Goal: Information Seeking & Learning: Check status

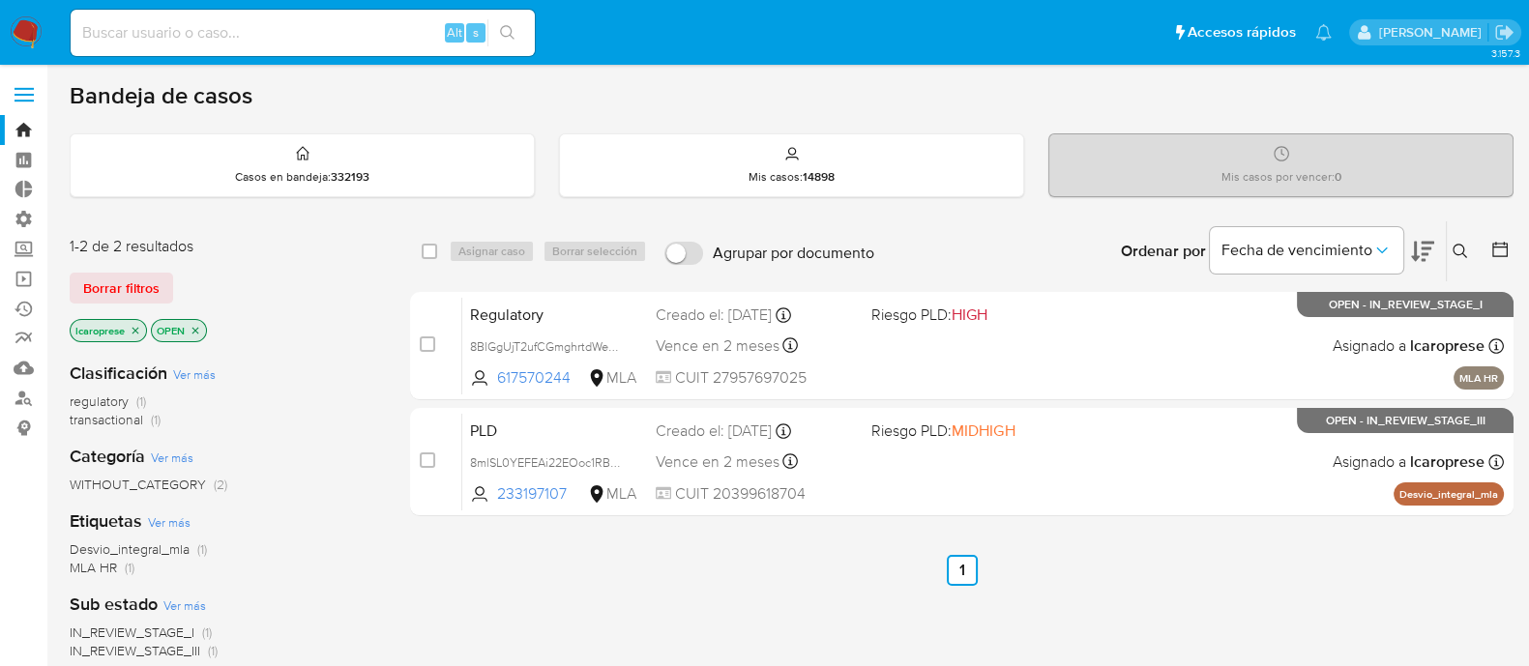
click at [183, 27] on input at bounding box center [303, 32] width 464 height 25
paste input "191254159"
type input "191254159"
click at [227, 31] on input at bounding box center [303, 32] width 464 height 25
paste input "191254159"
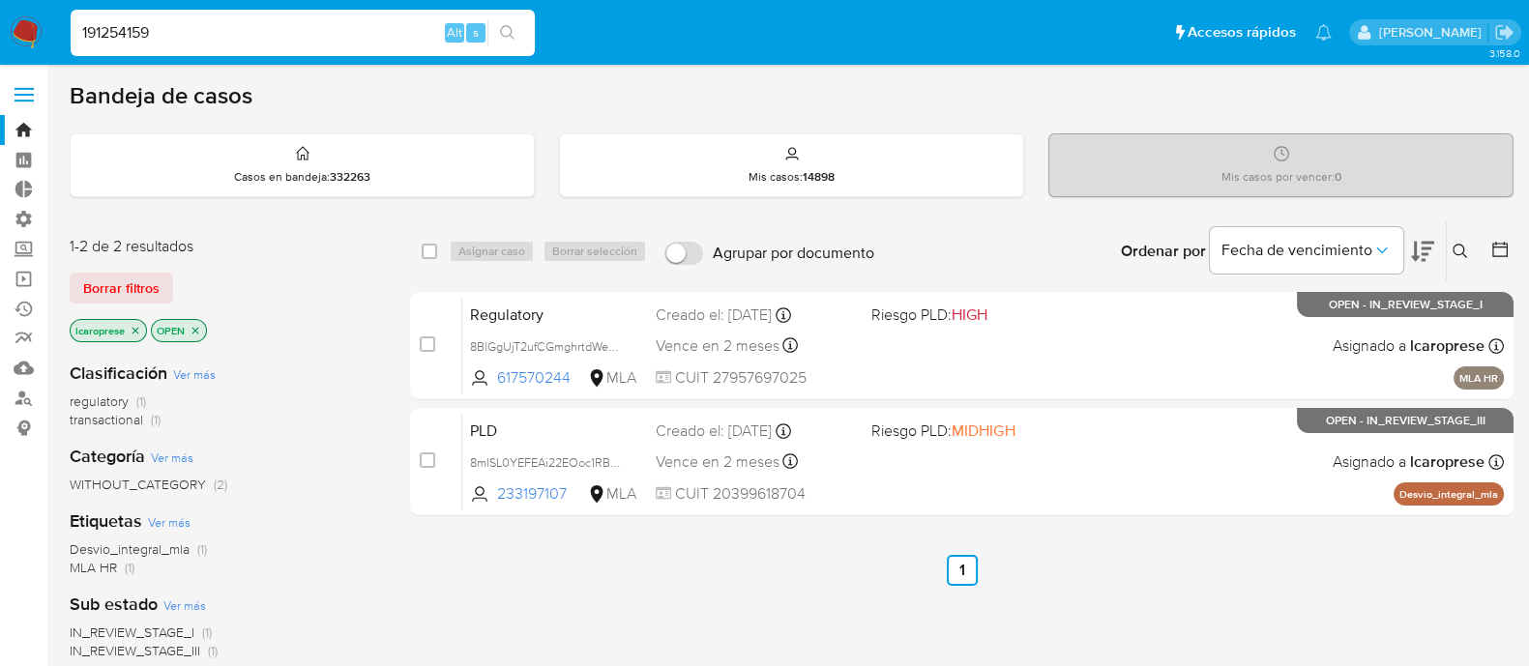
type input "191254159"
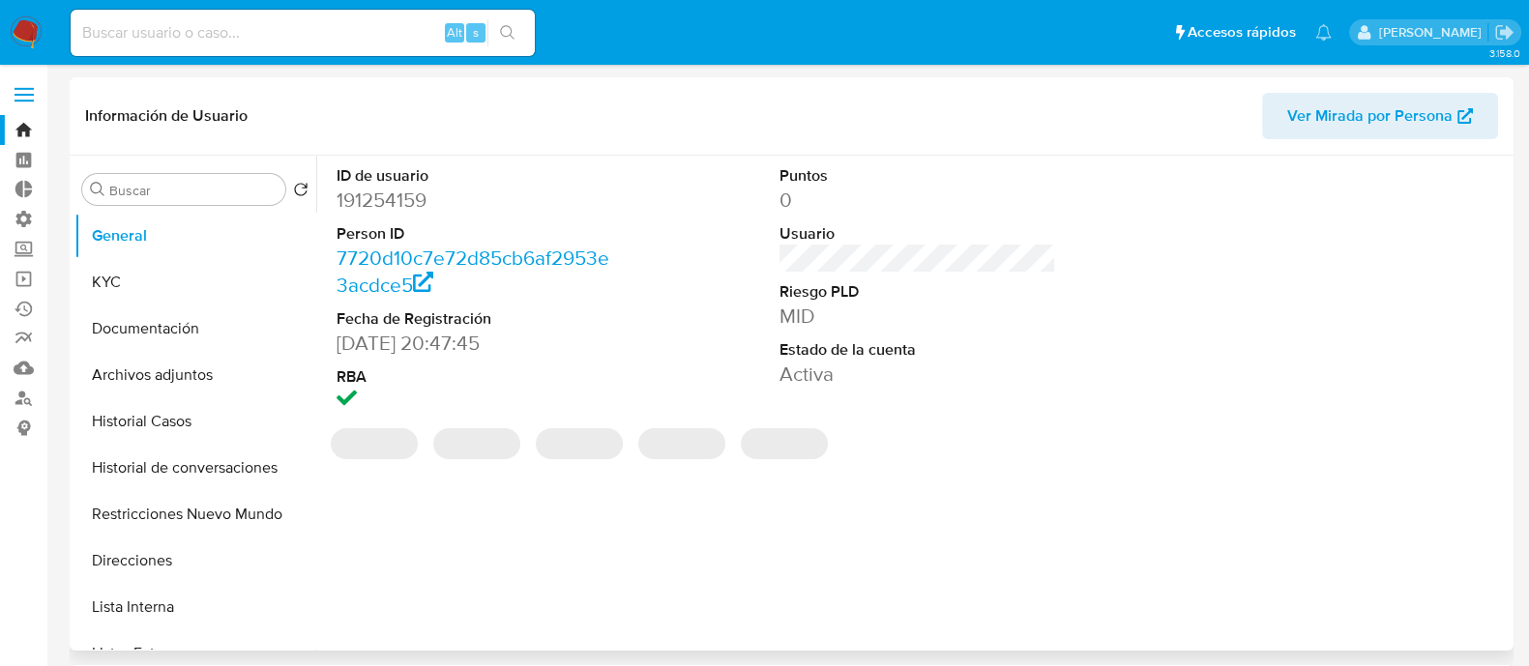
select select "10"
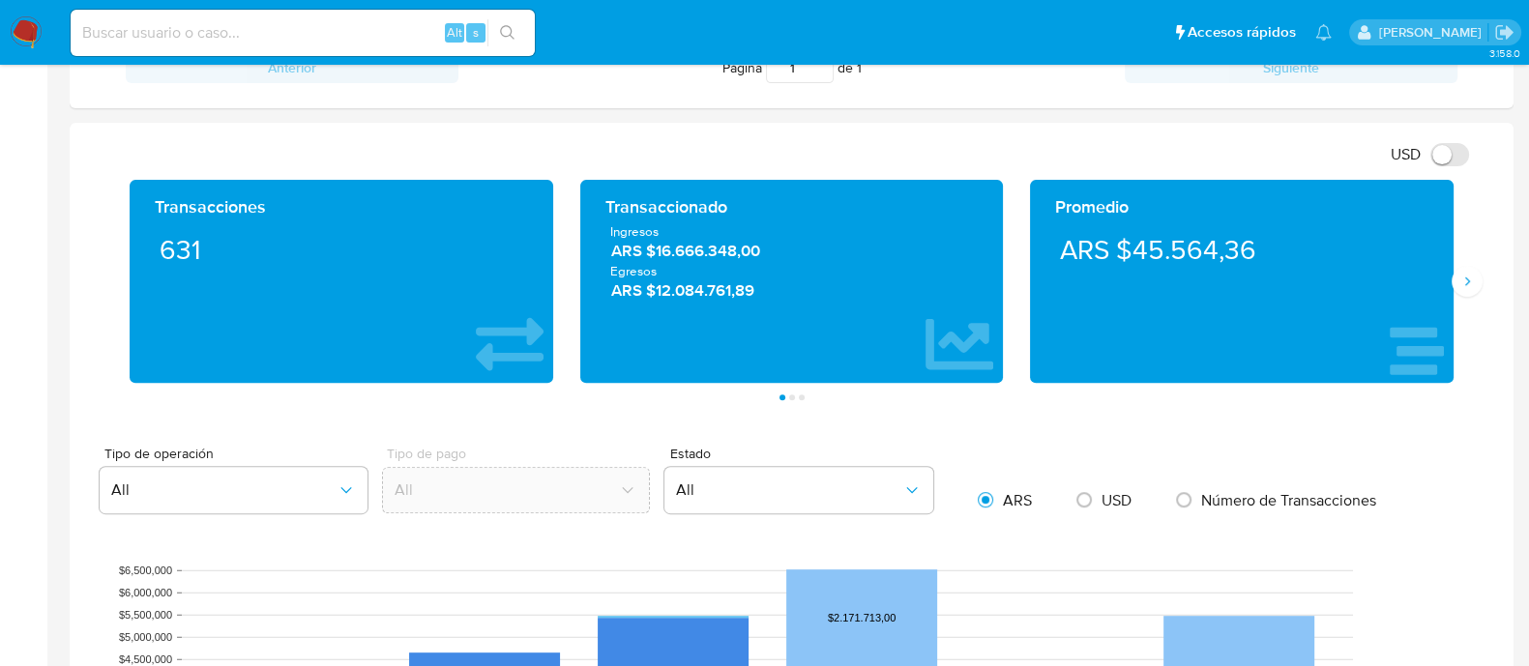
scroll to position [966, 0]
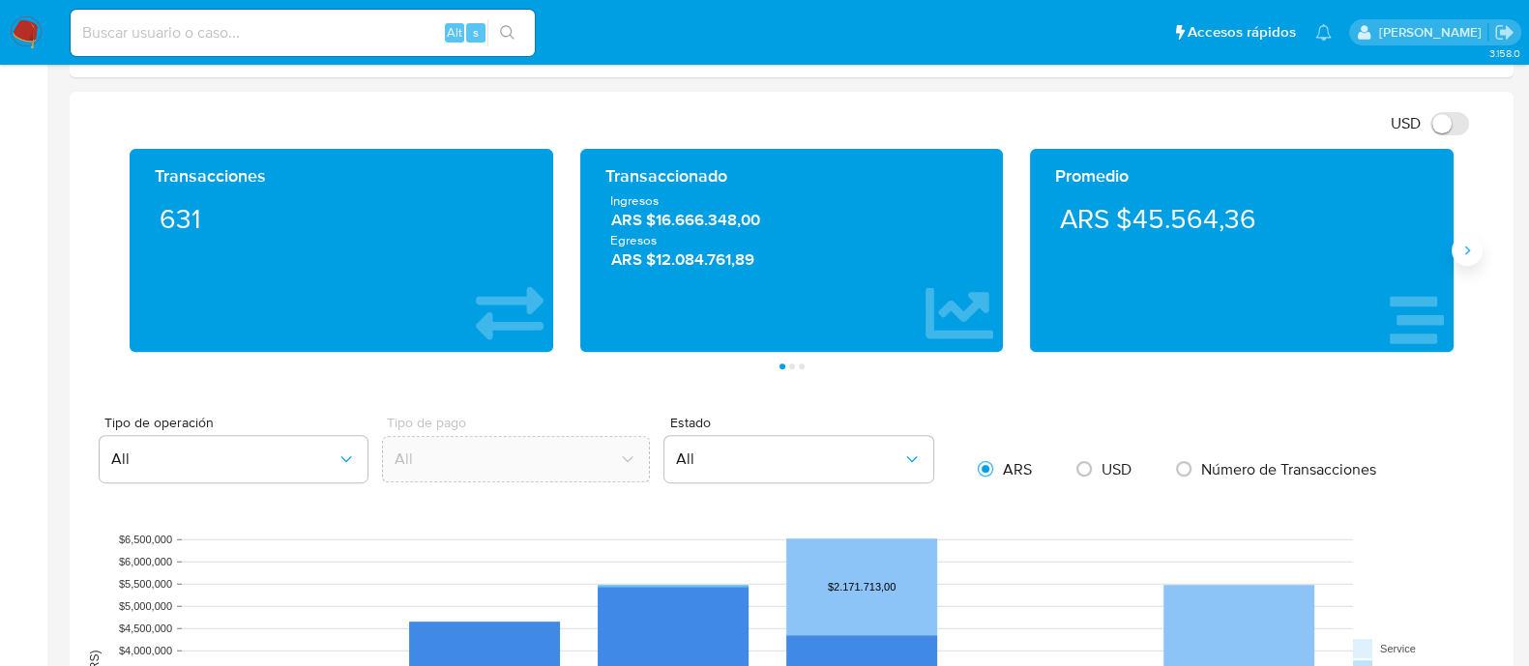
click at [1475, 260] on button "Siguiente" at bounding box center [1466, 250] width 31 height 31
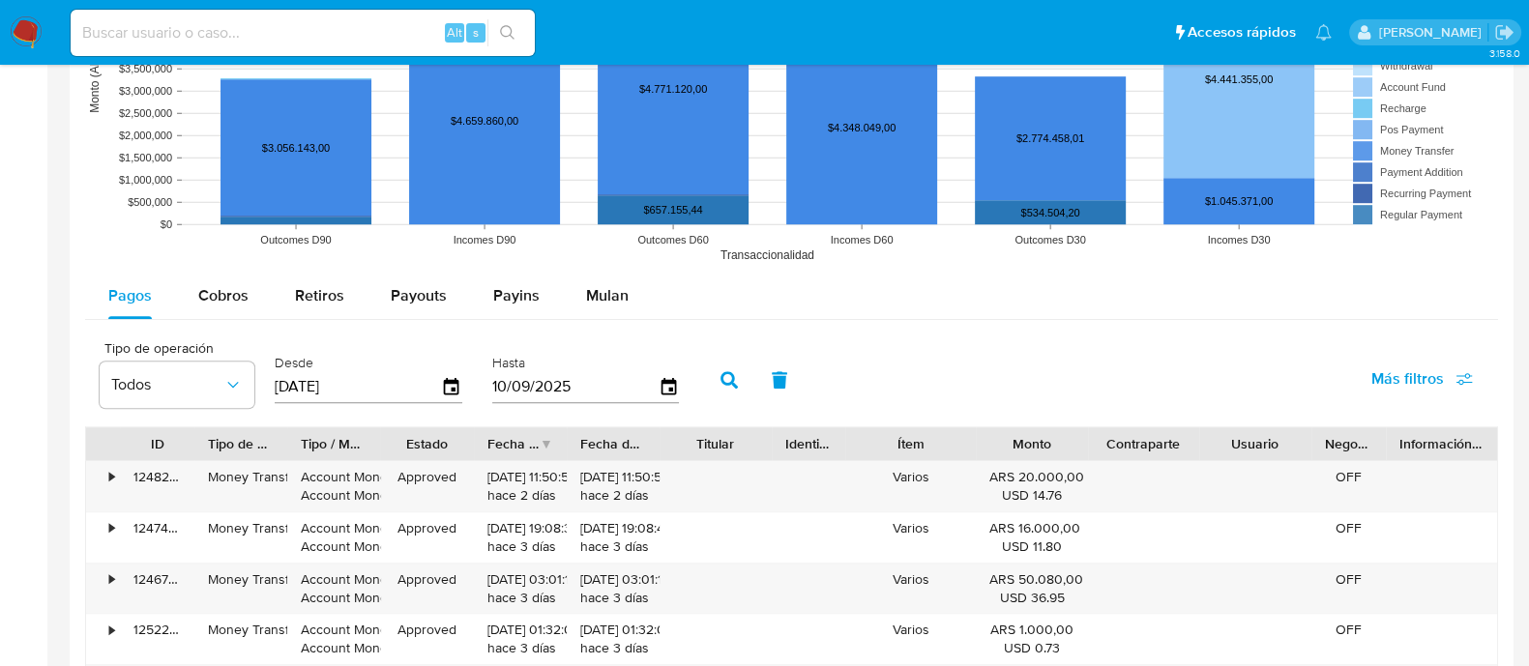
scroll to position [1691, 0]
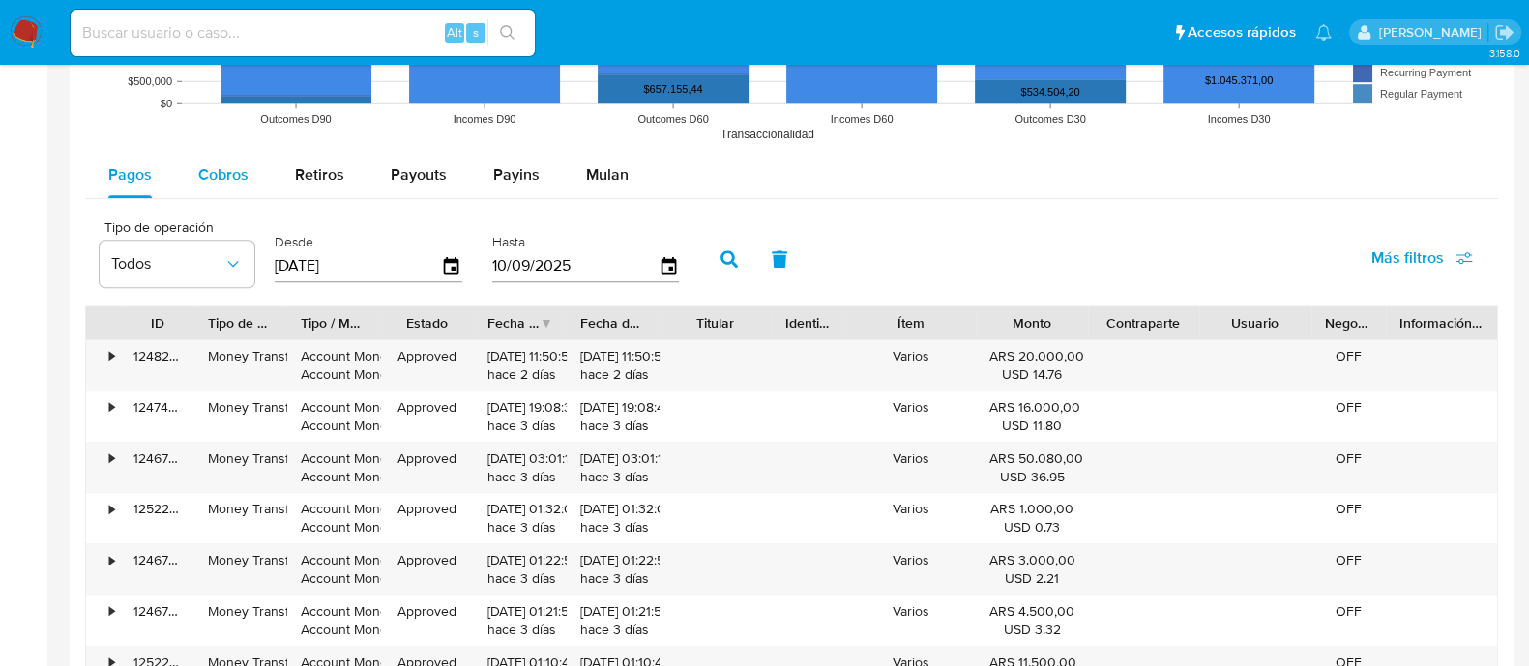
click at [214, 183] on span "Cobros" at bounding box center [223, 174] width 50 height 22
select select "10"
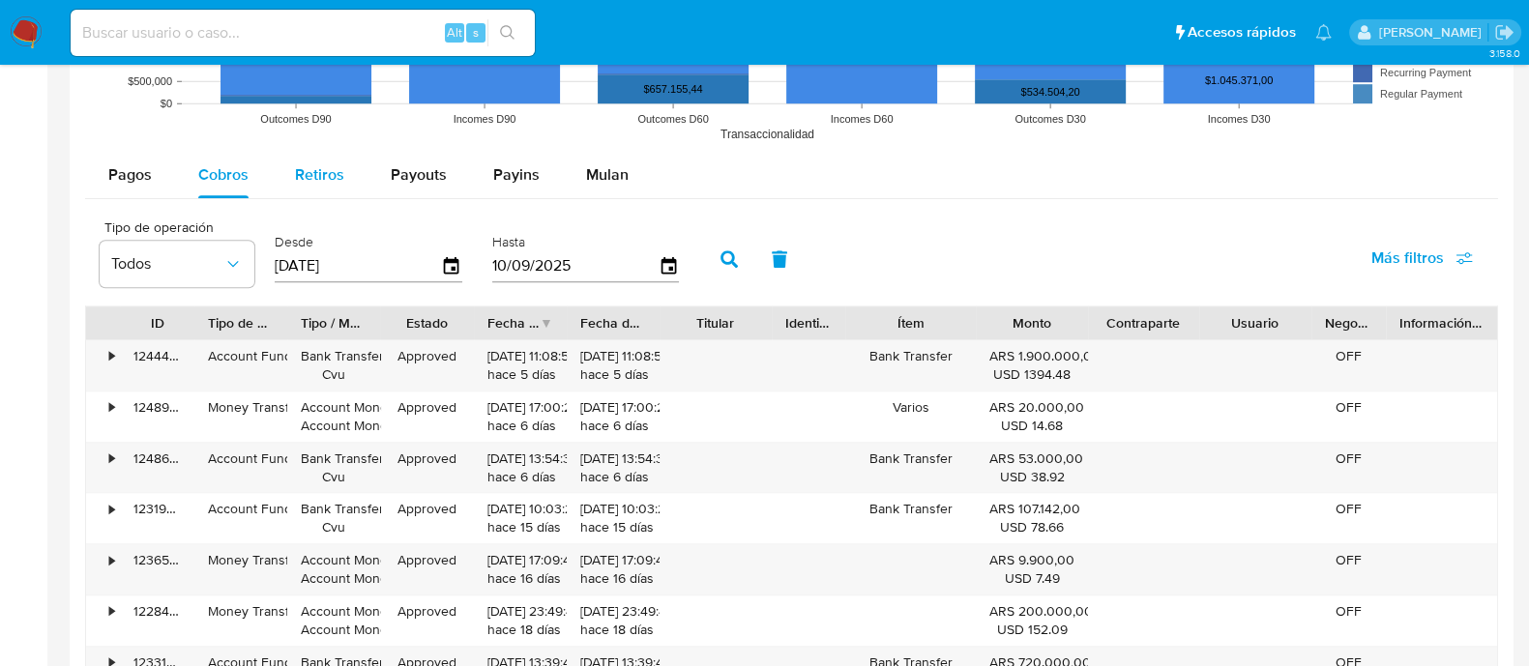
click at [301, 177] on span "Retiros" at bounding box center [319, 174] width 49 height 22
select select "10"
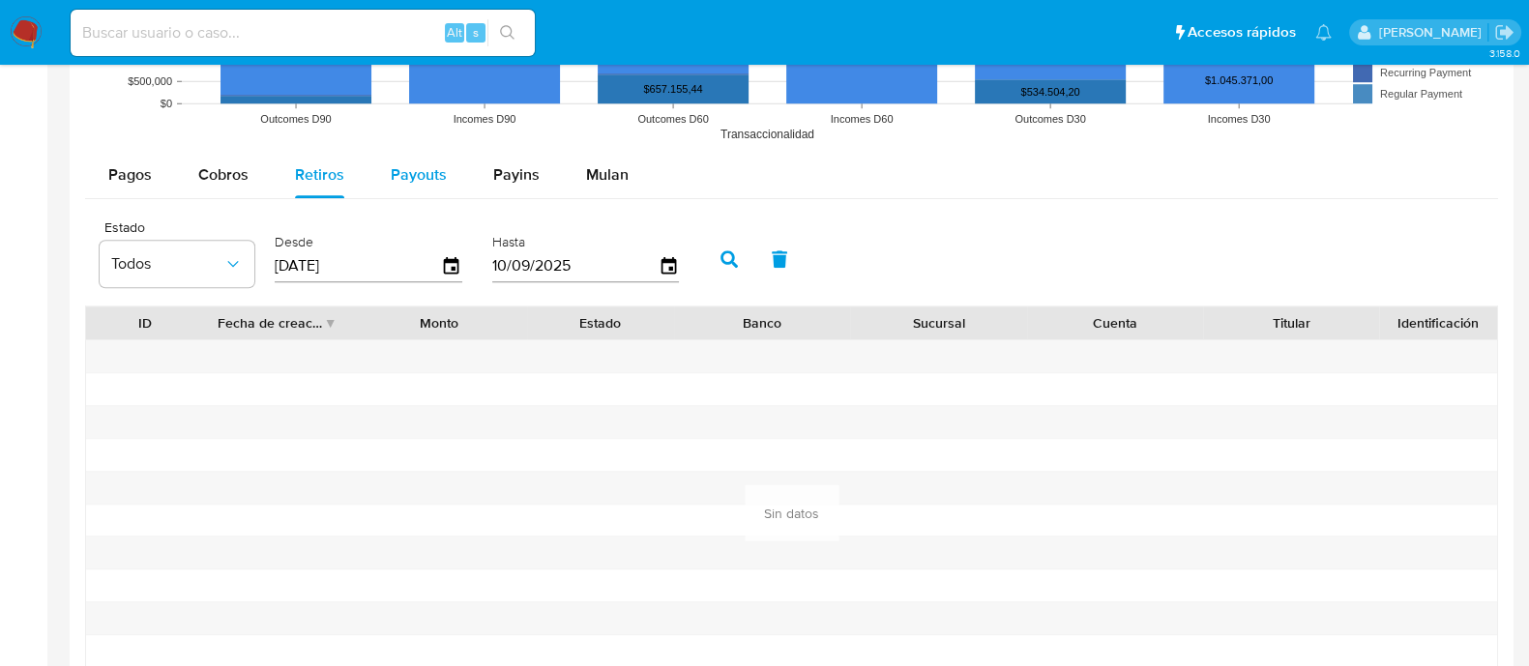
click at [403, 183] on span "Payouts" at bounding box center [419, 174] width 56 height 22
select select "10"
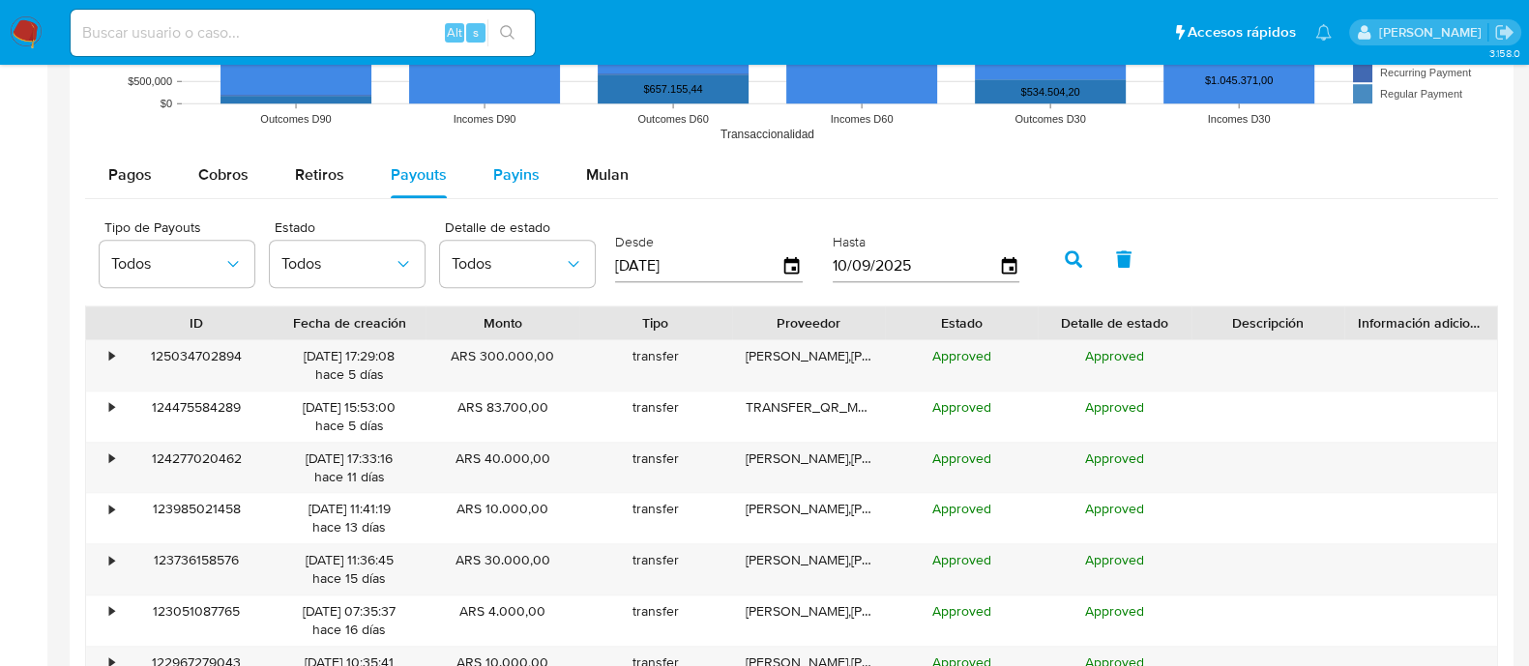
click at [496, 181] on span "Payins" at bounding box center [516, 174] width 46 height 22
select select "10"
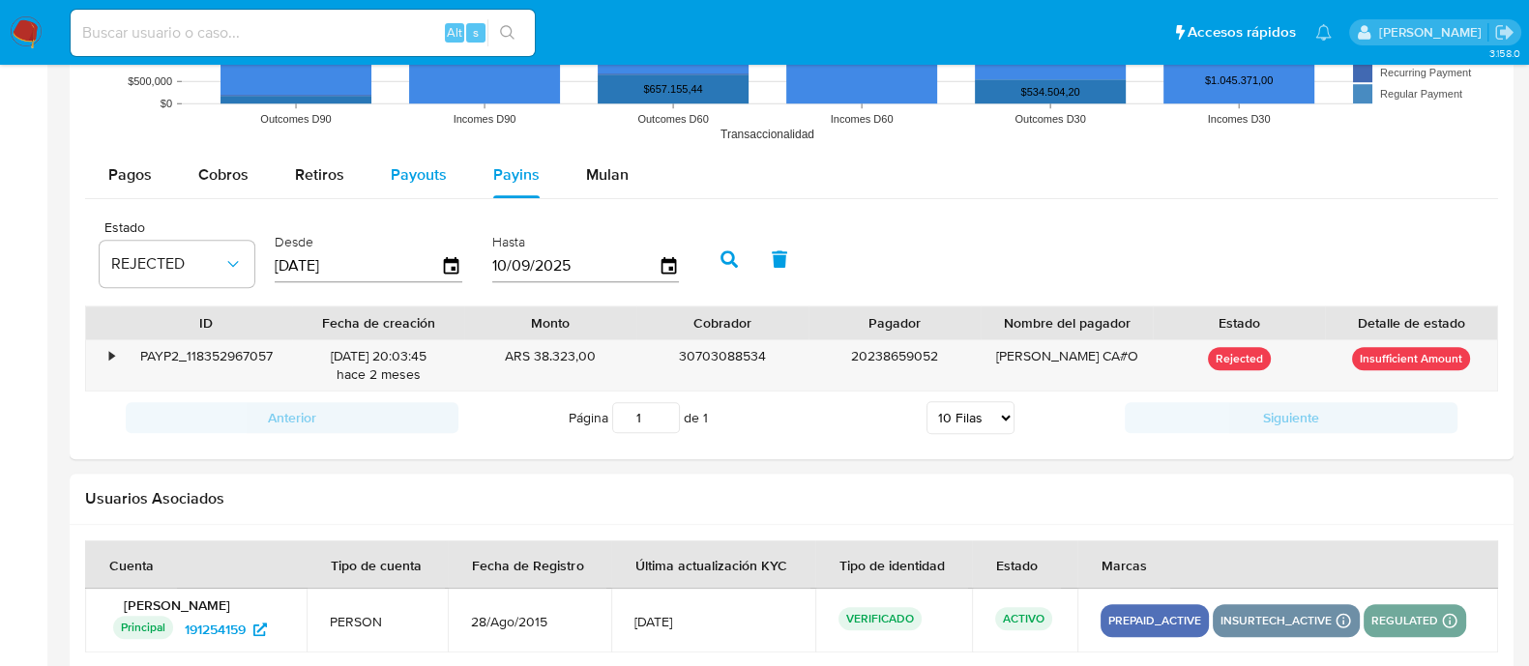
click at [420, 178] on span "Payouts" at bounding box center [419, 174] width 56 height 22
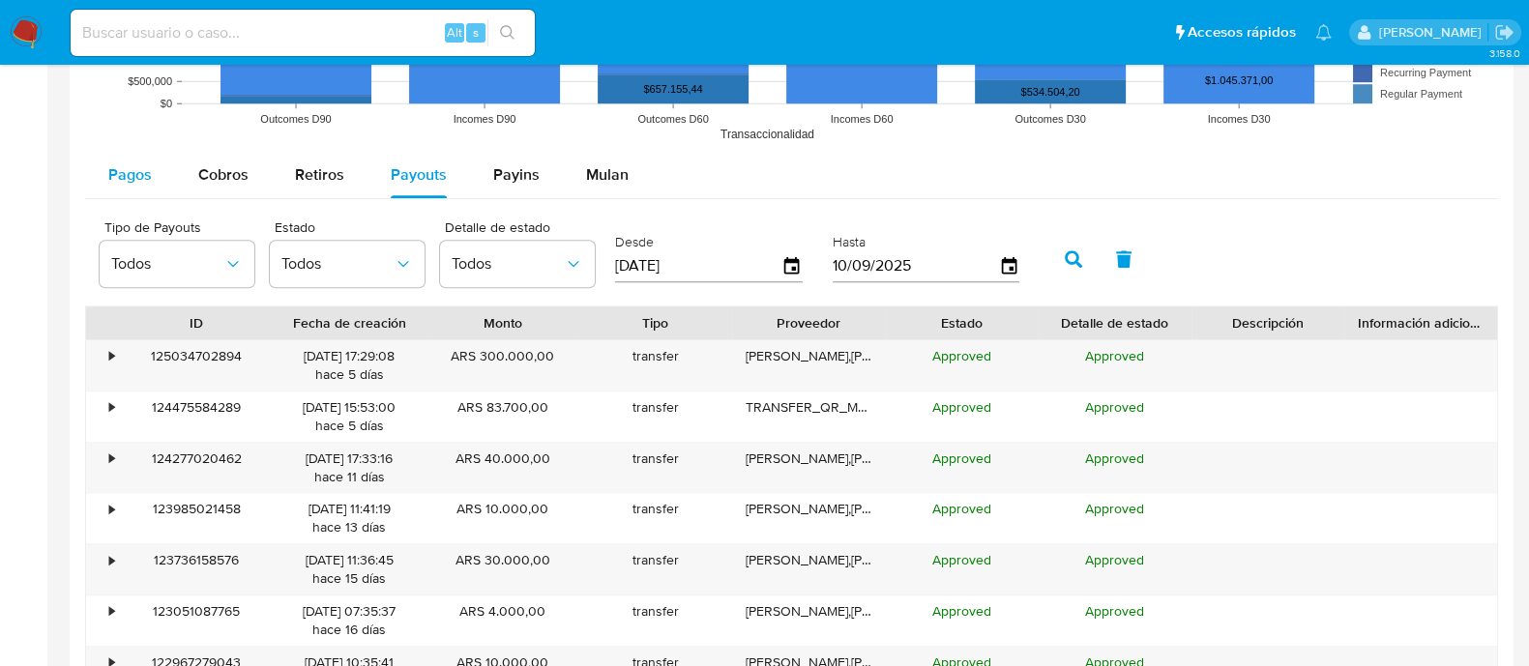
click at [135, 176] on span "Pagos" at bounding box center [130, 174] width 44 height 22
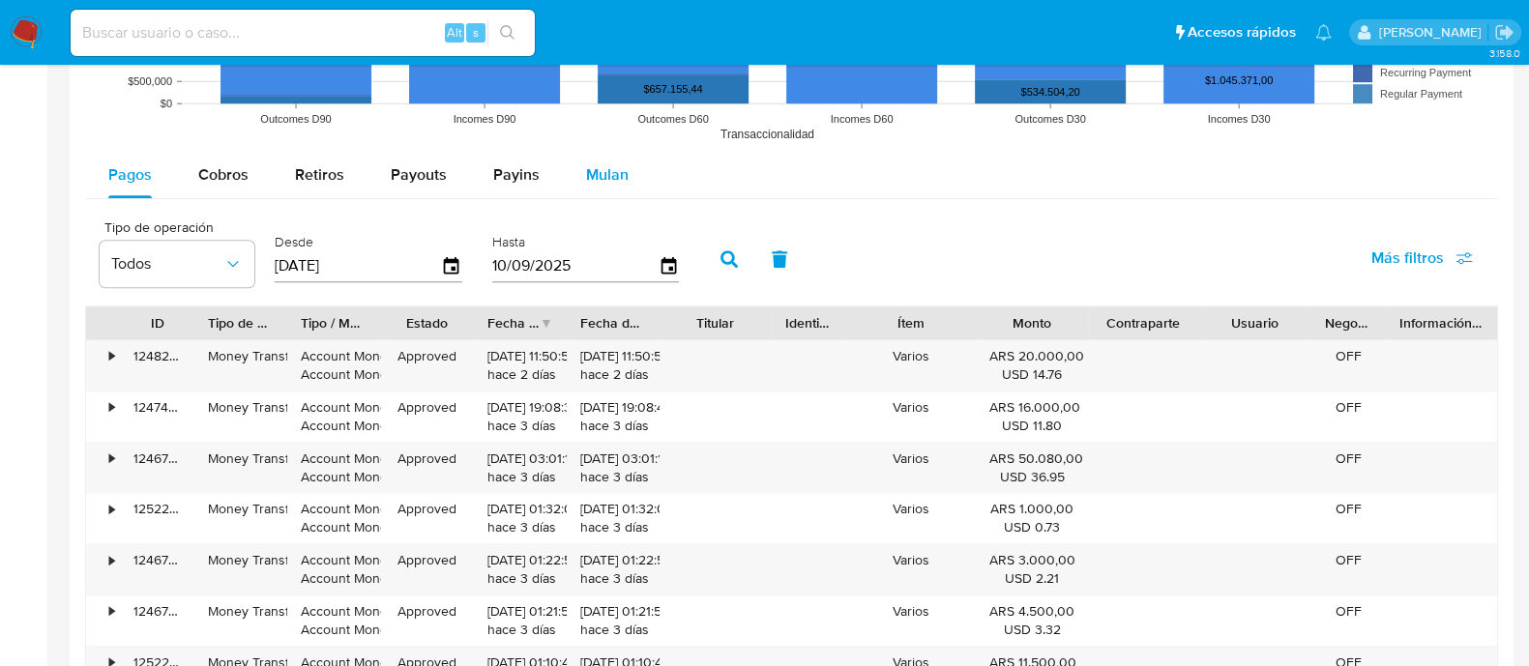
click at [586, 166] on span "Mulan" at bounding box center [607, 174] width 43 height 22
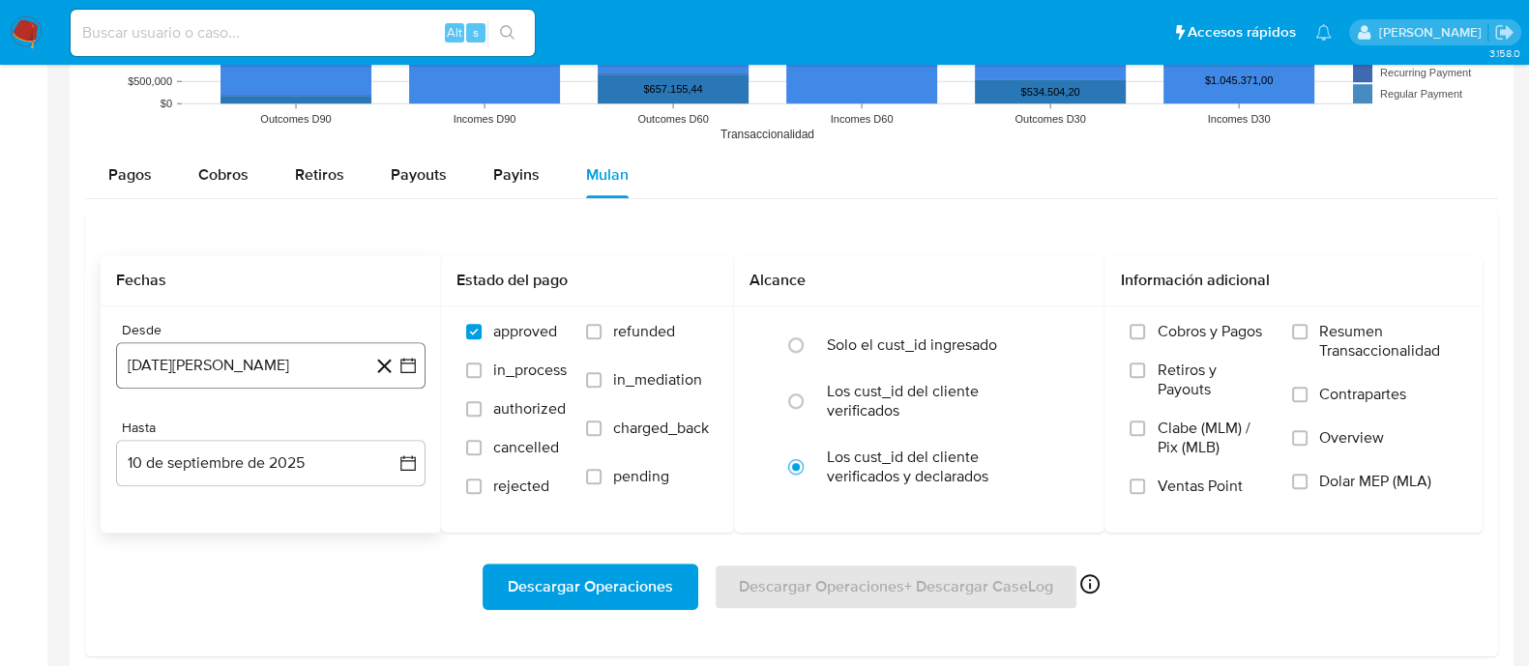
click at [407, 366] on icon "button" at bounding box center [407, 365] width 19 height 19
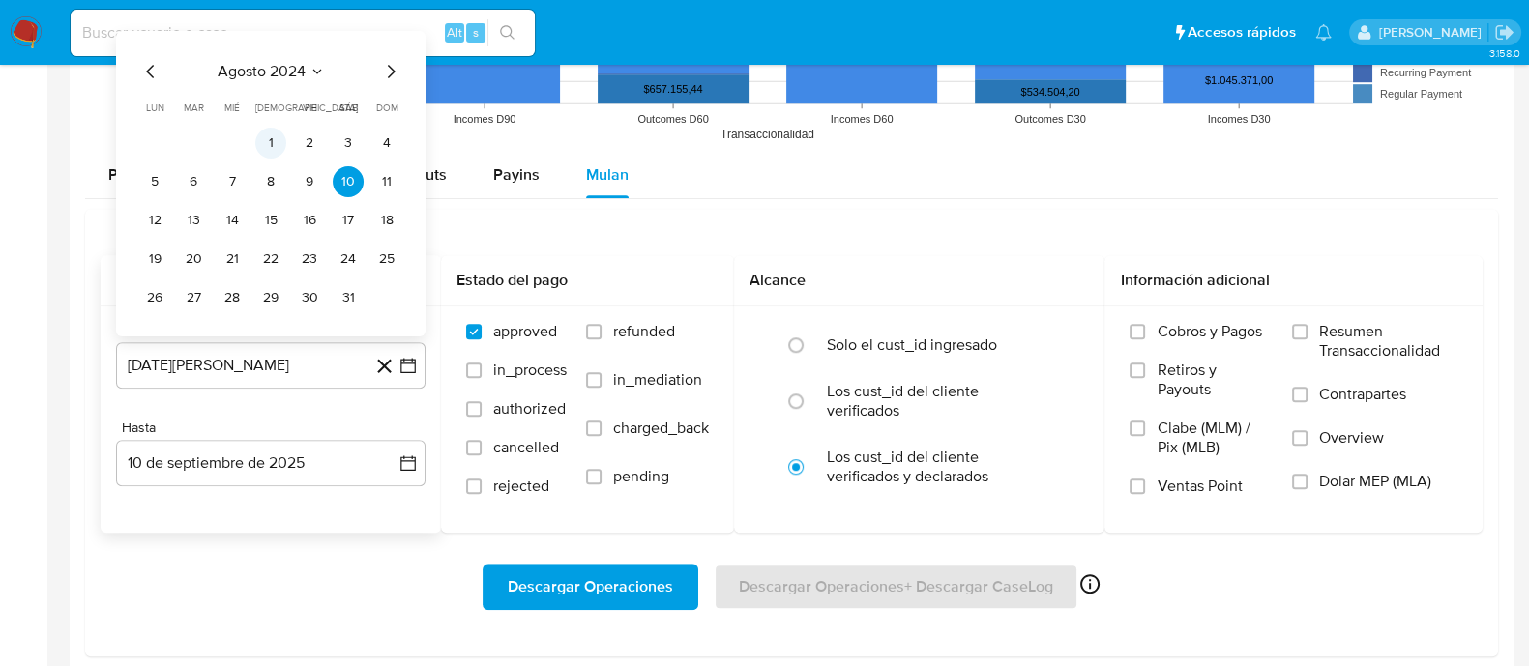
click at [271, 140] on button "1" at bounding box center [270, 143] width 31 height 31
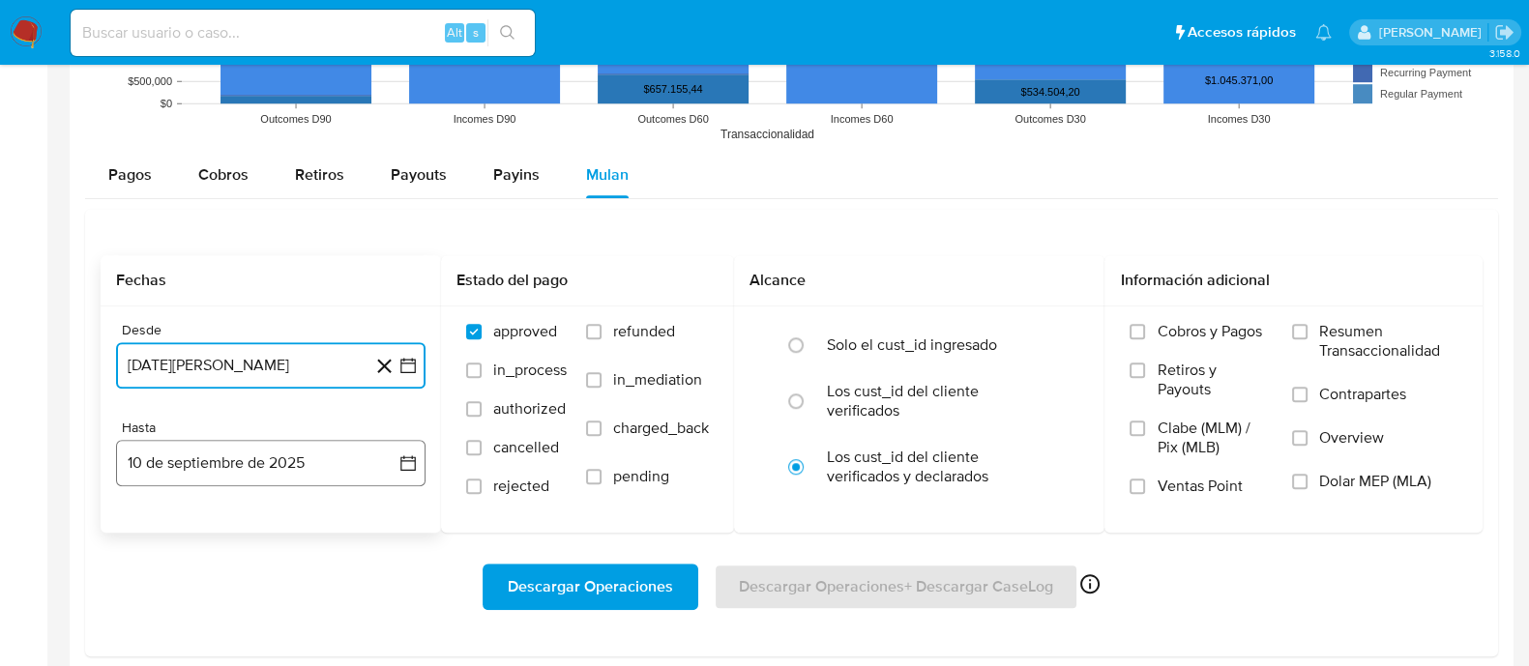
click at [409, 461] on icon "button" at bounding box center [407, 462] width 19 height 19
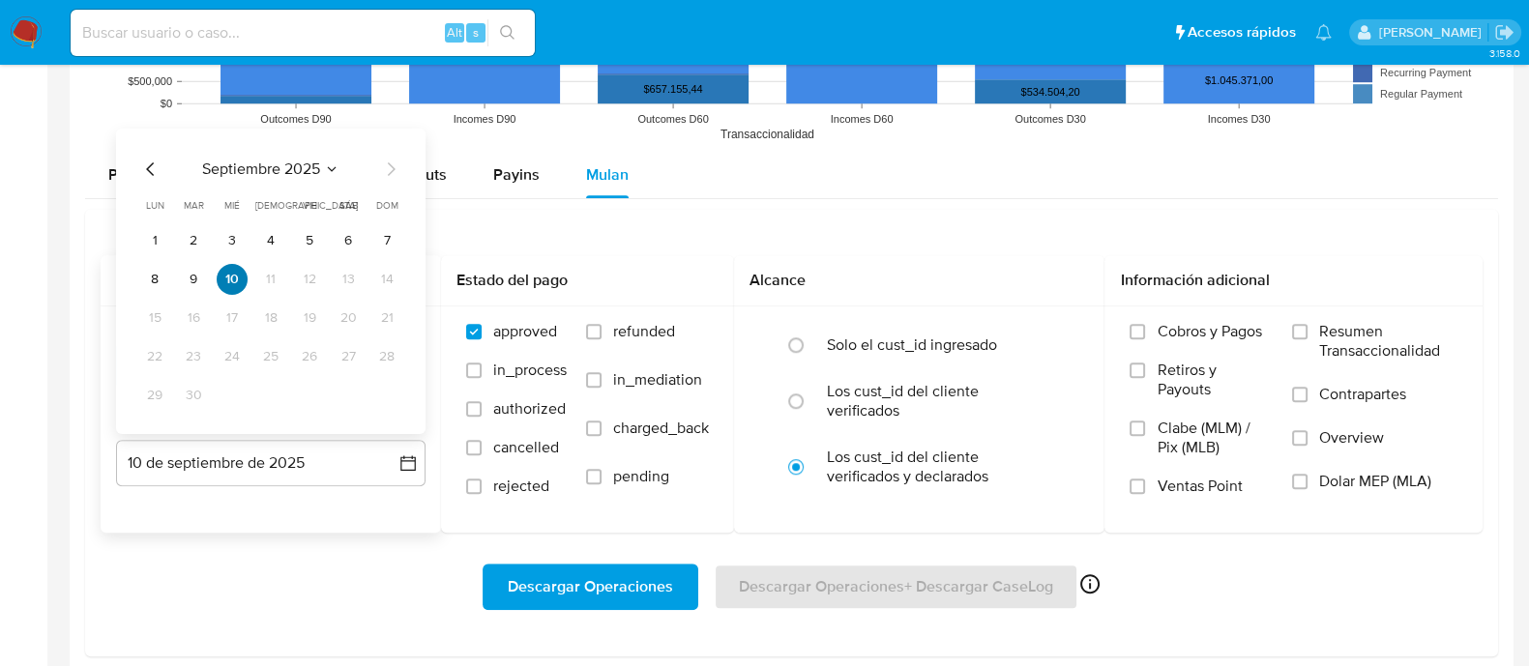
click at [229, 279] on button "10" at bounding box center [232, 279] width 31 height 31
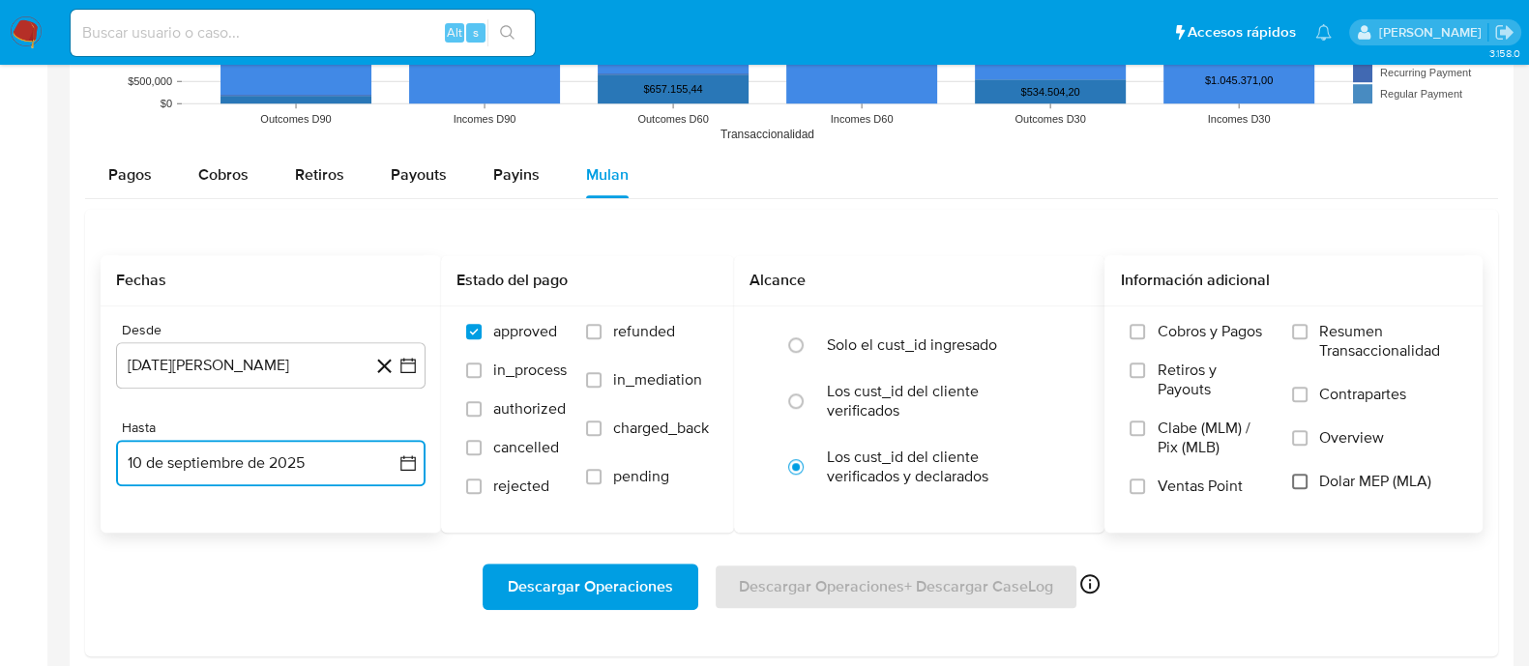
click at [1302, 483] on input "Dolar MEP (MLA)" at bounding box center [1299, 481] width 15 height 15
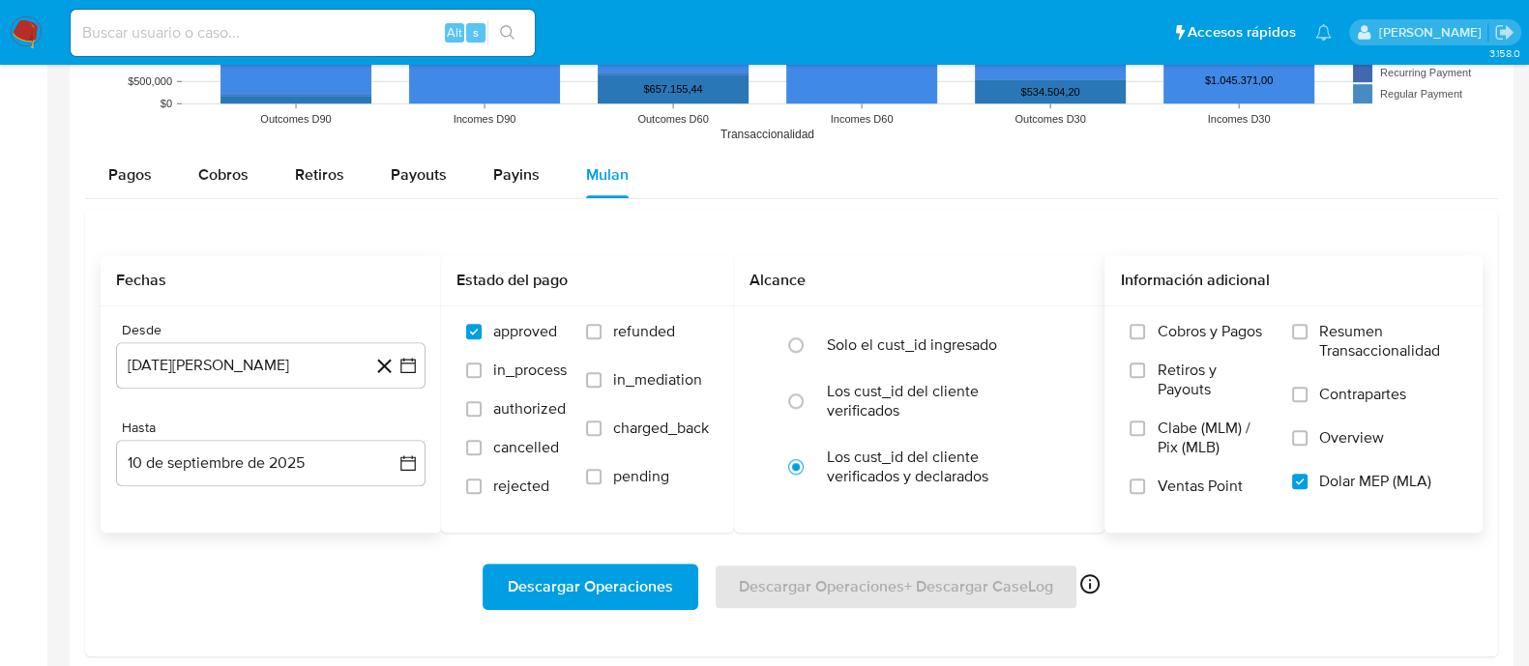
click at [600, 585] on span "Descargar Operaciones" at bounding box center [590, 587] width 165 height 43
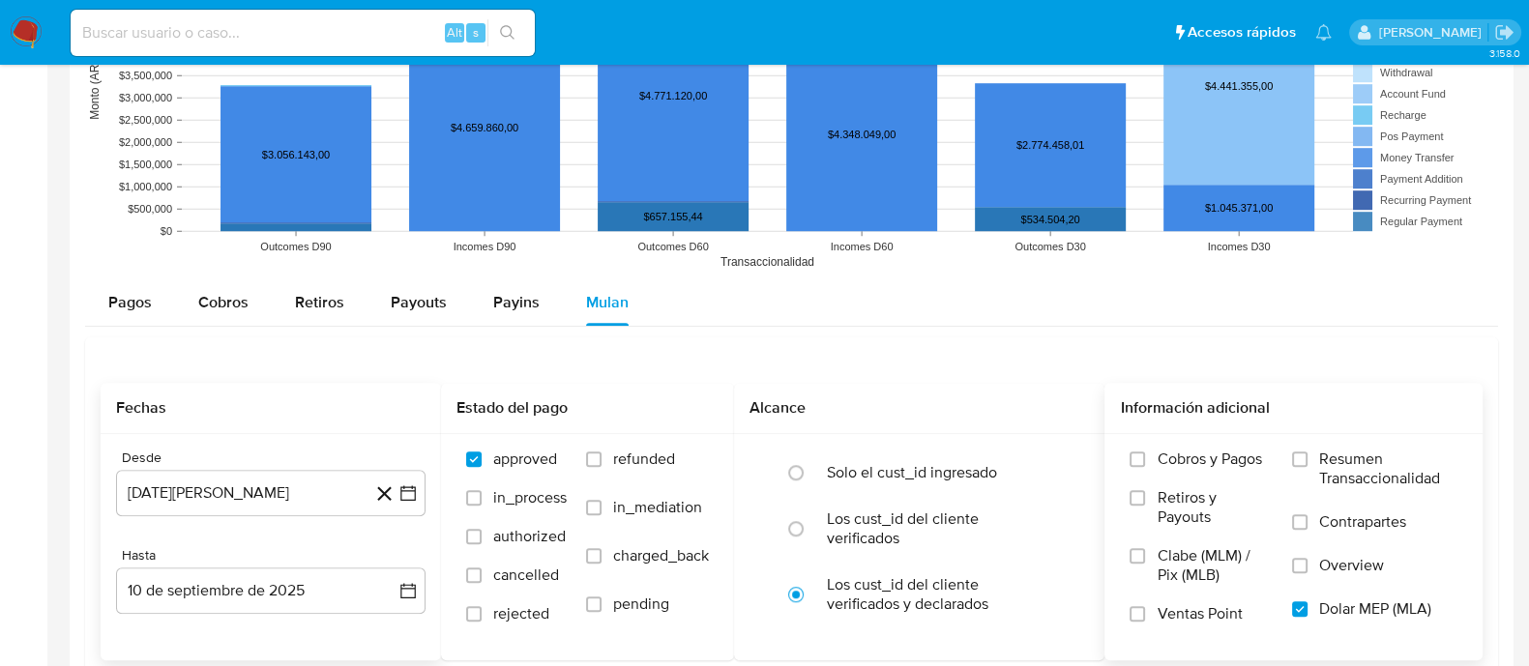
scroll to position [1568, 0]
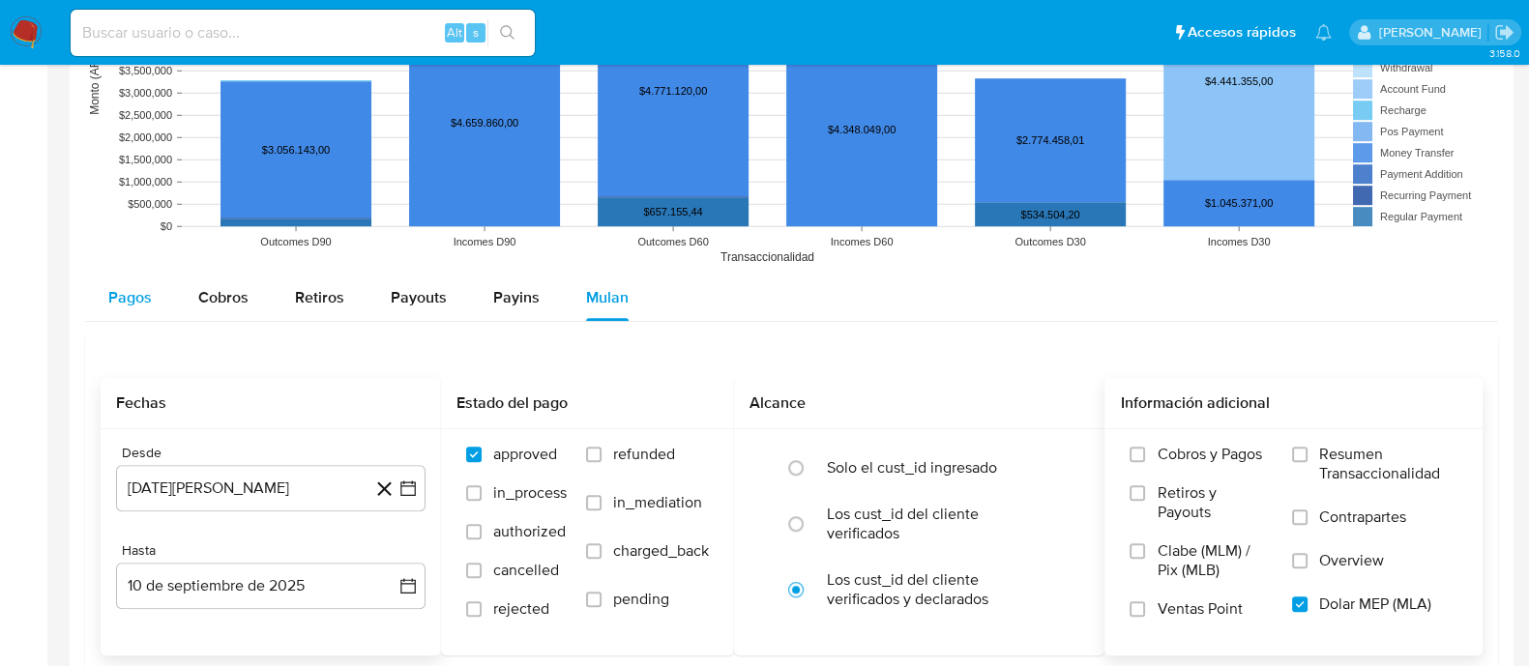
click at [150, 301] on span "Pagos" at bounding box center [130, 297] width 44 height 22
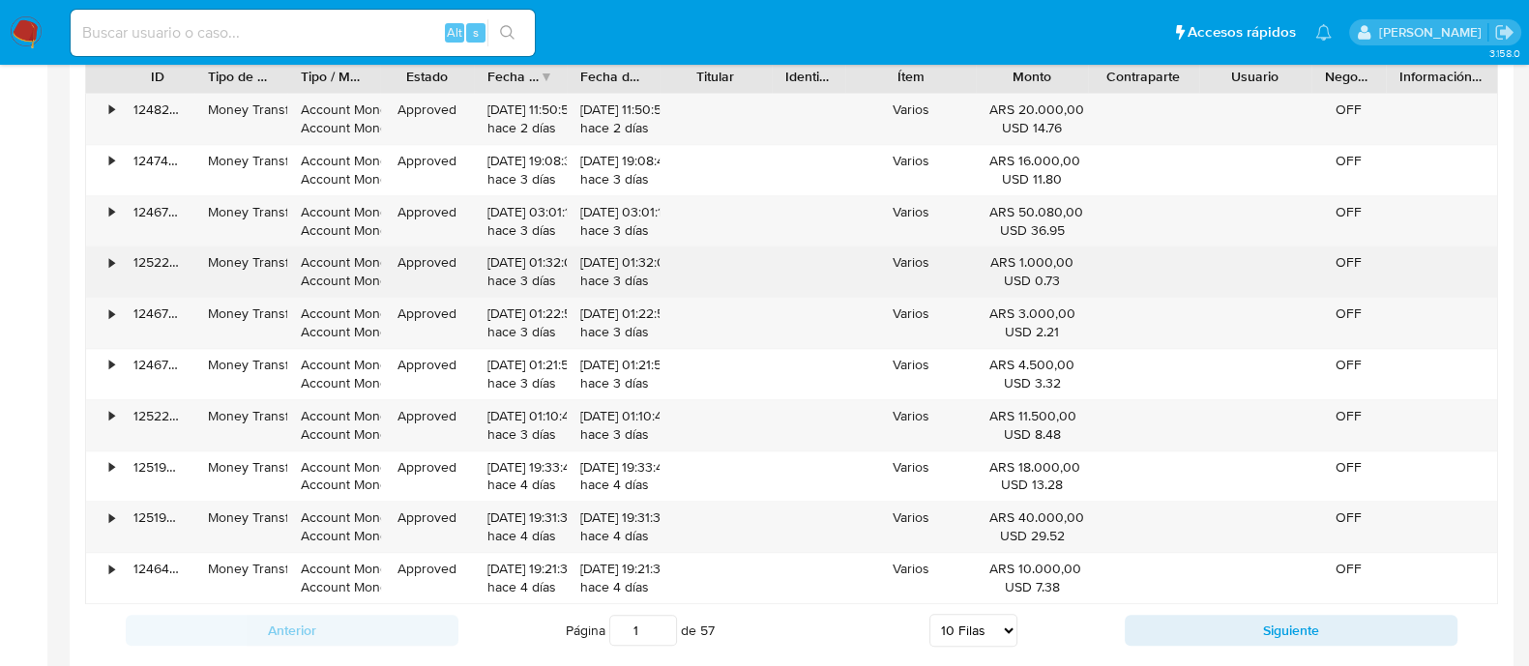
scroll to position [2052, 0]
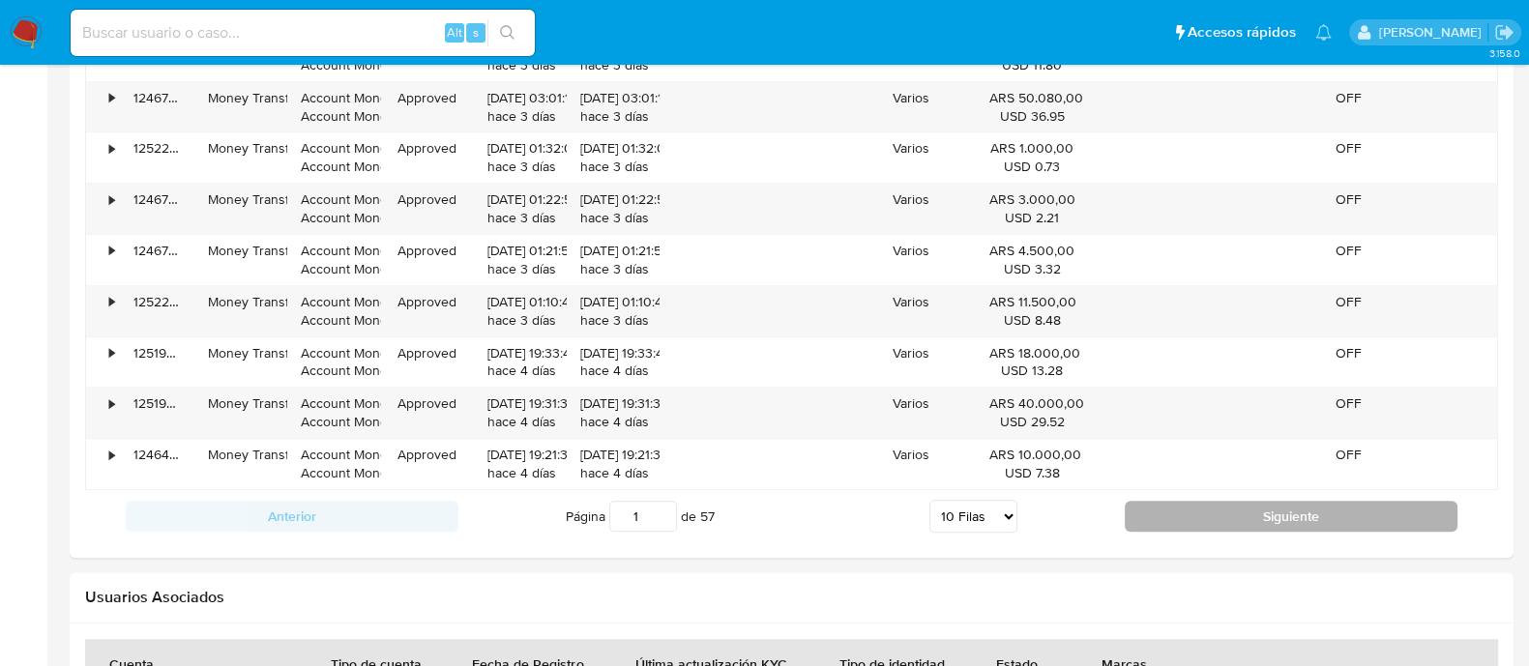
click at [1200, 510] on button "Siguiente" at bounding box center [1291, 516] width 333 height 31
click at [1146, 518] on button "Siguiente" at bounding box center [1291, 516] width 333 height 31
click at [1259, 514] on button "Siguiente" at bounding box center [1291, 516] width 333 height 31
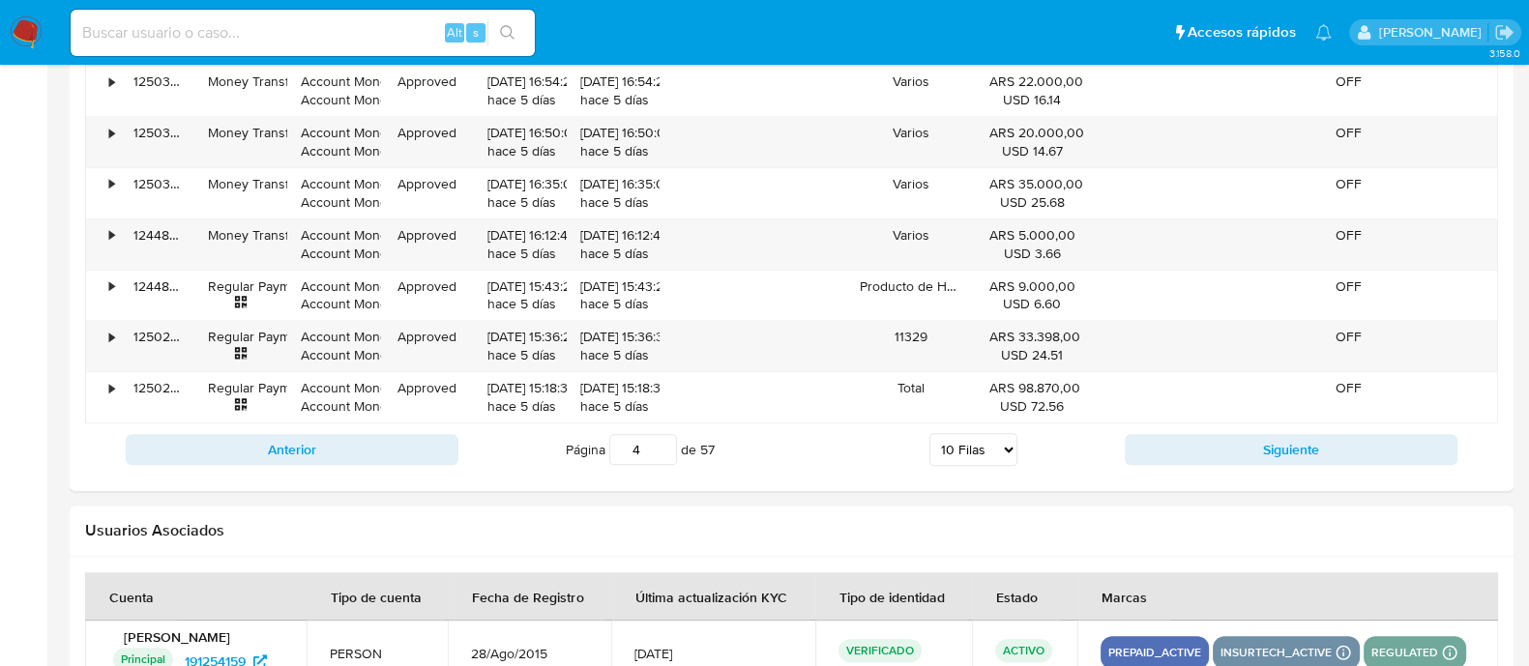
scroll to position [2173, 0]
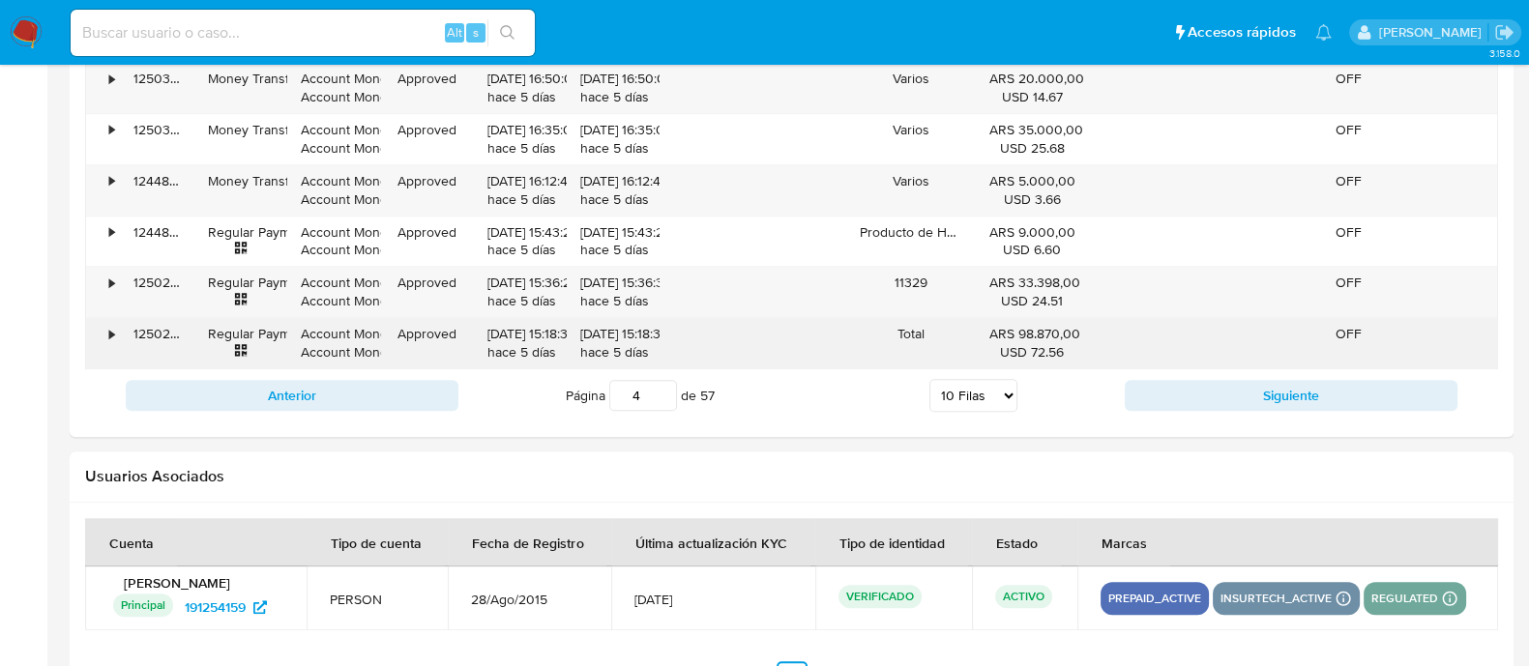
click at [109, 335] on div "•" at bounding box center [111, 334] width 5 height 18
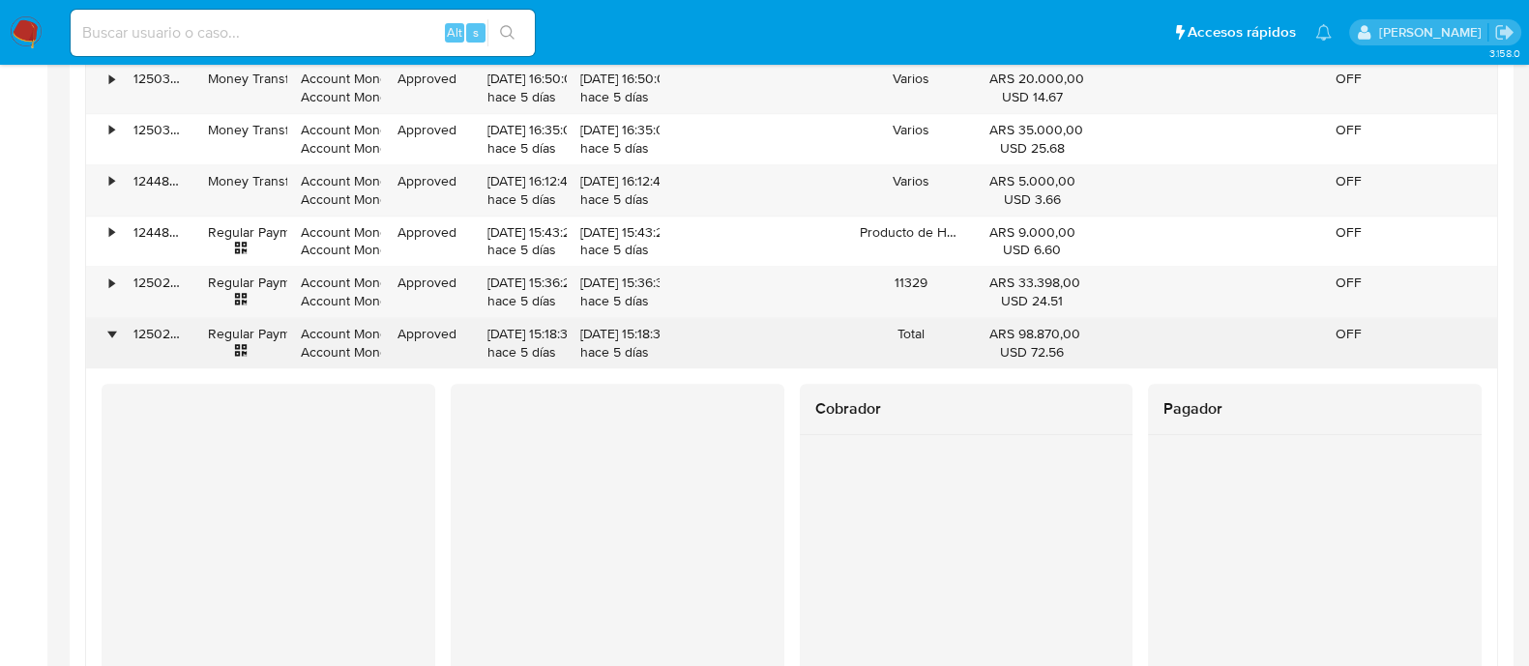
click at [110, 325] on div "•" at bounding box center [111, 334] width 5 height 18
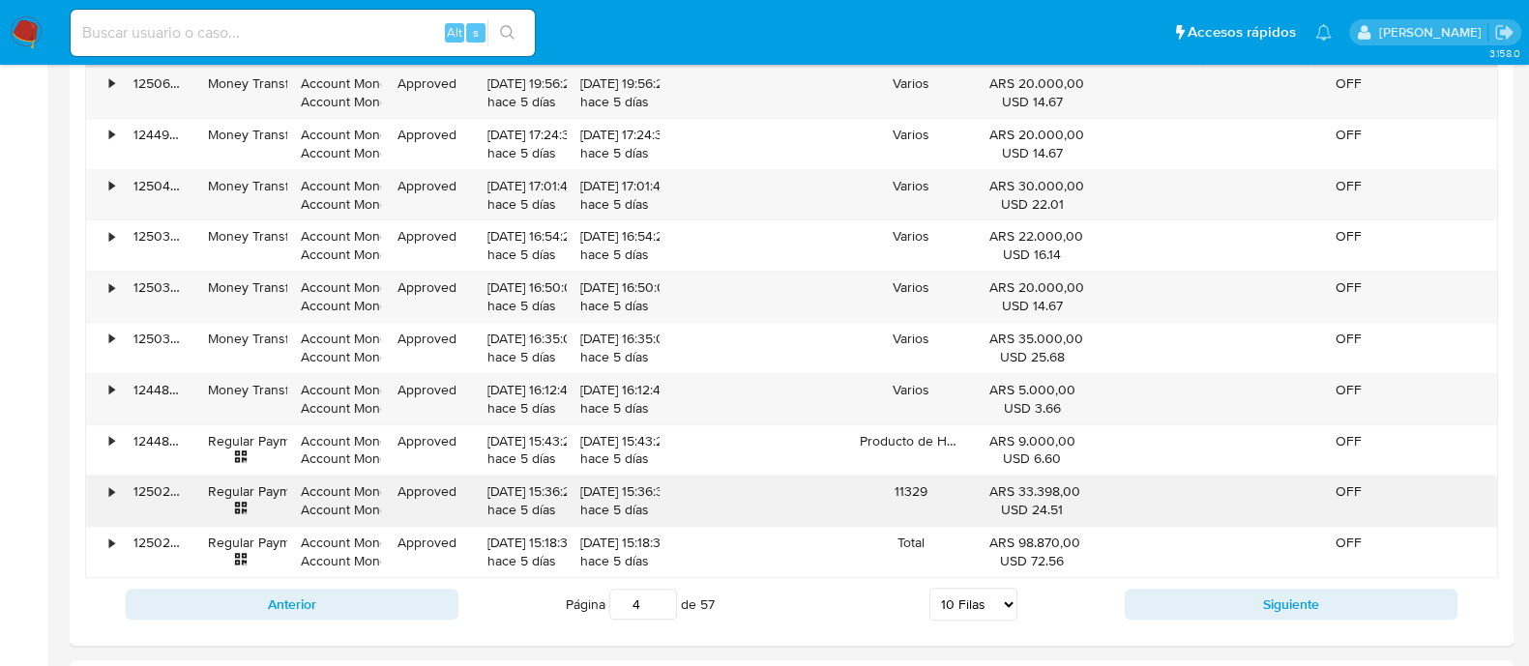
scroll to position [1931, 0]
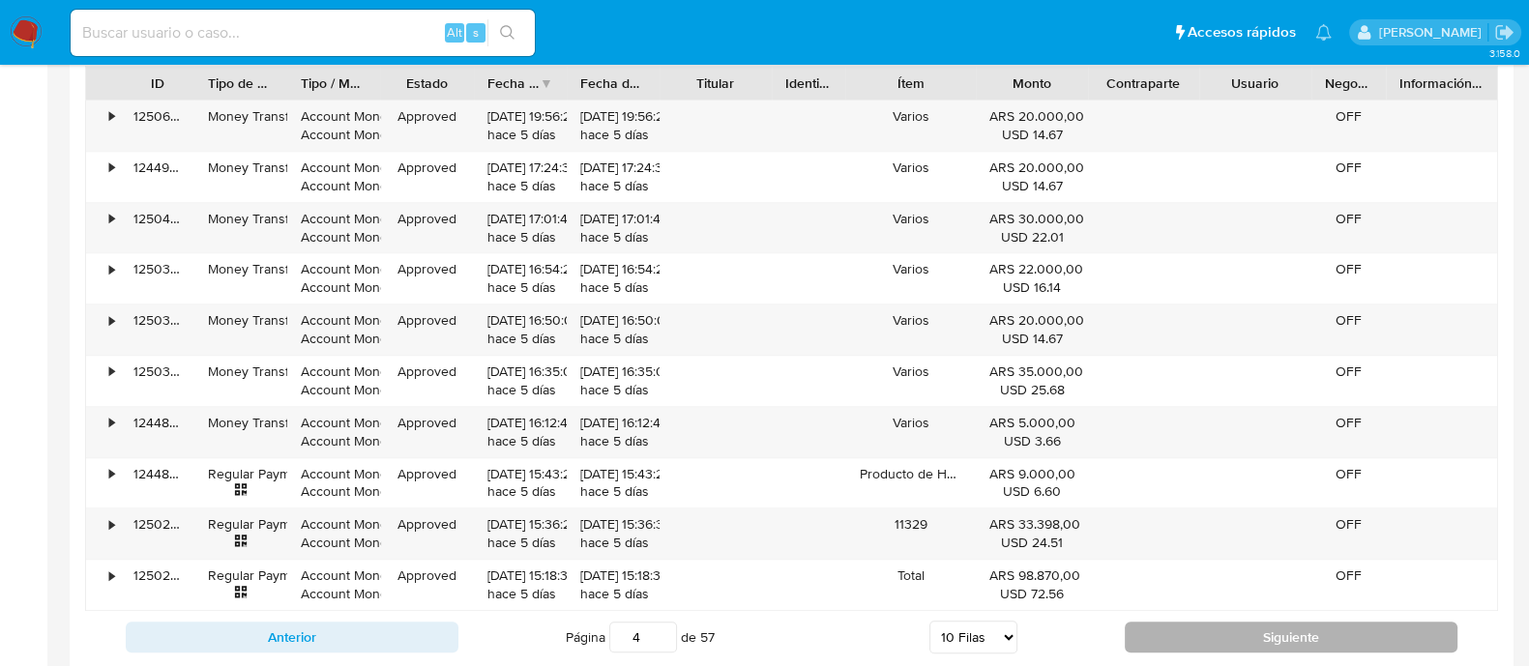
click at [1275, 635] on button "Siguiente" at bounding box center [1291, 637] width 333 height 31
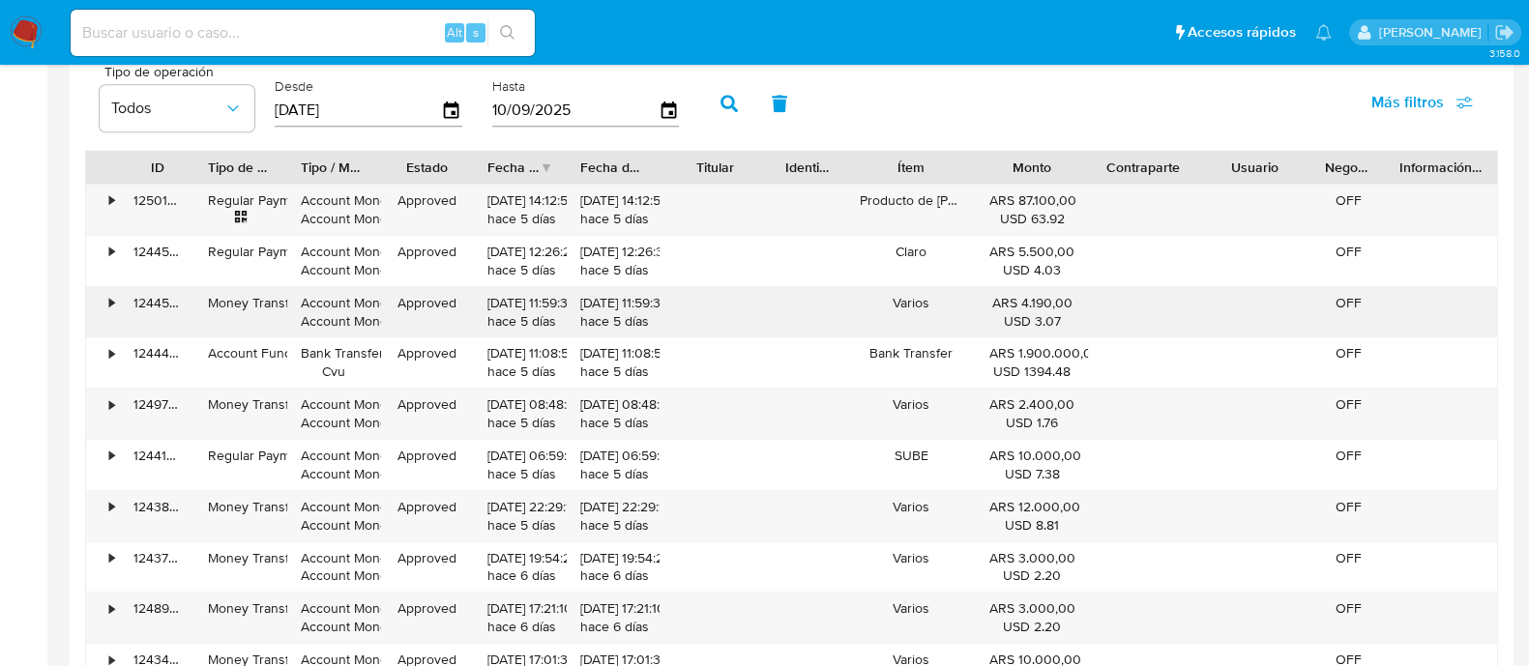
scroll to position [1810, 0]
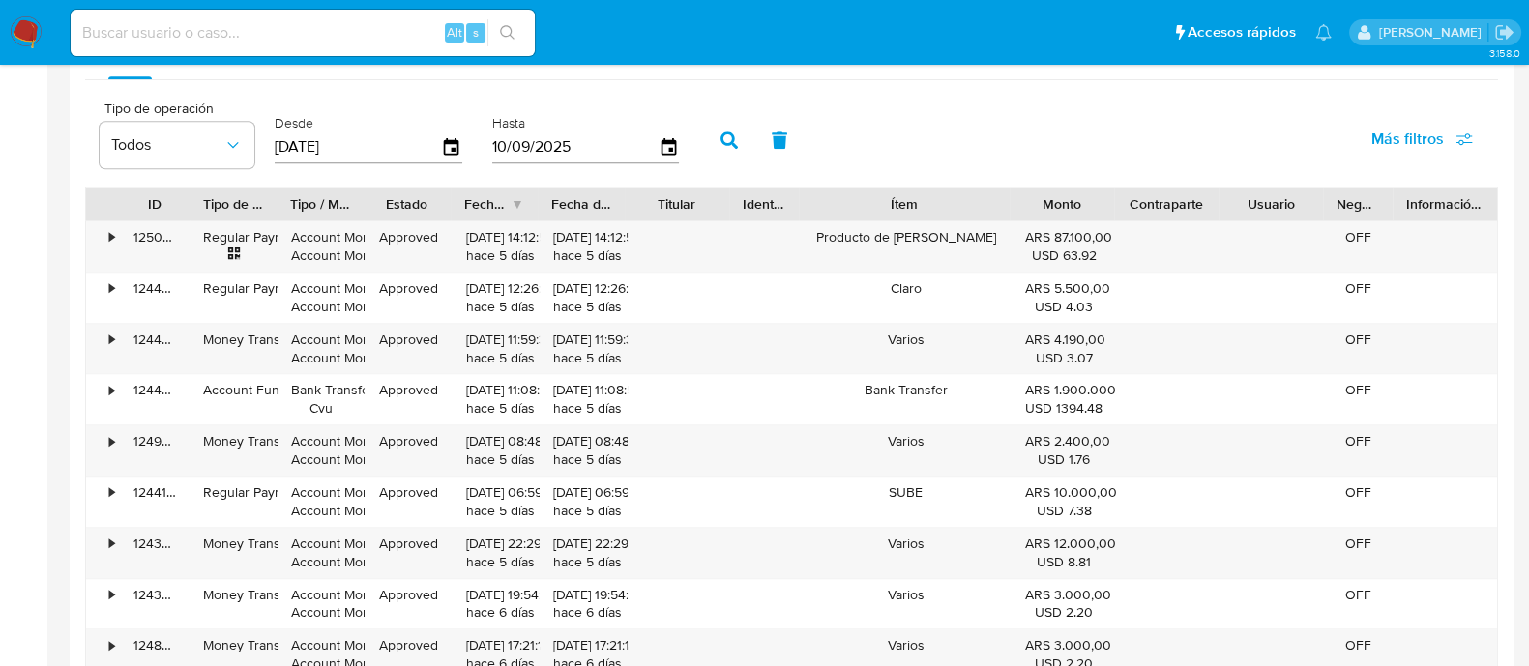
drag, startPoint x: 978, startPoint y: 203, endPoint x: 1040, endPoint y: 202, distance: 62.9
click at [1040, 202] on div "ID Tipo de operación Tipo / Método Estado Fecha de creación Fecha de aprobación…" at bounding box center [791, 204] width 1411 height 33
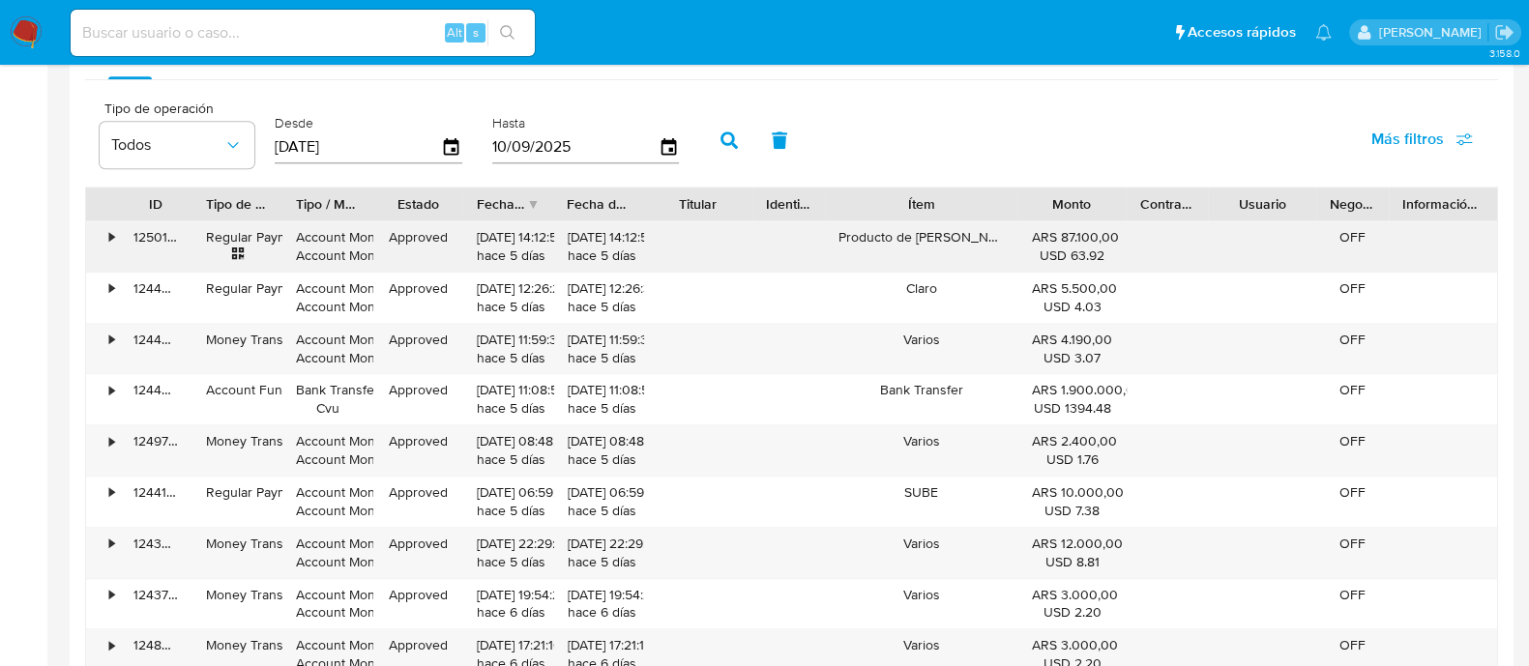
click at [1185, 232] on div "ID Tipo de operación Tipo / Método Estado Fecha de creación Fecha de aprobación…" at bounding box center [791, 459] width 1413 height 545
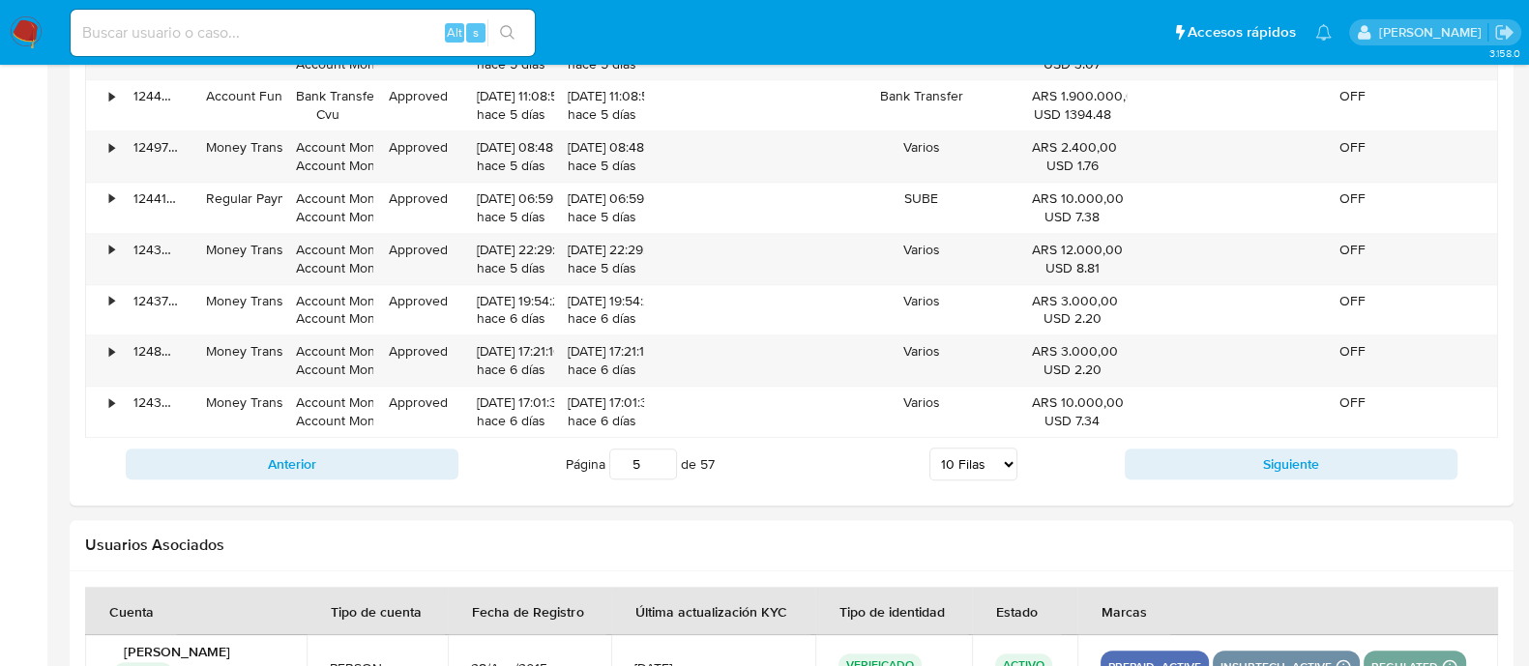
scroll to position [2306, 0]
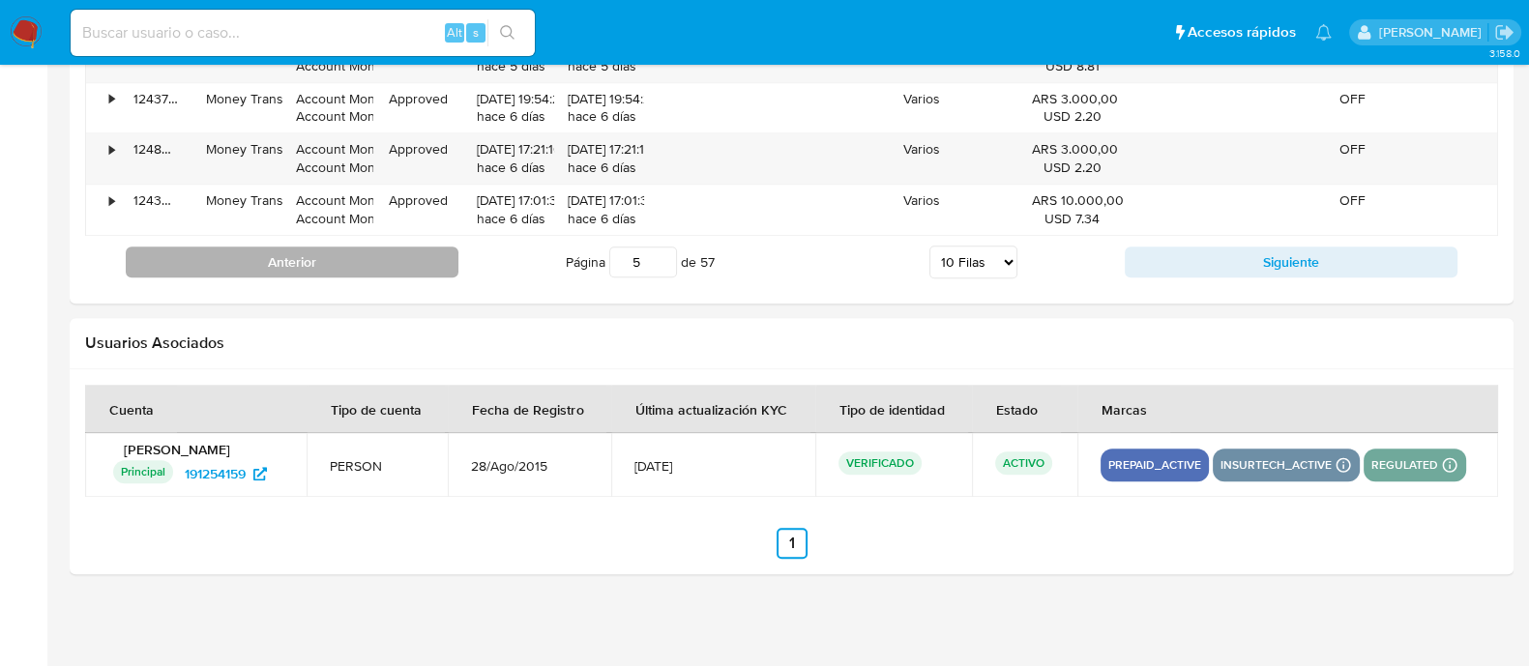
click at [432, 252] on button "Anterior" at bounding box center [292, 262] width 333 height 31
type input "4"
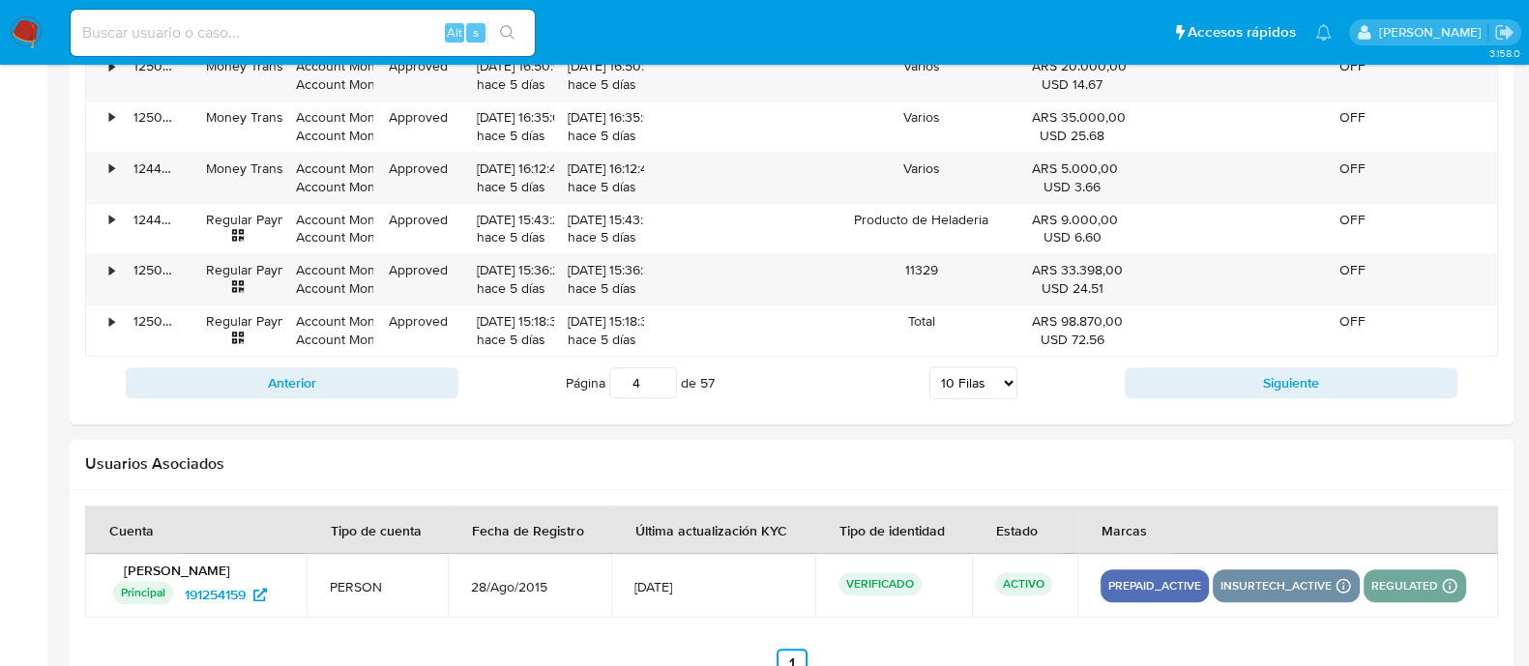
scroll to position [2064, 0]
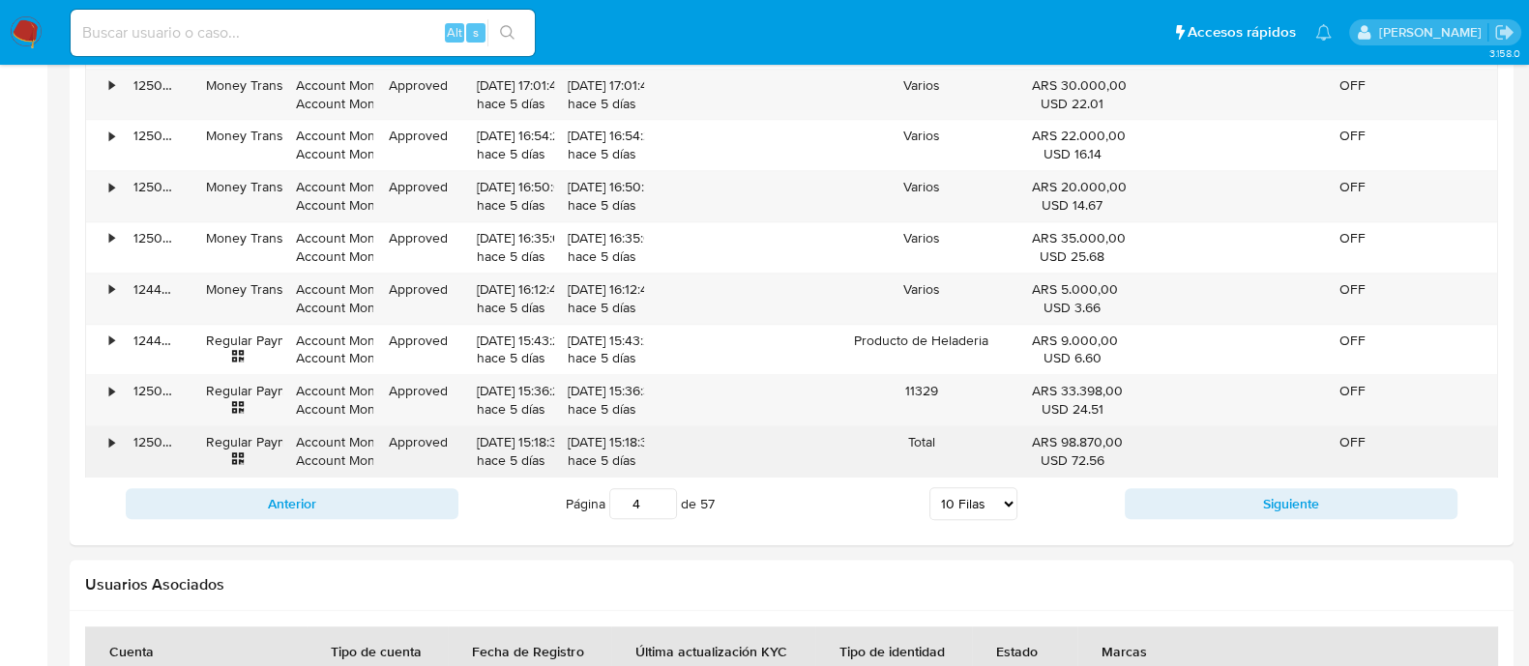
click at [94, 433] on div "•" at bounding box center [103, 451] width 34 height 50
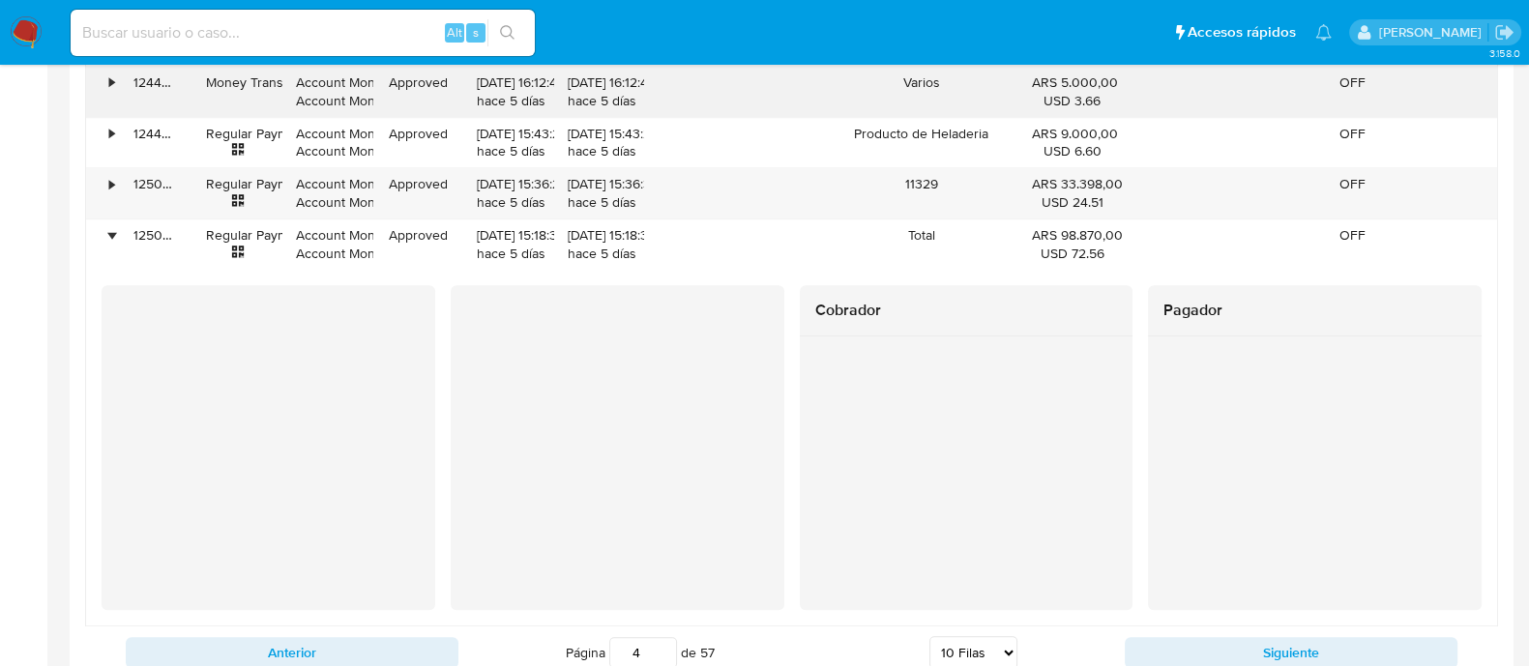
scroll to position [2306, 0]
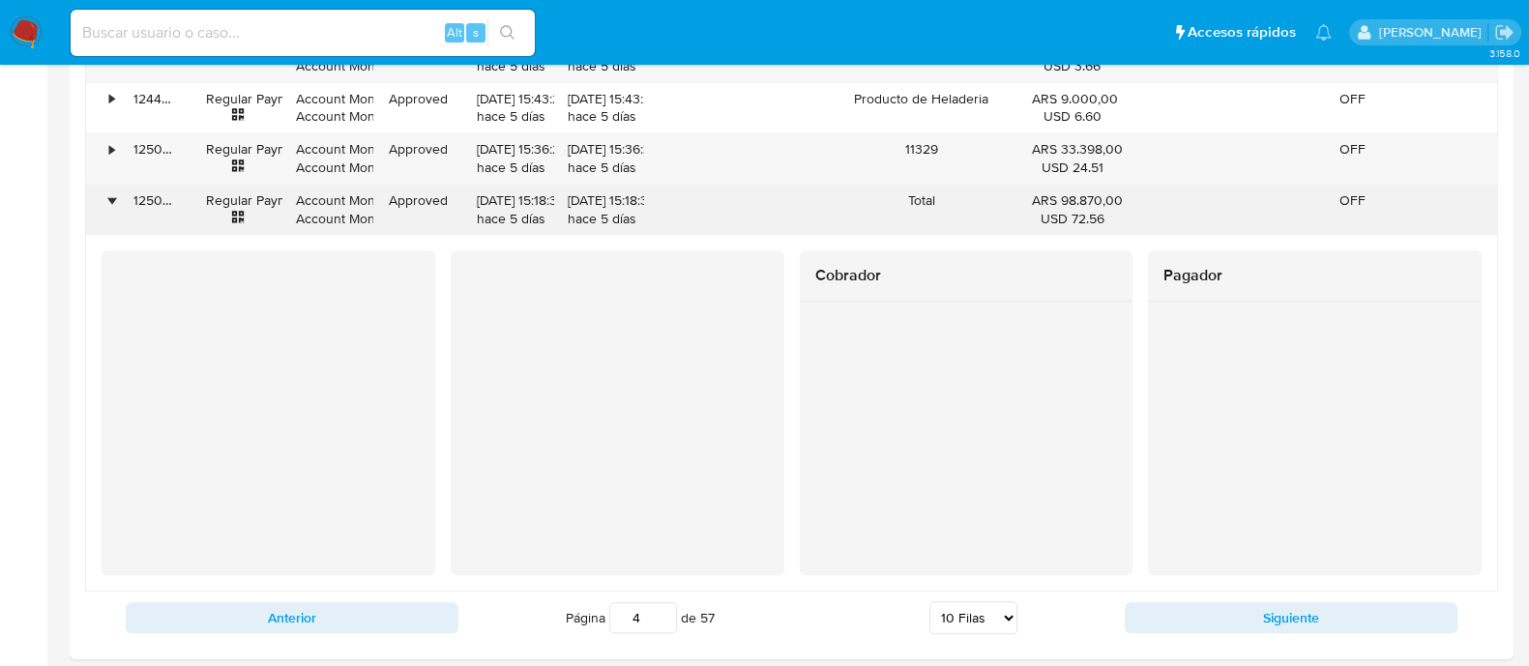
click at [120, 190] on div "125024668346" at bounding box center [156, 210] width 73 height 50
click at [103, 188] on div "•" at bounding box center [103, 210] width 34 height 50
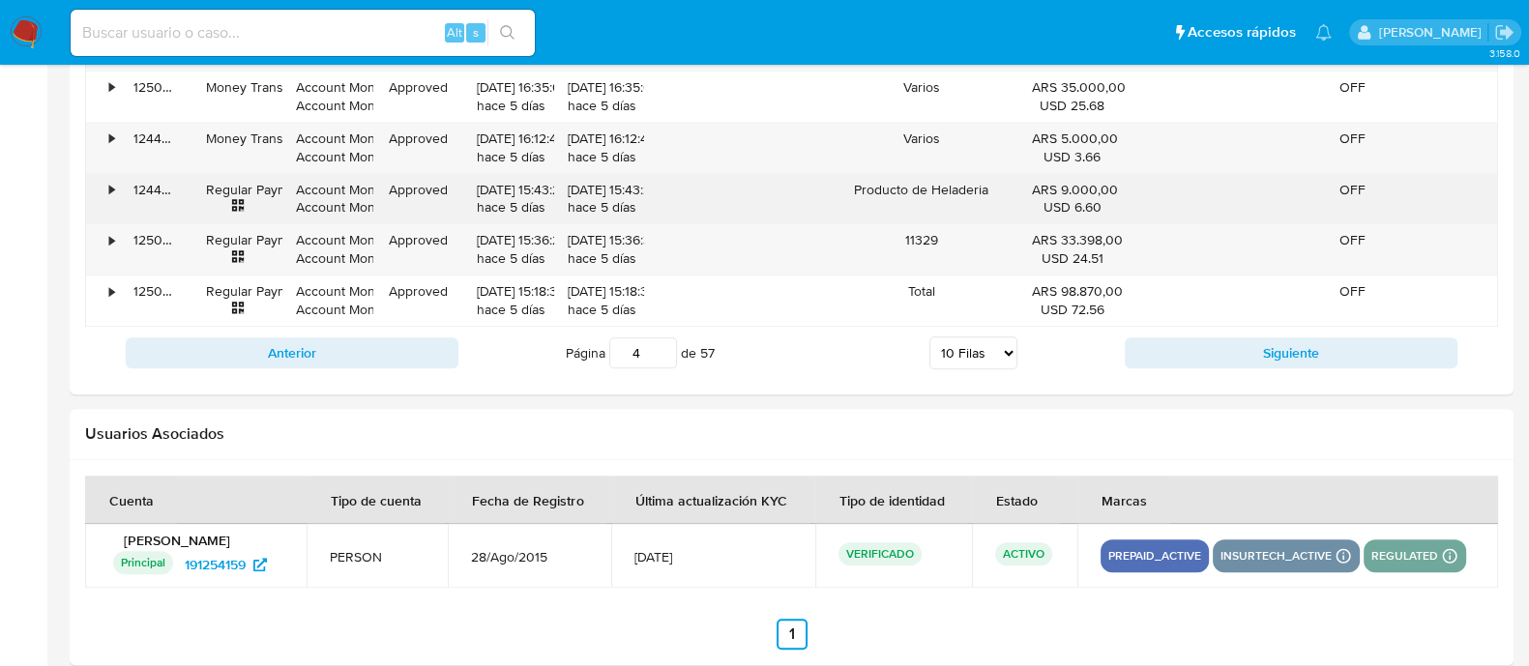
scroll to position [2064, 0]
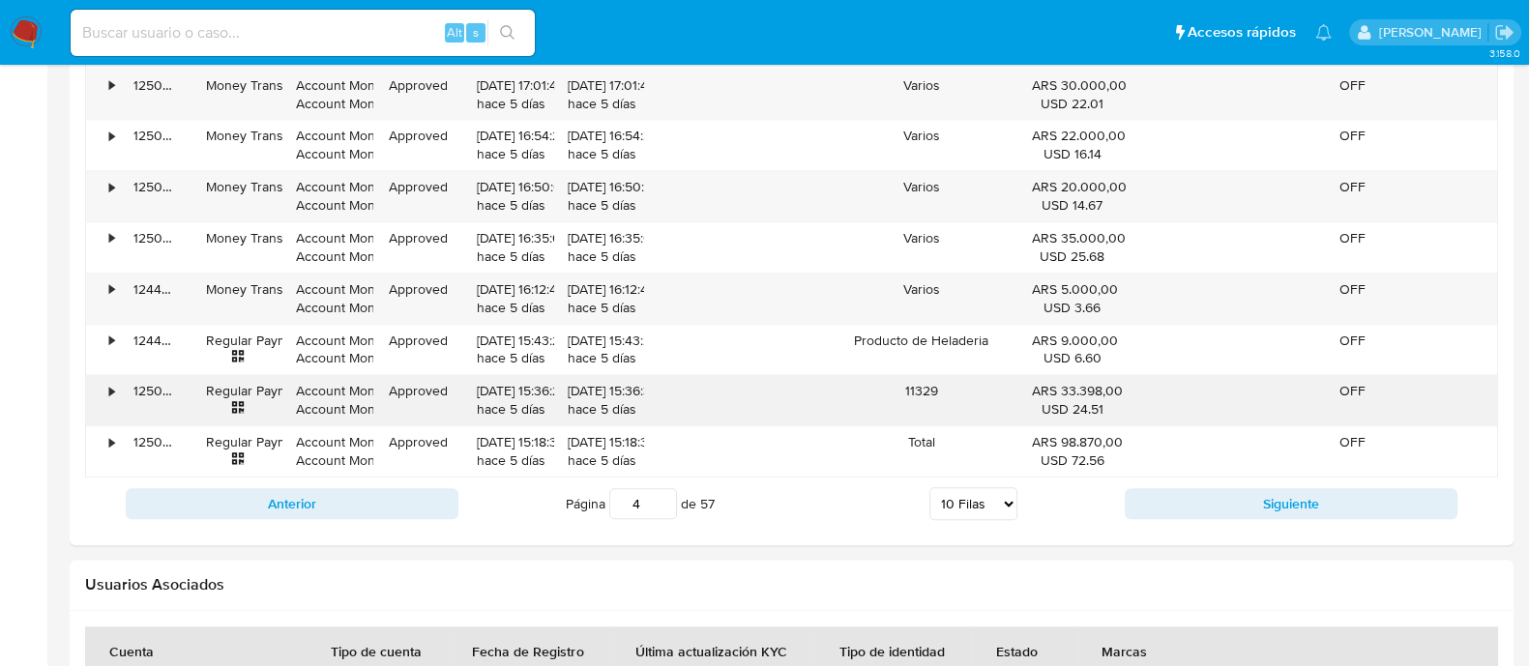
drag, startPoint x: 88, startPoint y: 389, endPoint x: 126, endPoint y: 387, distance: 37.8
click at [121, 389] on div "• 125027066426 Regular Payment Account Money Account Money Approved 05/09/2025 …" at bounding box center [791, 400] width 1411 height 50
click at [103, 389] on div "•" at bounding box center [103, 400] width 34 height 50
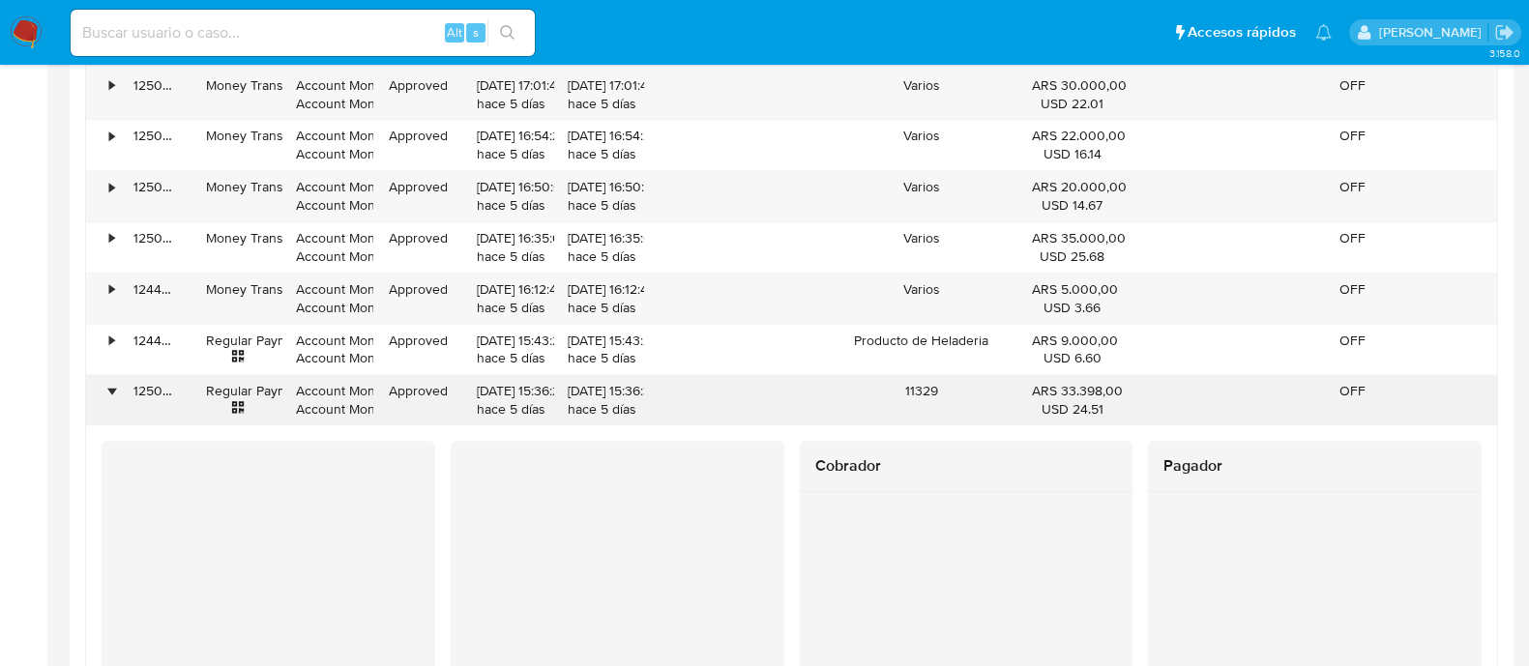
click at [105, 389] on div "•" at bounding box center [103, 400] width 34 height 50
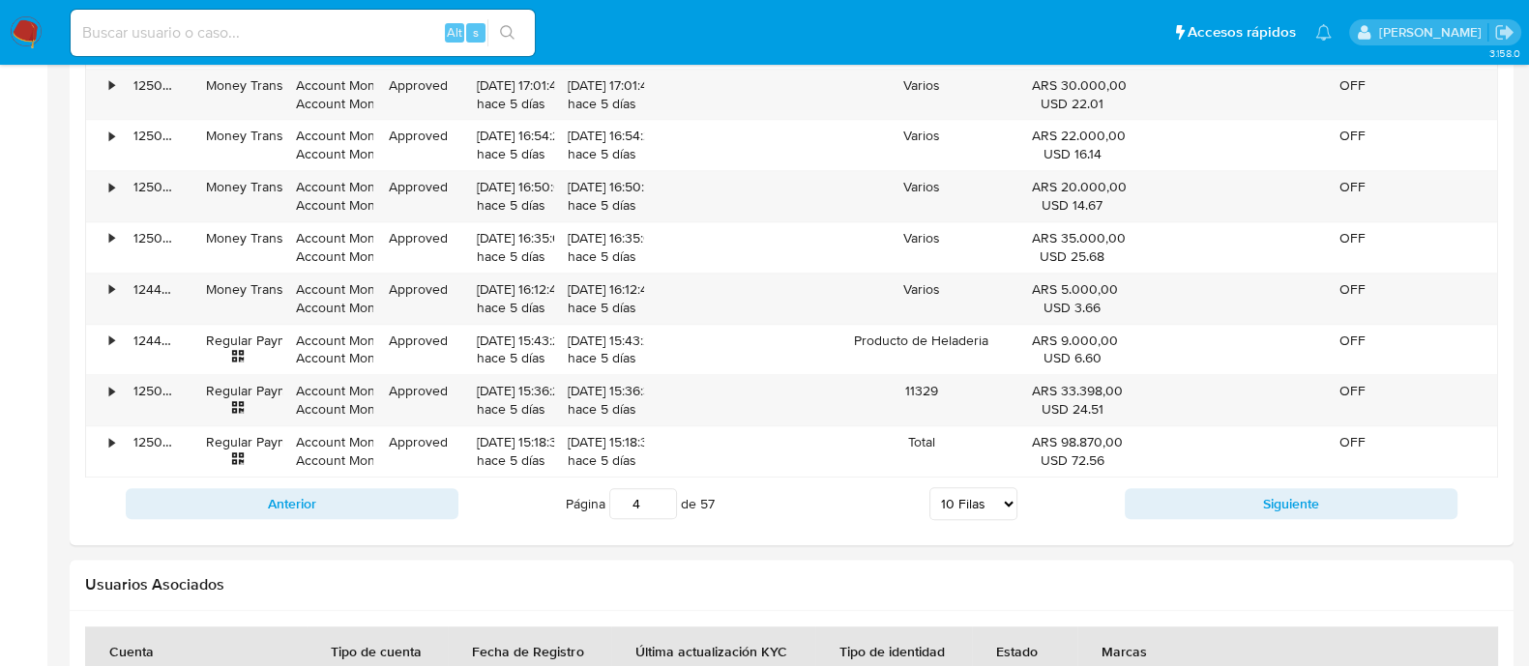
drag, startPoint x: 103, startPoint y: 372, endPoint x: 60, endPoint y: 355, distance: 46.9
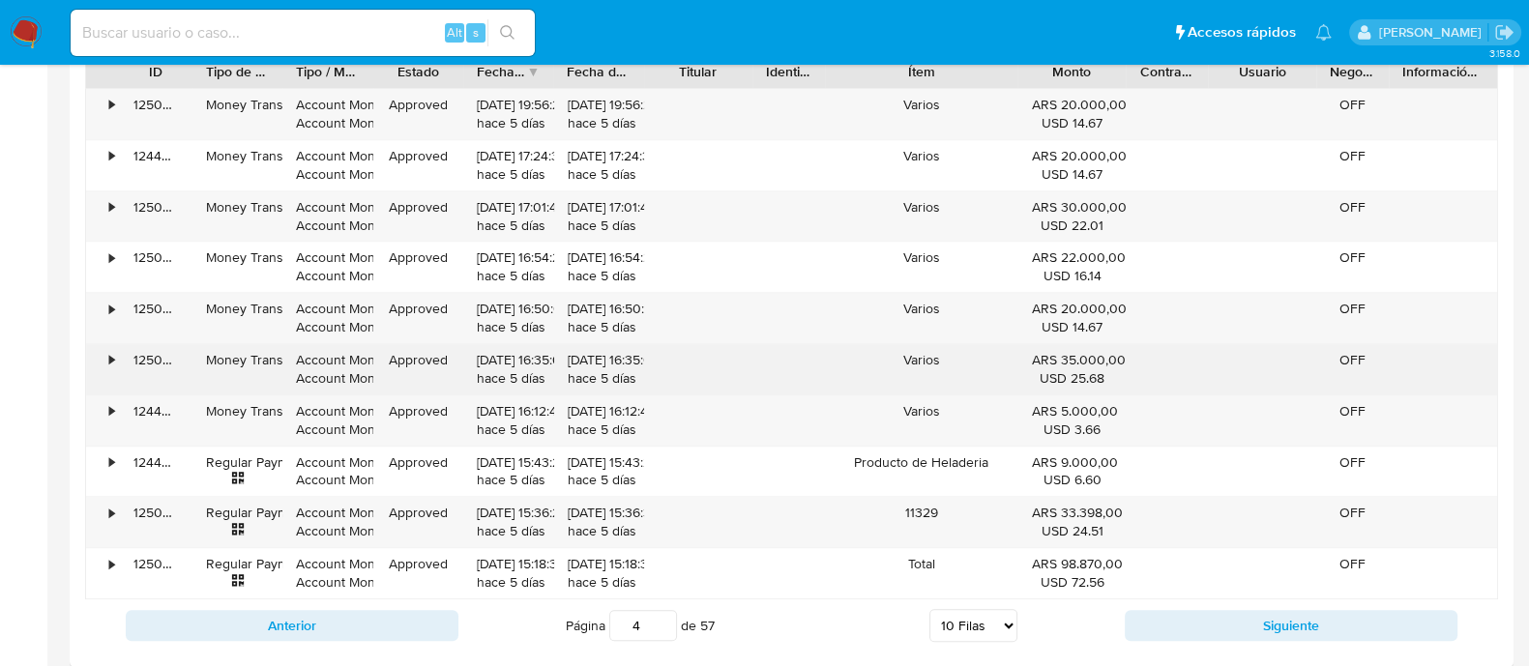
click at [116, 360] on div "•" at bounding box center [103, 369] width 34 height 50
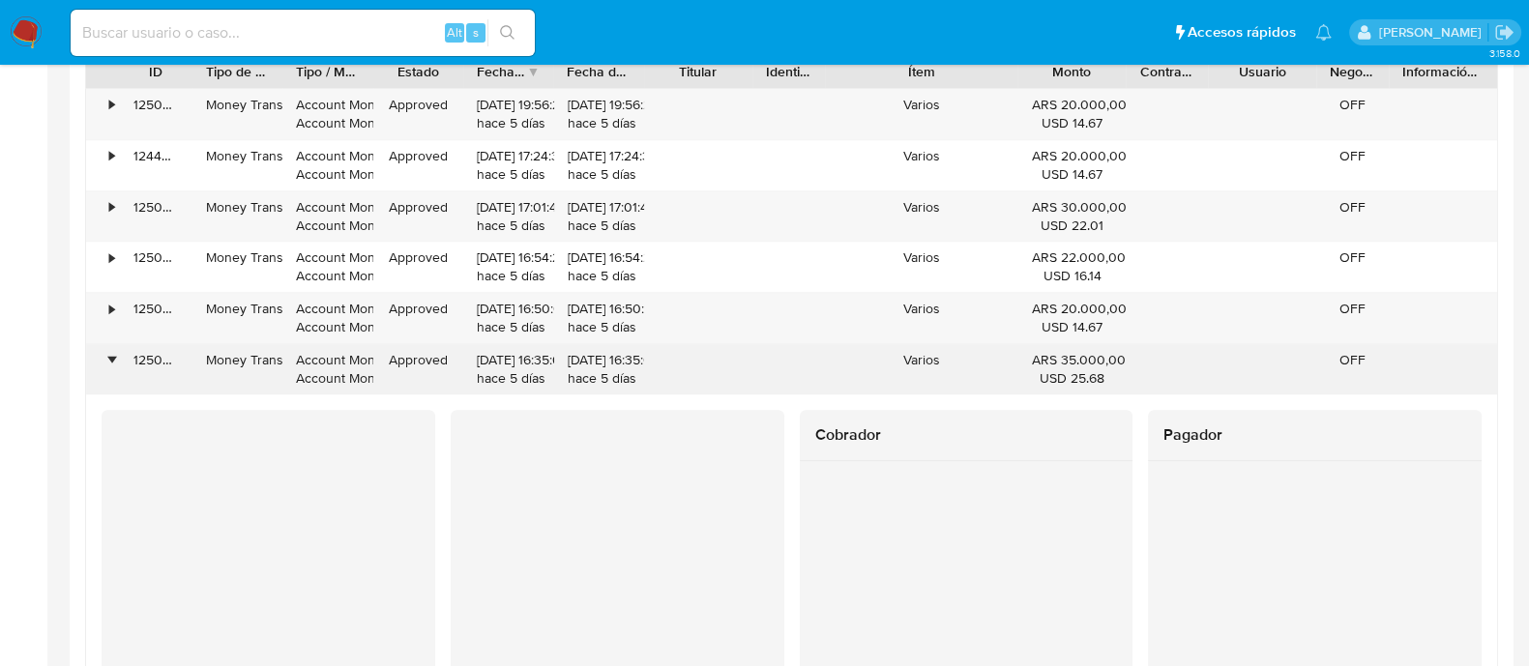
click at [114, 360] on div "•" at bounding box center [111, 360] width 5 height 18
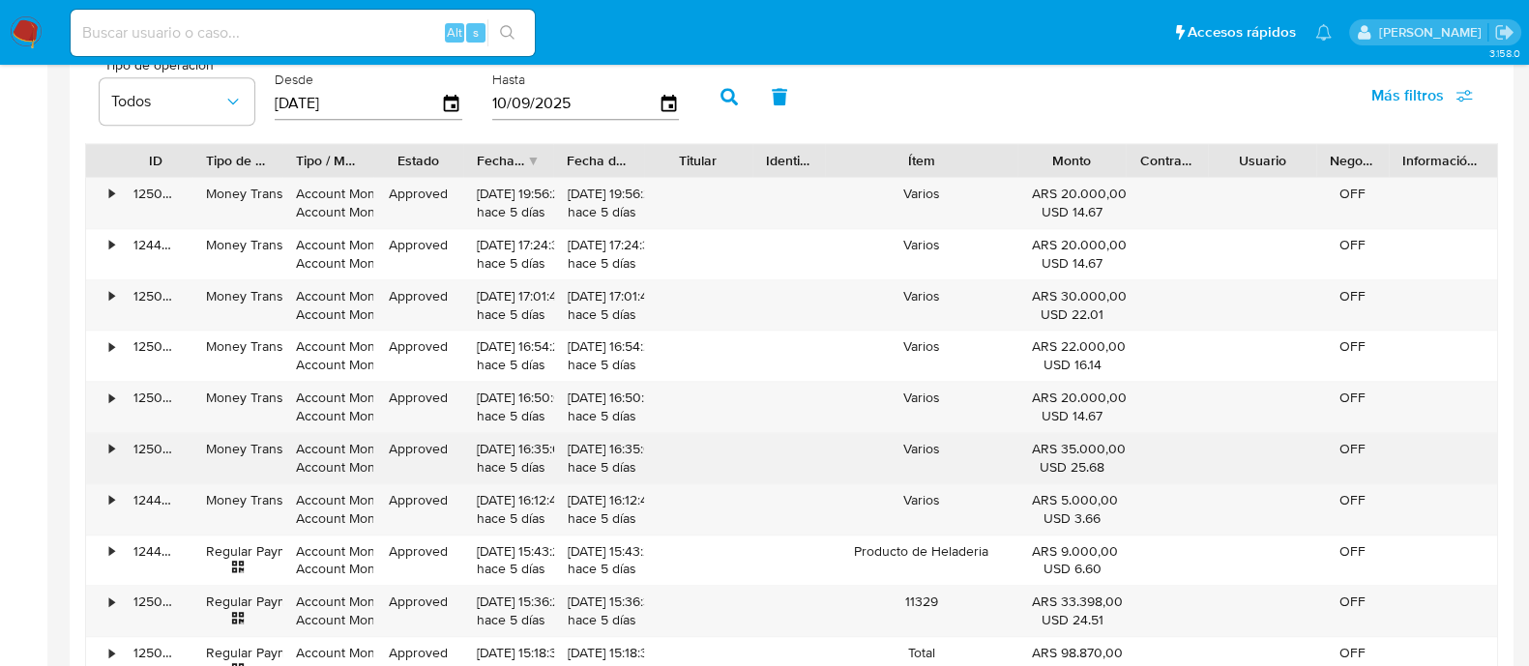
scroll to position [1822, 0]
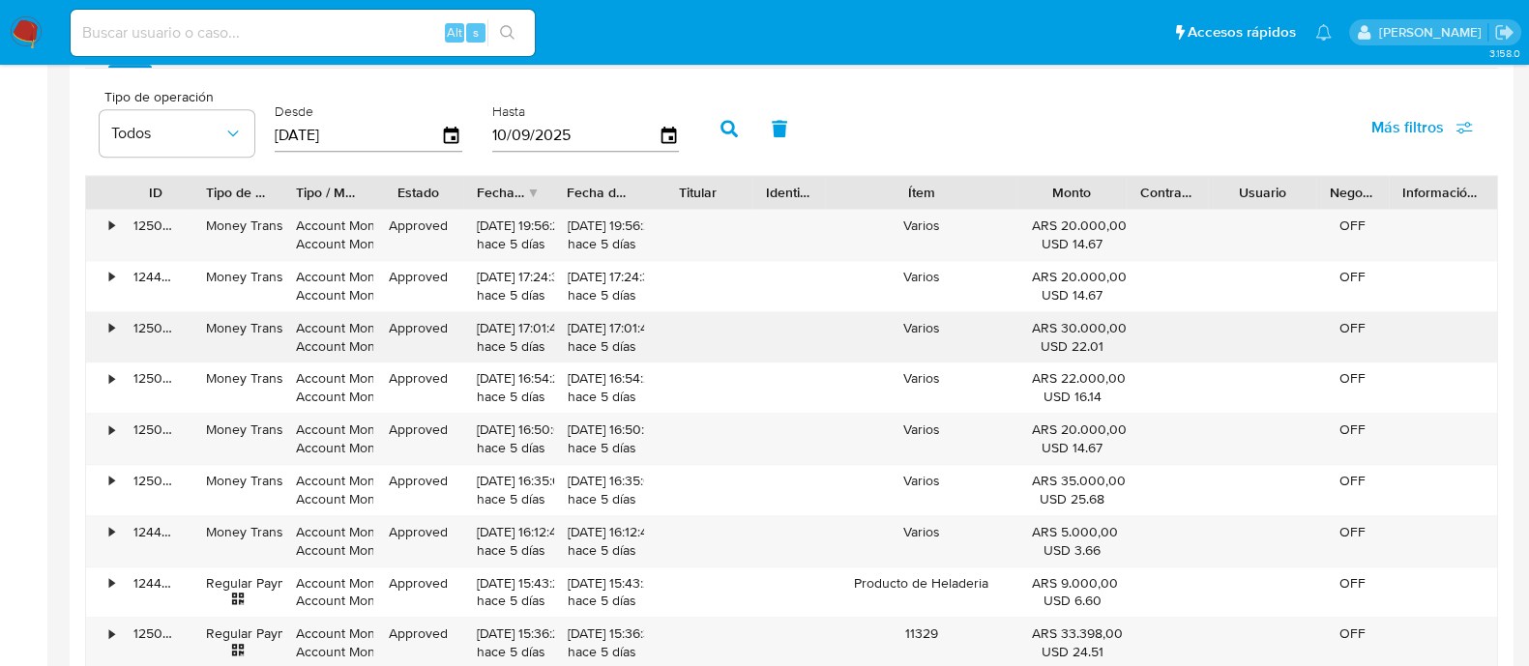
click at [102, 324] on div "•" at bounding box center [103, 337] width 34 height 50
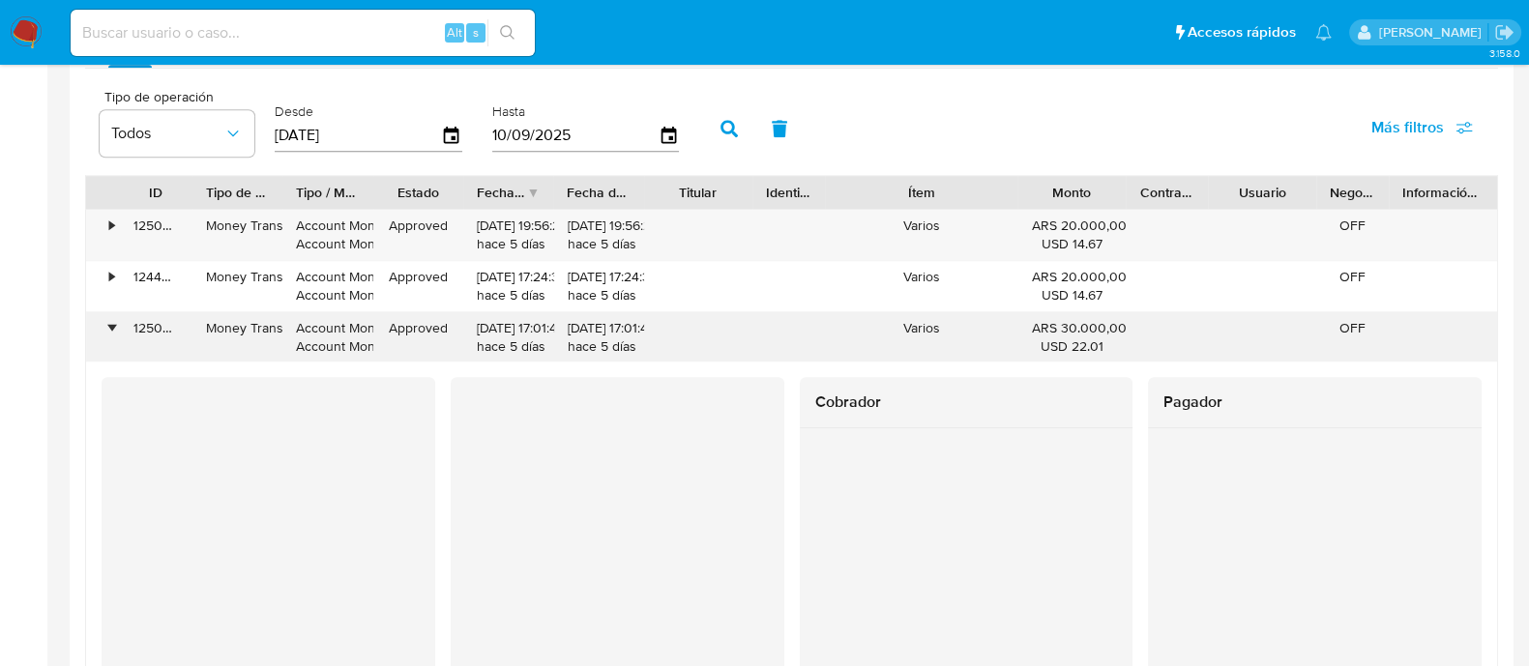
click at [102, 324] on div "•" at bounding box center [103, 337] width 34 height 50
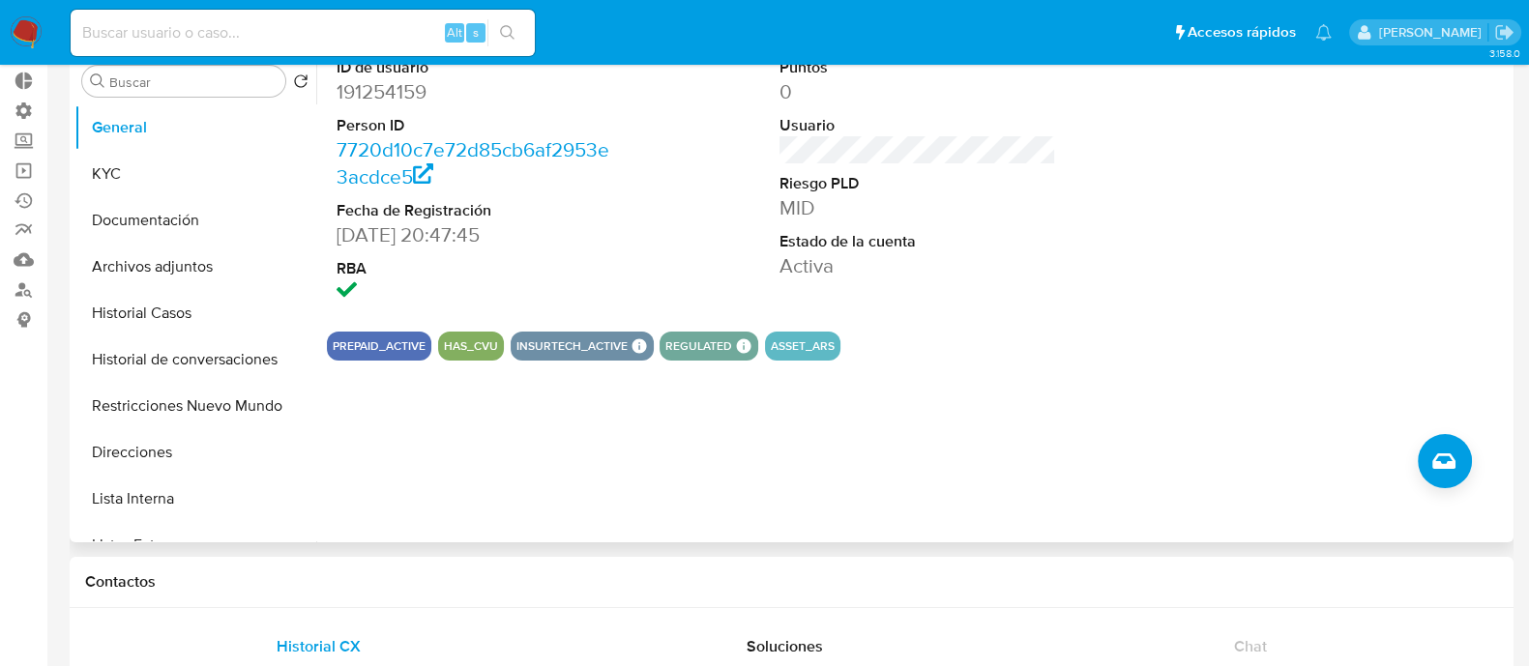
scroll to position [0, 0]
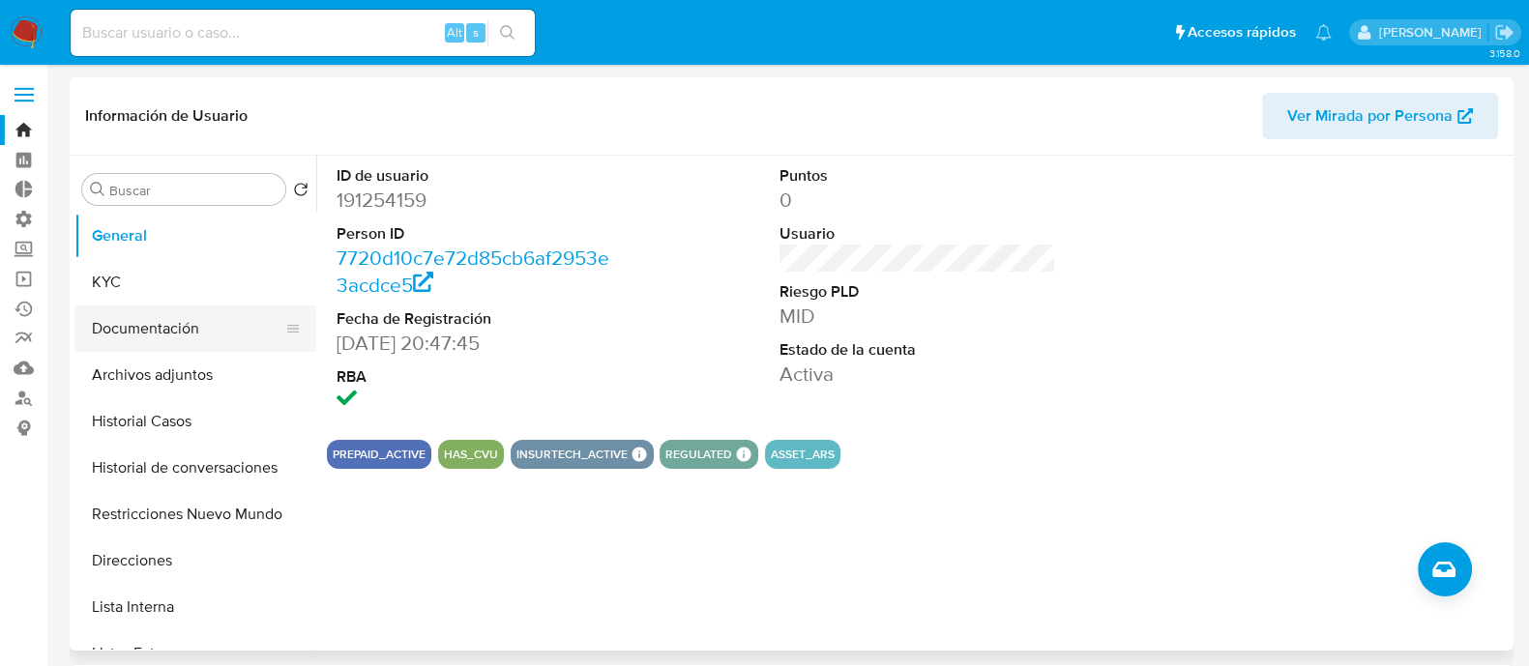
click at [147, 307] on button "Documentación" at bounding box center [187, 329] width 226 height 46
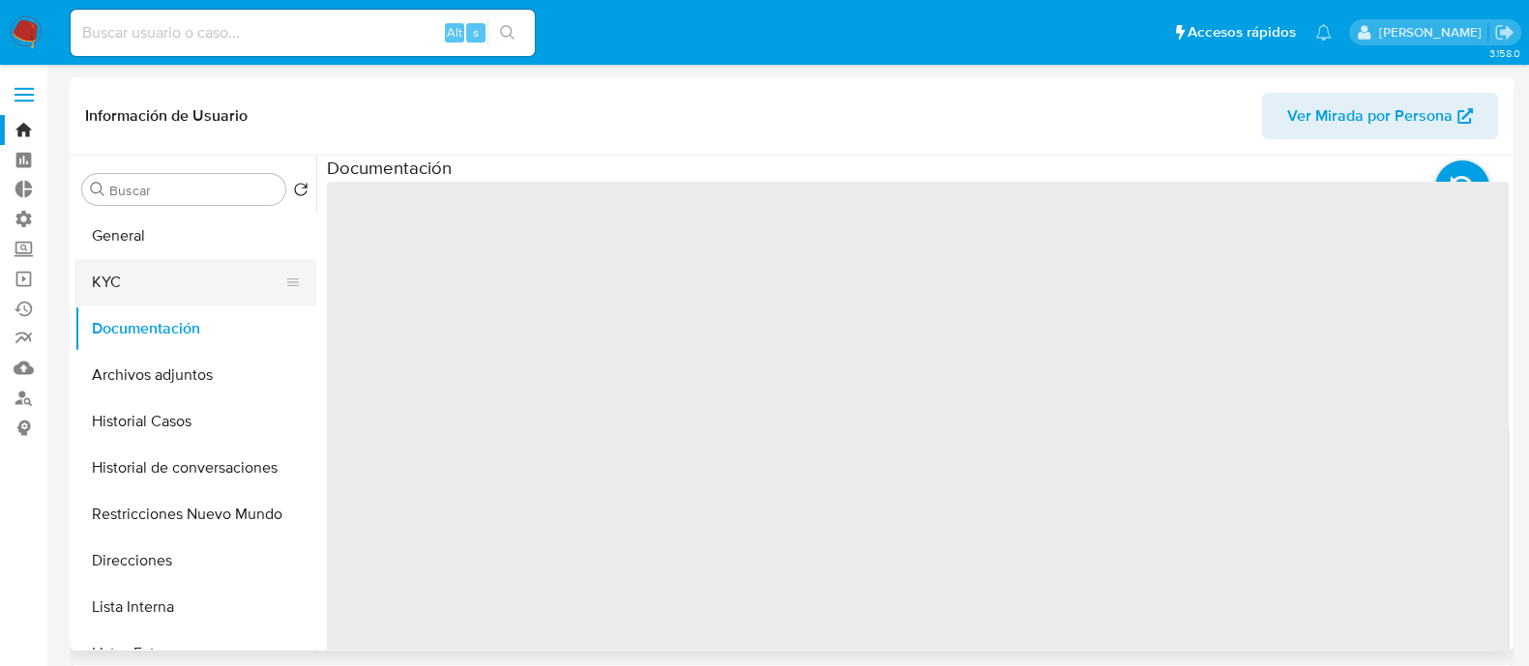
click at [151, 290] on button "KYC" at bounding box center [187, 282] width 226 height 46
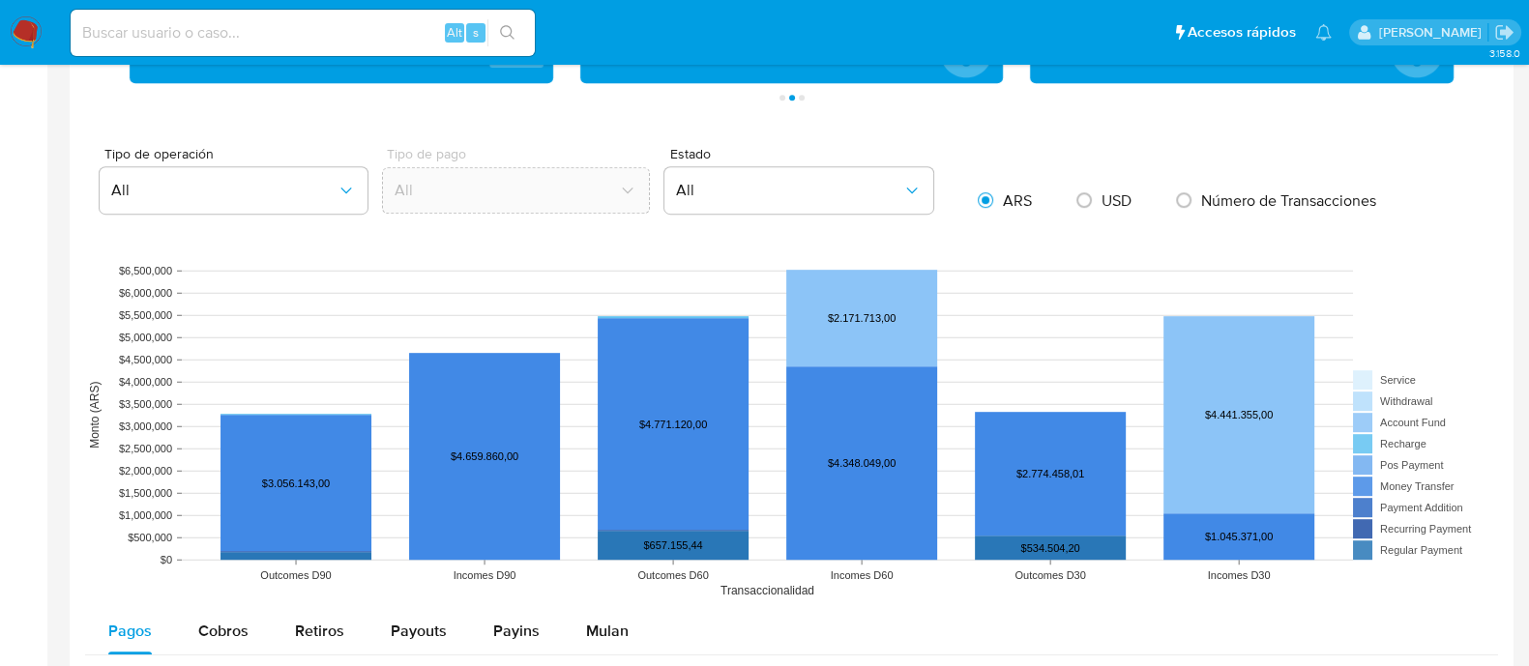
scroll to position [845, 0]
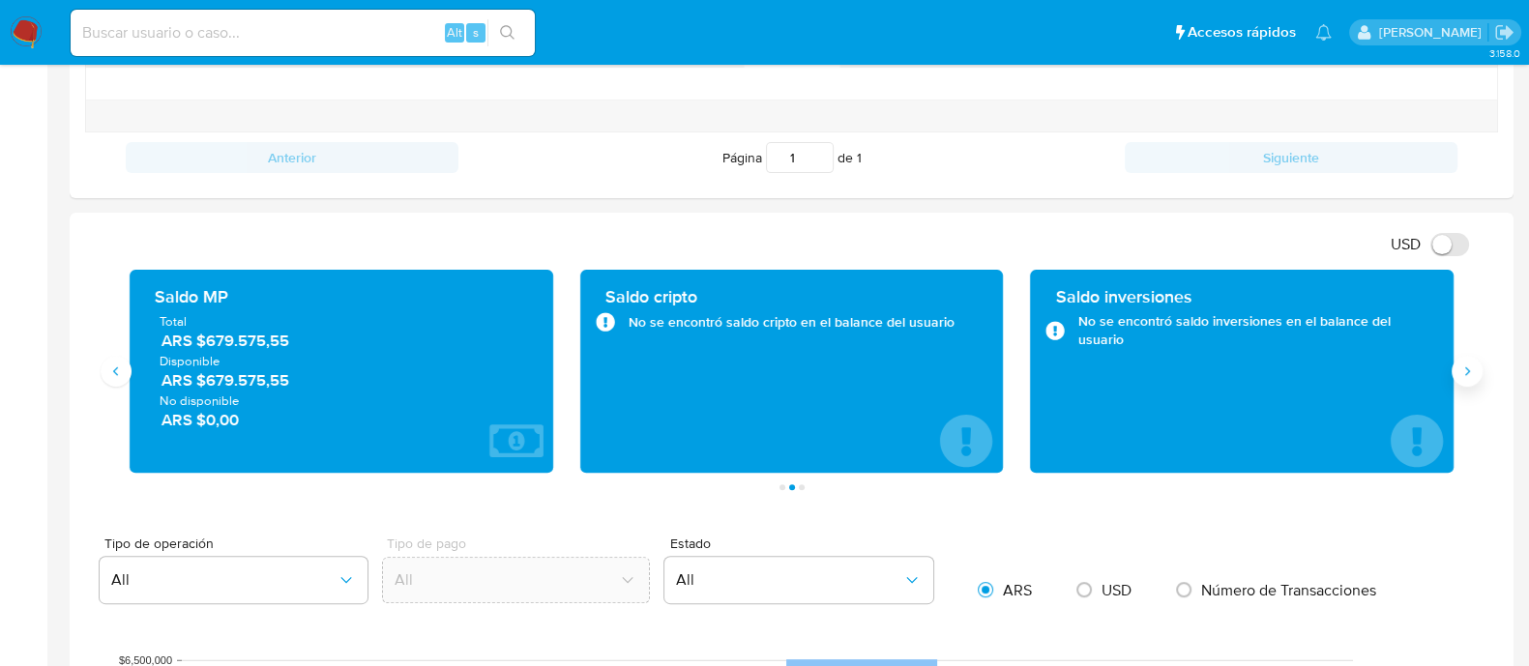
click at [1462, 366] on icon "Siguiente" at bounding box center [1466, 371] width 15 height 15
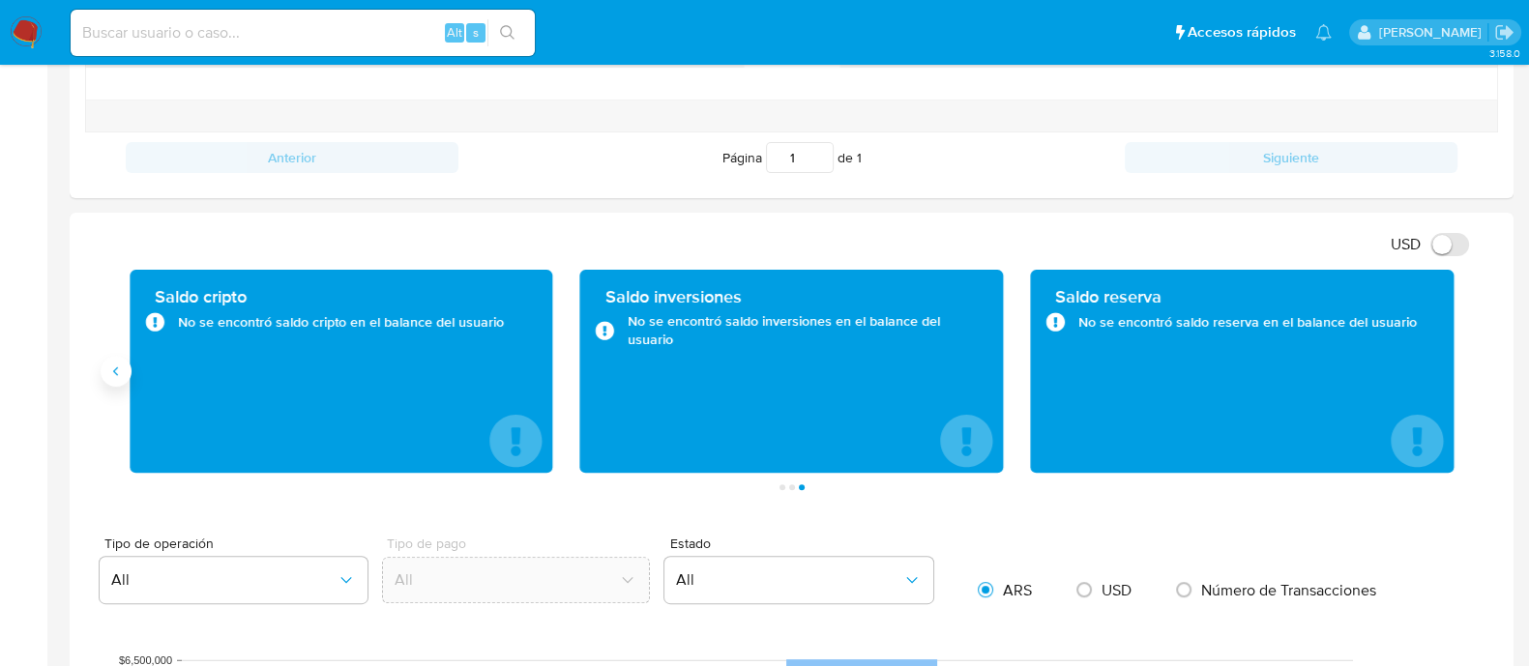
click at [103, 368] on button "Anterior" at bounding box center [116, 371] width 31 height 31
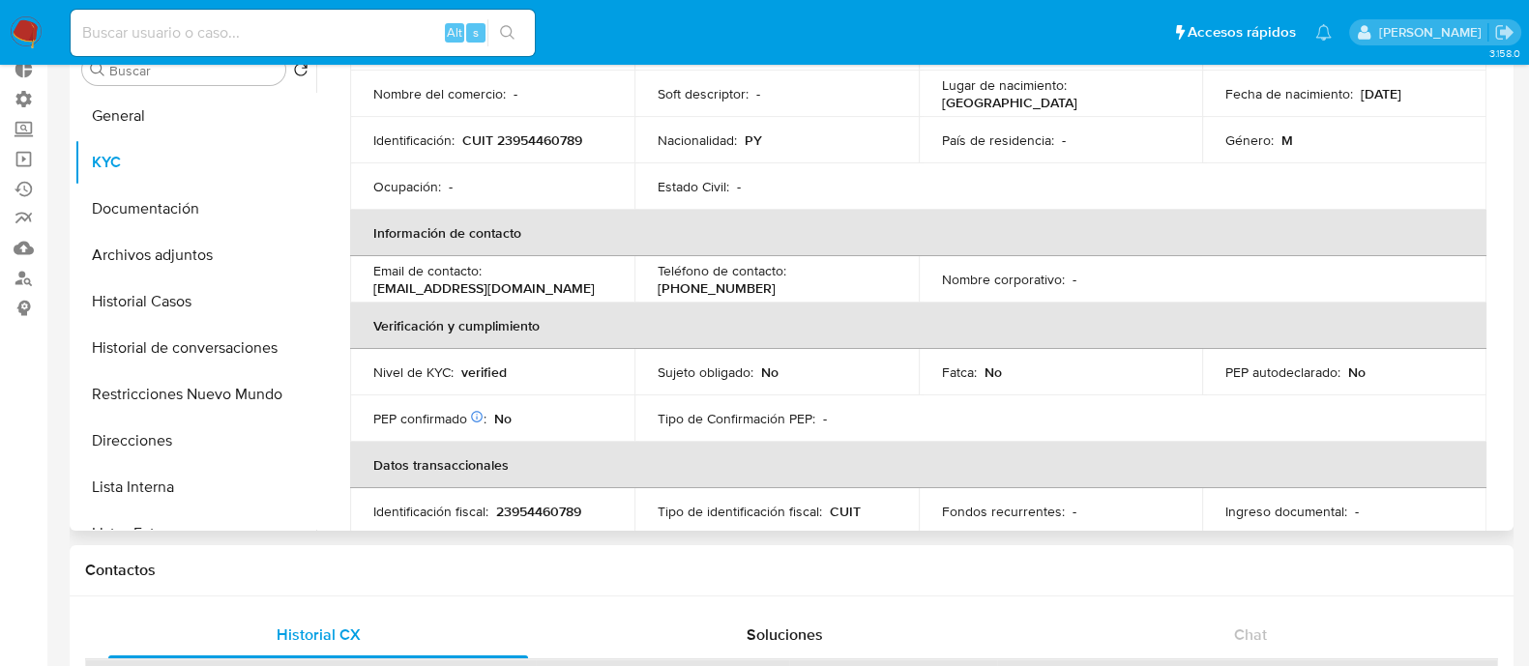
scroll to position [170, 0]
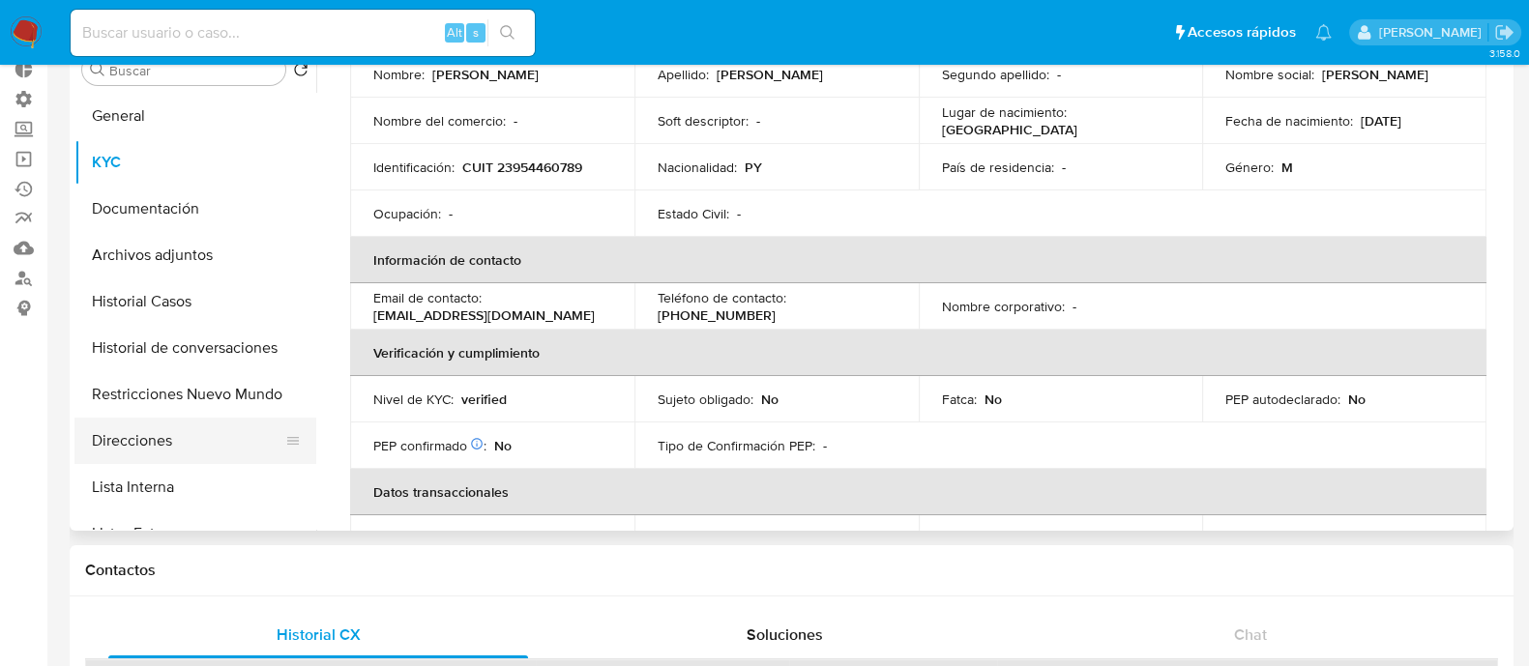
click at [203, 431] on button "Direcciones" at bounding box center [187, 441] width 226 height 46
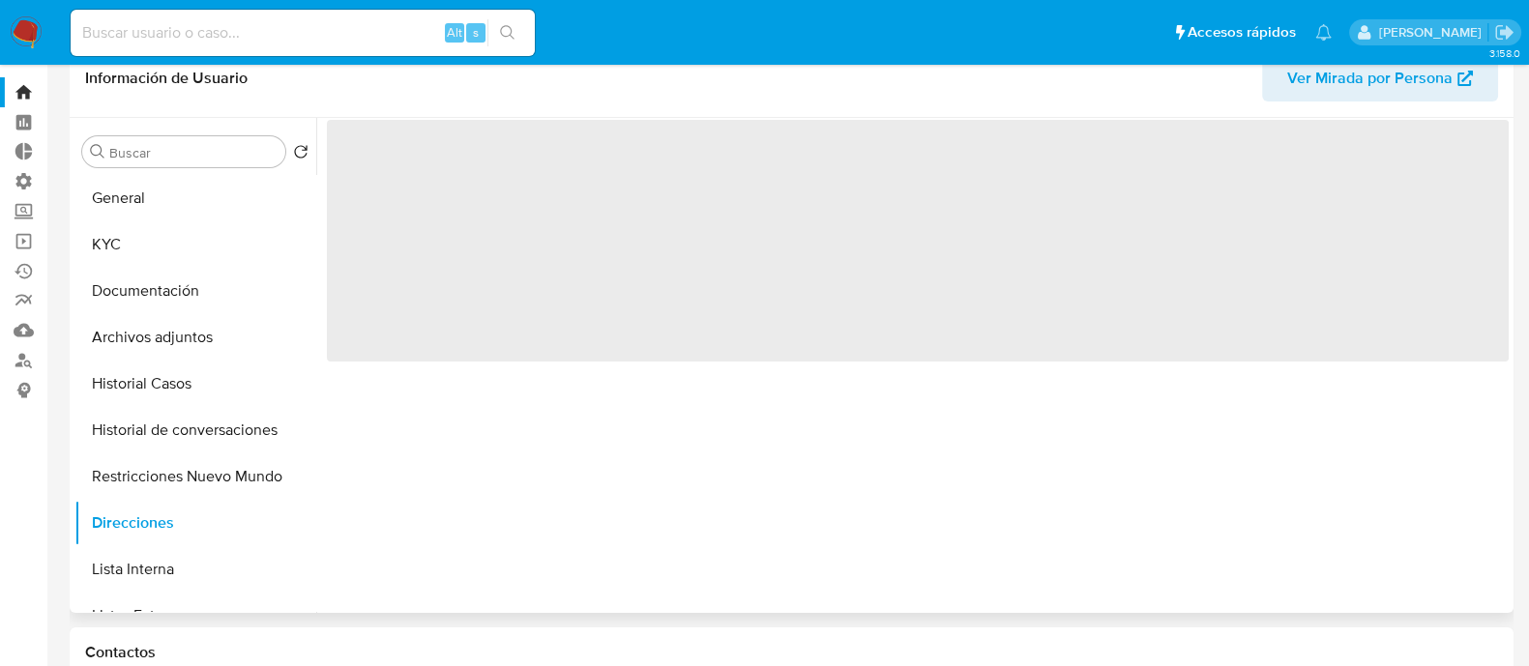
scroll to position [0, 0]
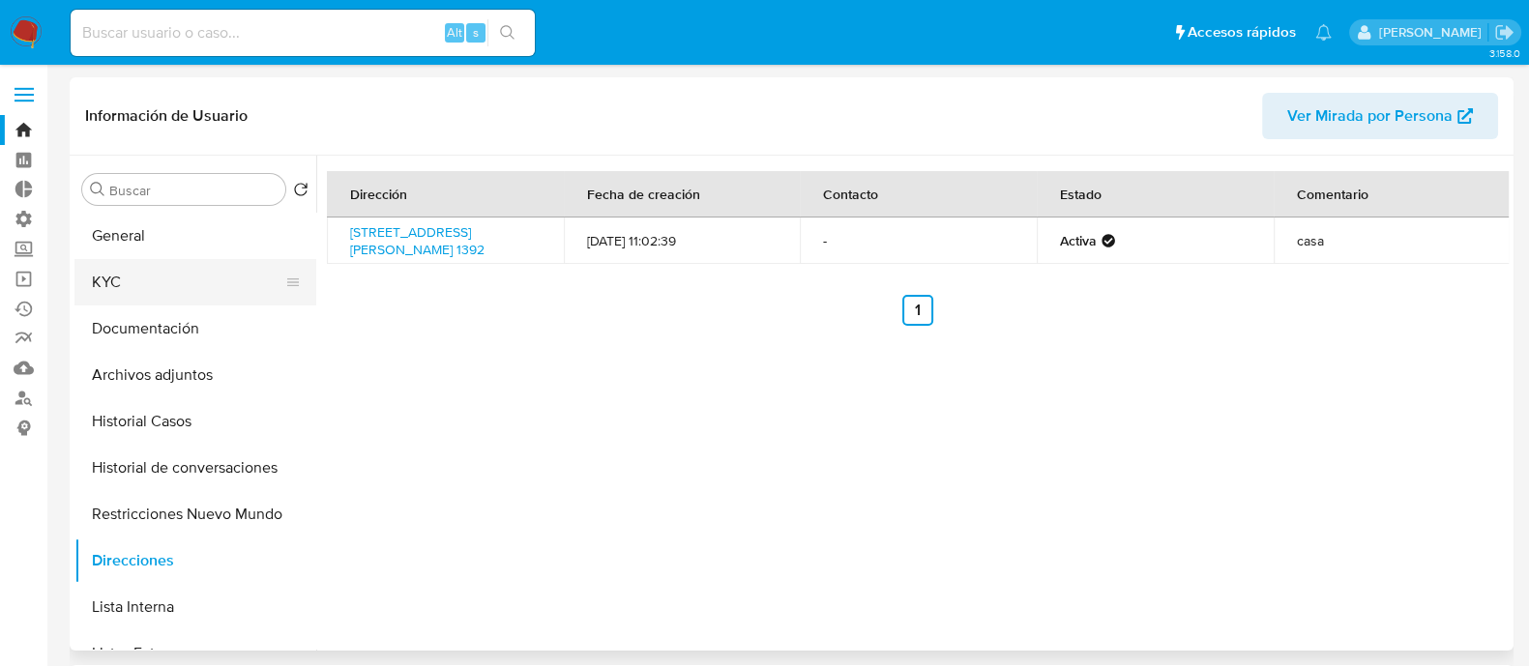
click at [176, 291] on button "KYC" at bounding box center [187, 282] width 226 height 46
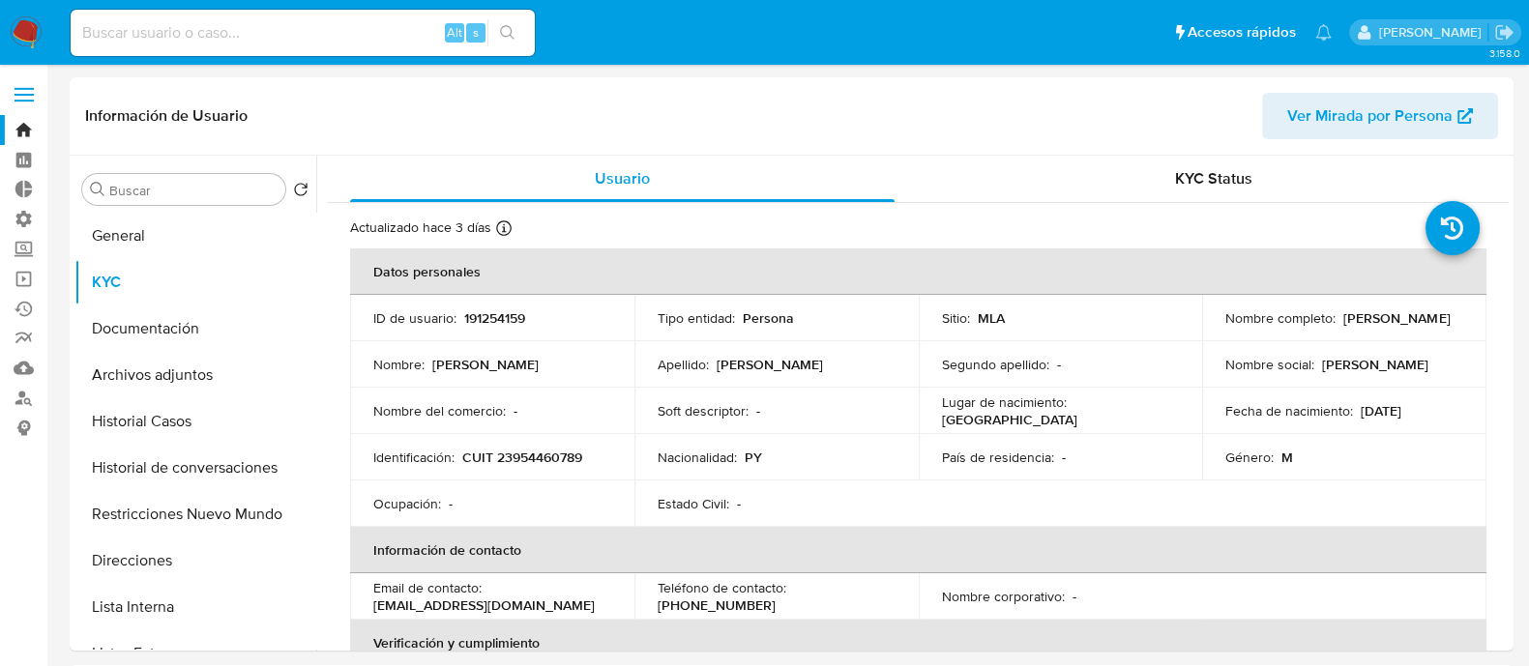
click at [24, 140] on link "Bandeja" at bounding box center [115, 130] width 230 height 30
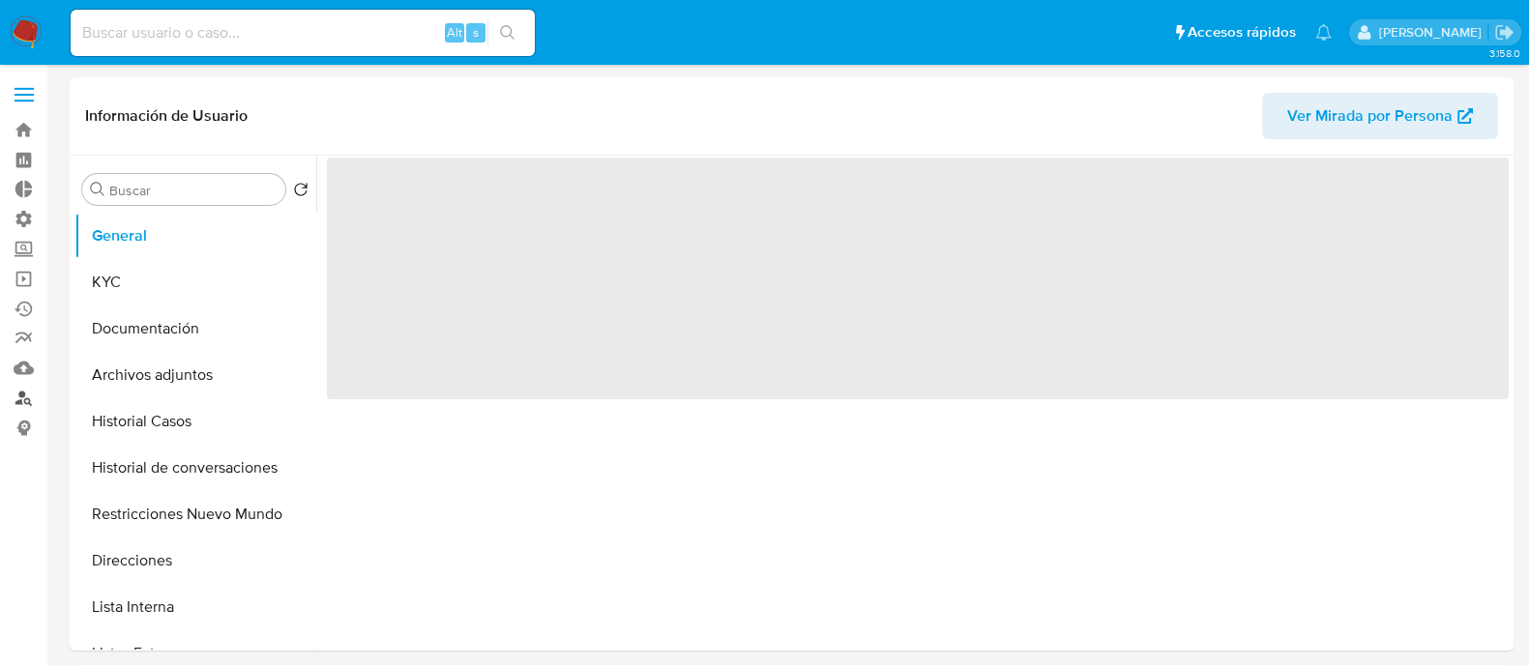
click at [24, 403] on link "Buscador de personas" at bounding box center [115, 398] width 230 height 30
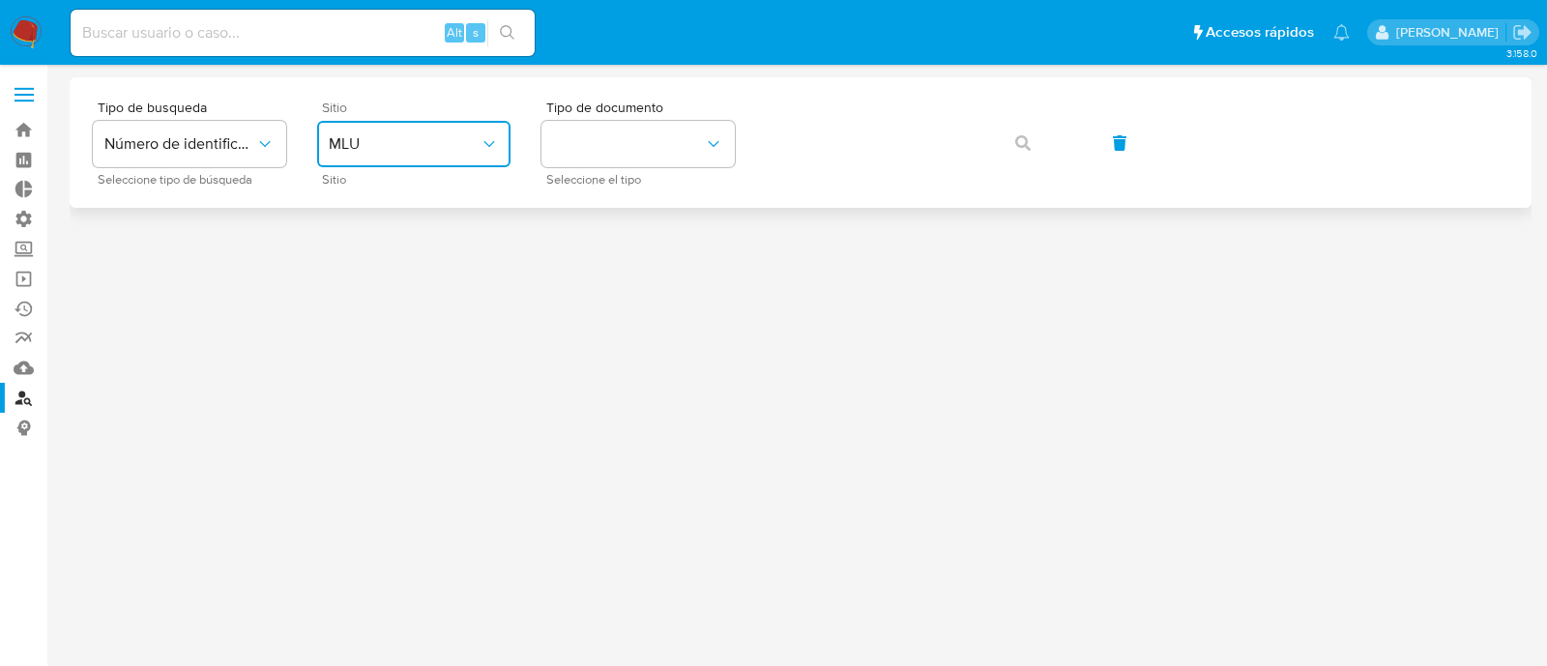
click at [388, 151] on span "MLU" at bounding box center [404, 143] width 151 height 19
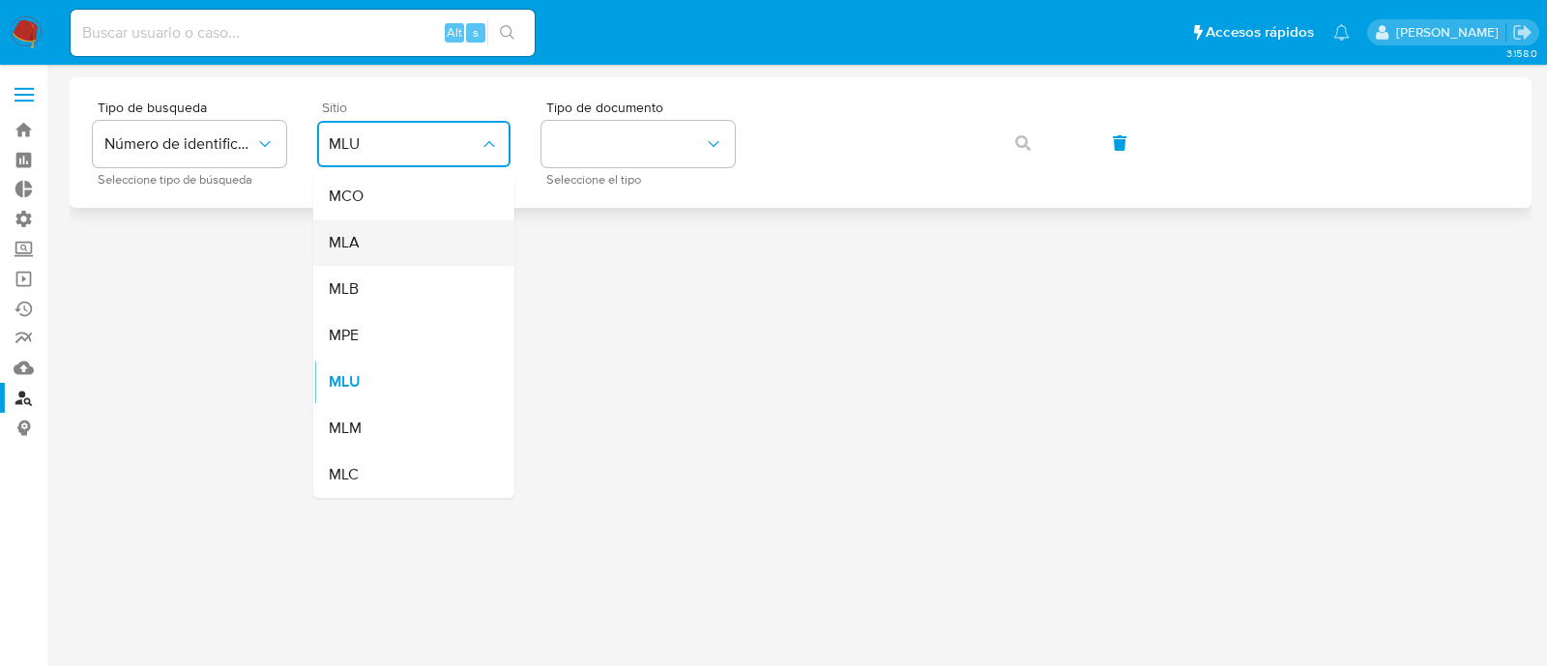
click at [405, 241] on div "MLA" at bounding box center [408, 242] width 159 height 46
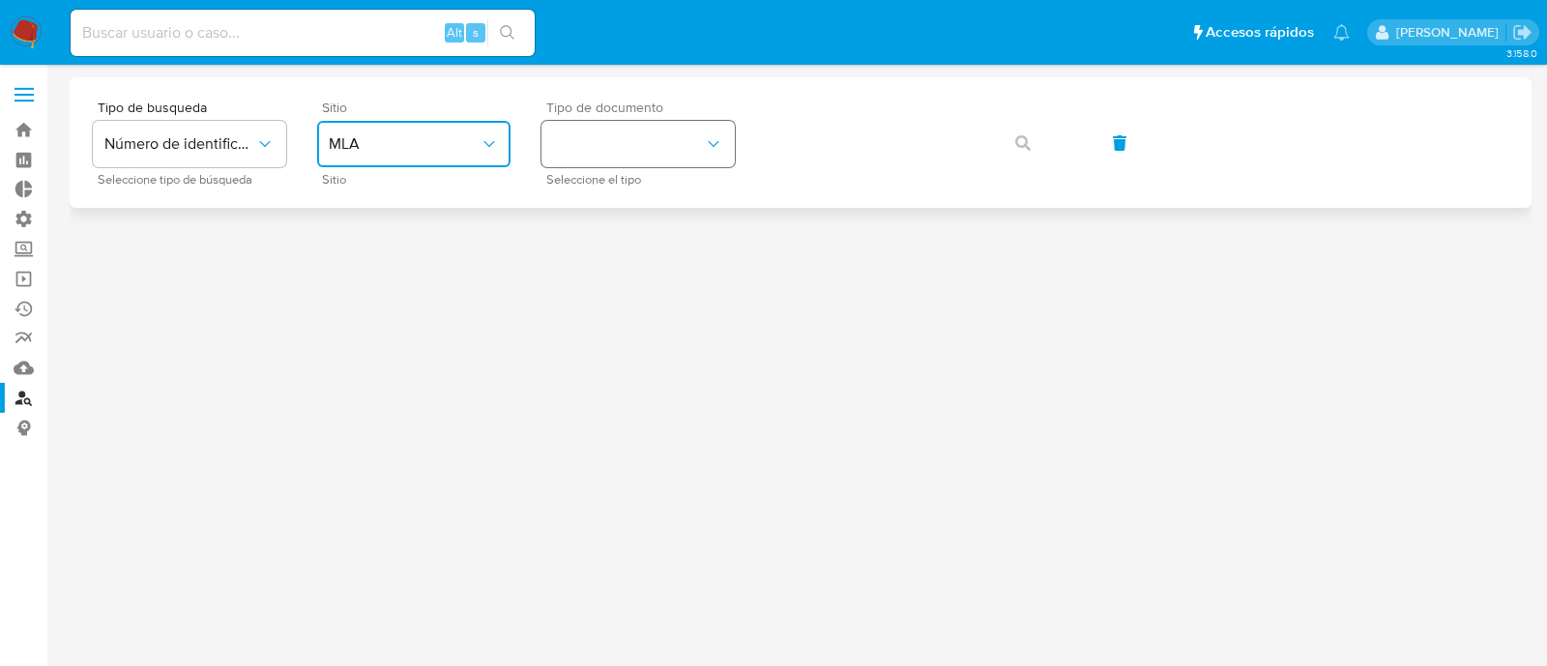
click at [711, 147] on icon "identificationType" at bounding box center [713, 143] width 19 height 19
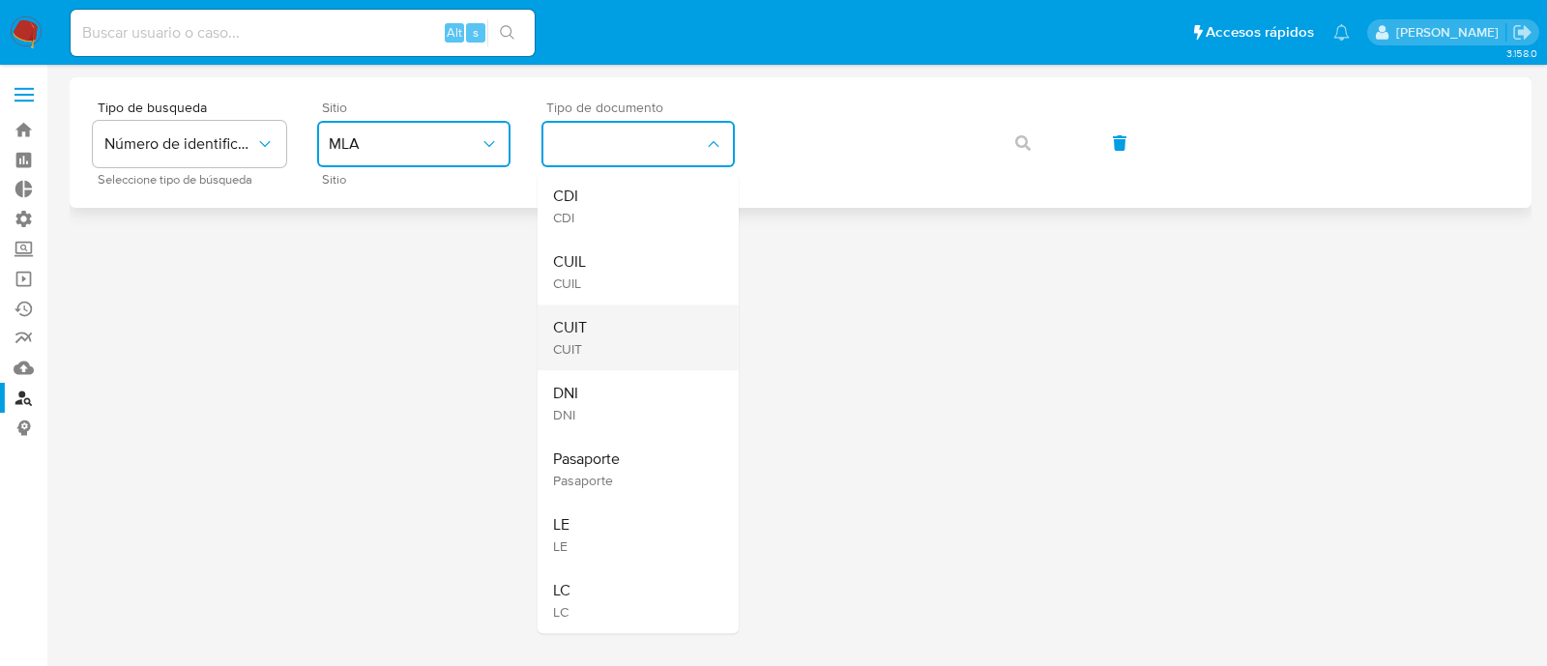
click at [659, 345] on div "CUIT CUIT" at bounding box center [632, 338] width 159 height 66
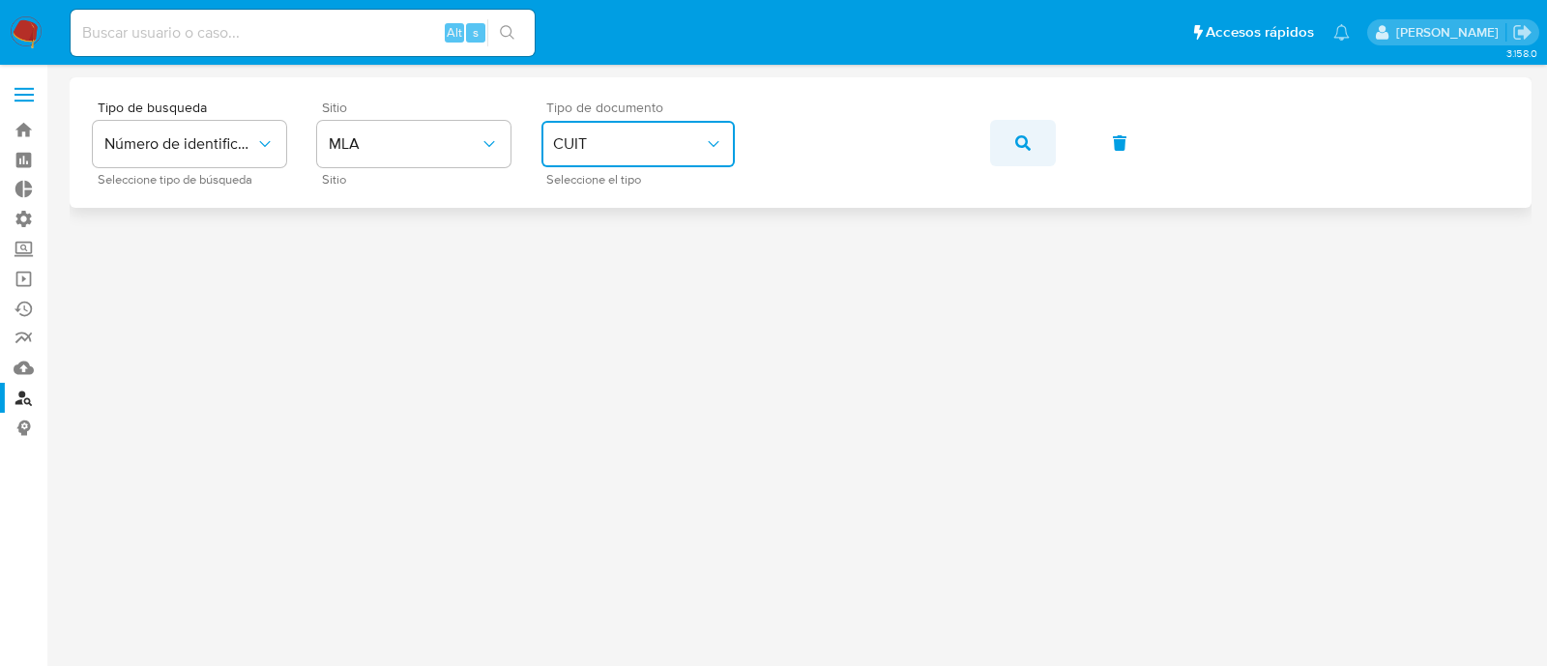
click at [1039, 148] on button "button" at bounding box center [1023, 143] width 66 height 46
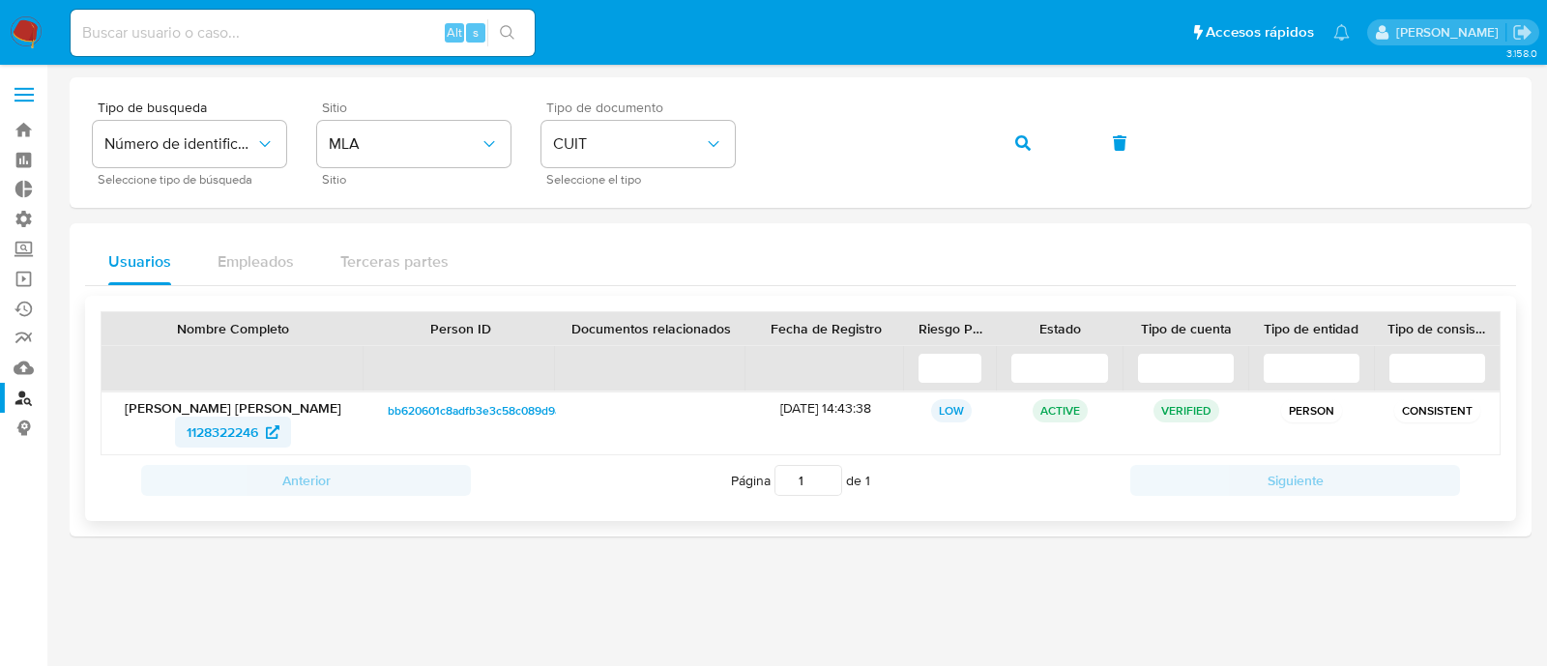
click at [211, 439] on span "1128322246" at bounding box center [223, 432] width 72 height 31
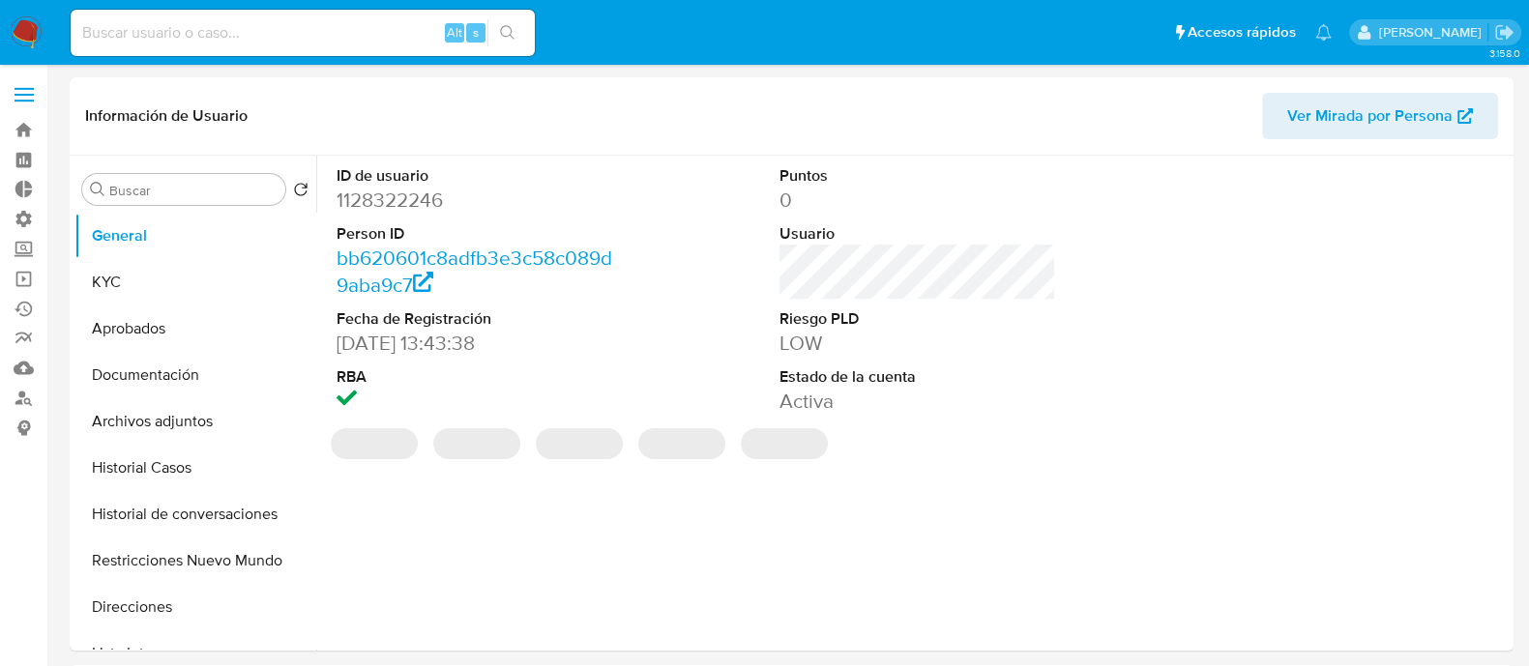
select select "10"
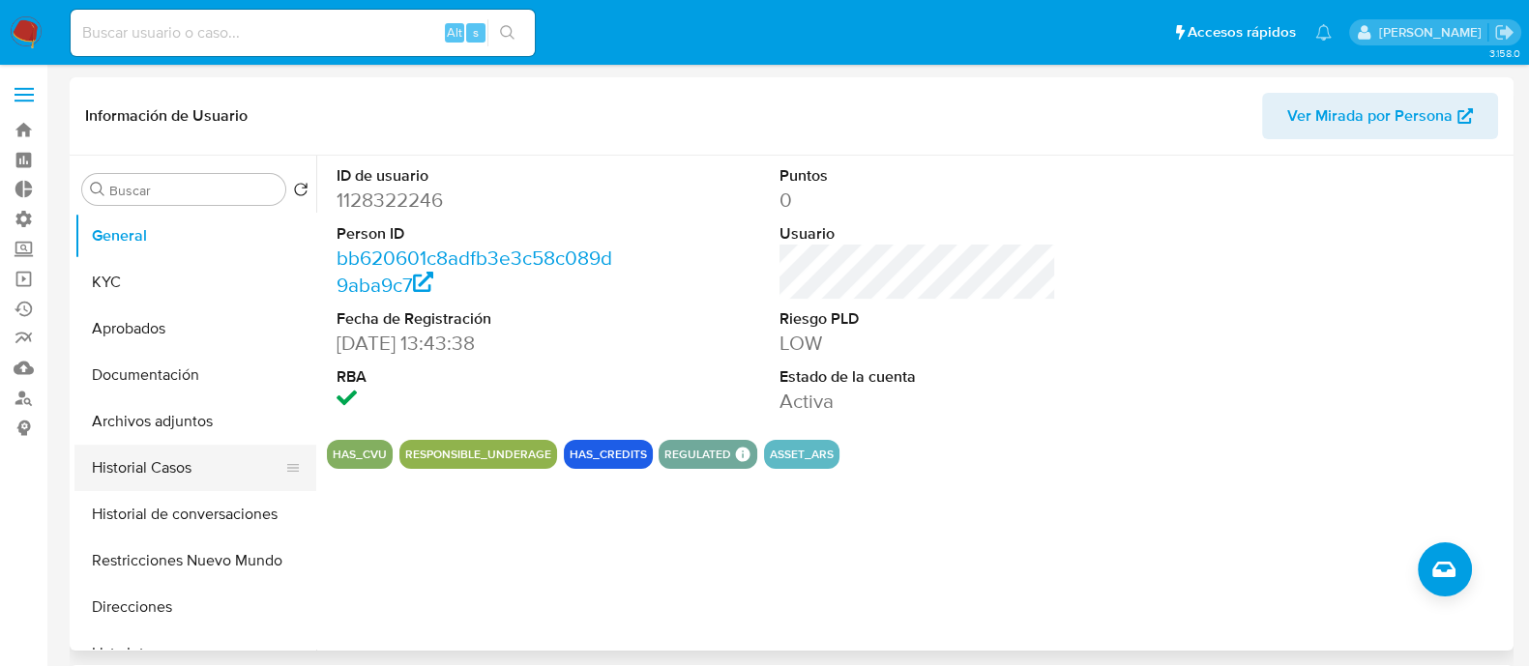
click at [128, 461] on button "Historial Casos" at bounding box center [187, 468] width 226 height 46
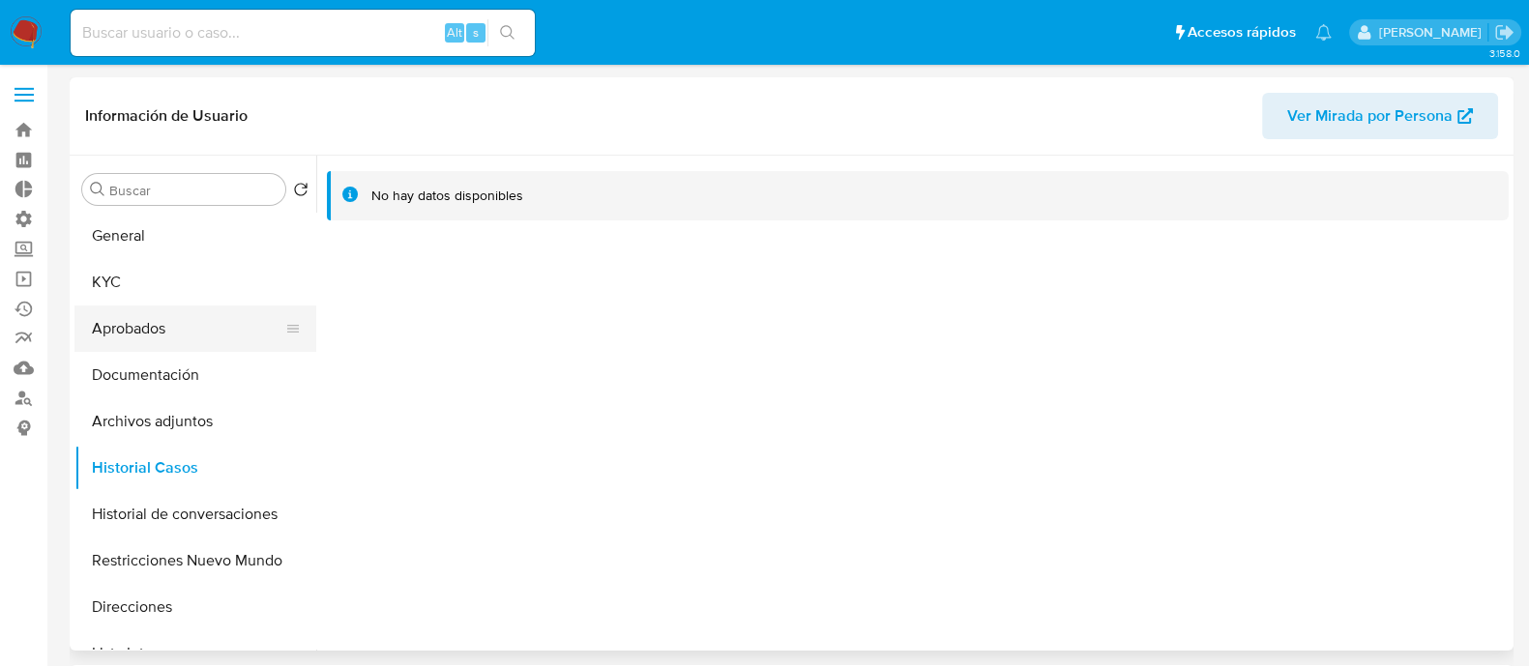
click at [187, 307] on button "Aprobados" at bounding box center [187, 329] width 226 height 46
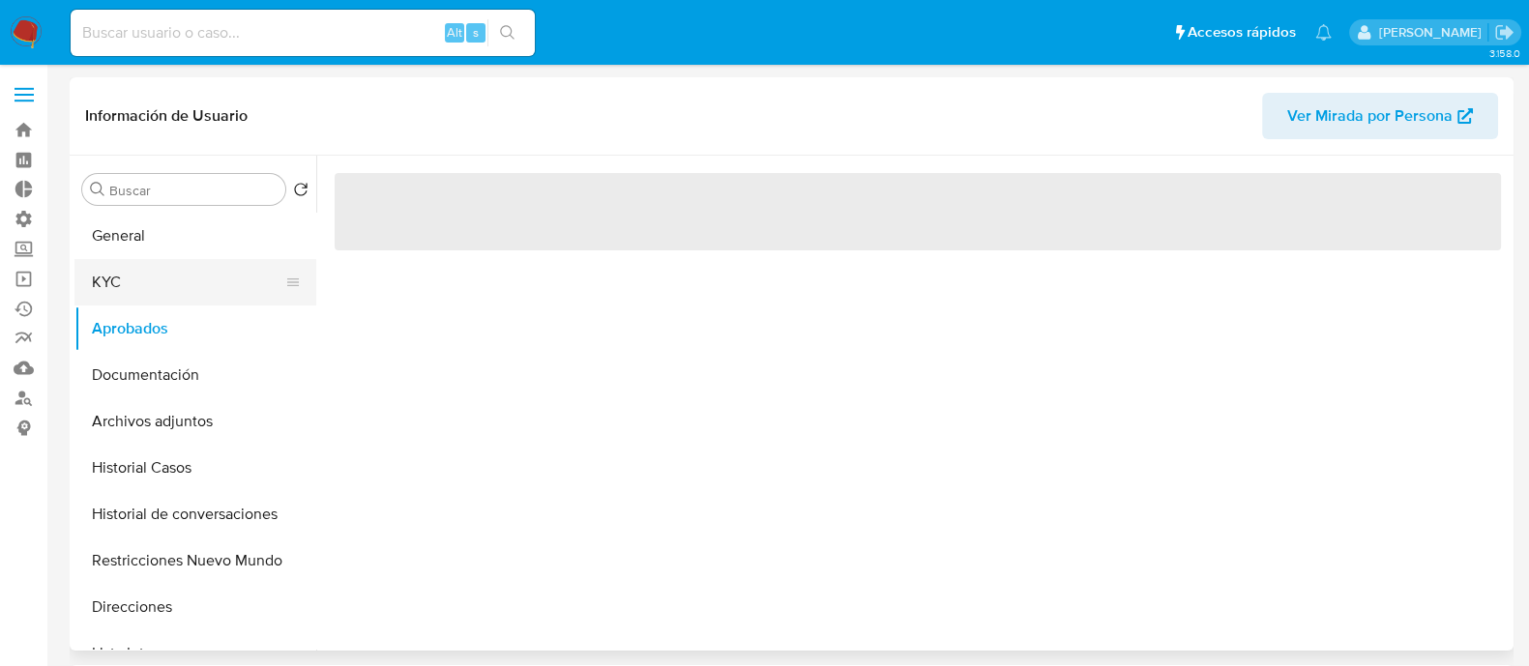
click at [210, 273] on button "KYC" at bounding box center [187, 282] width 226 height 46
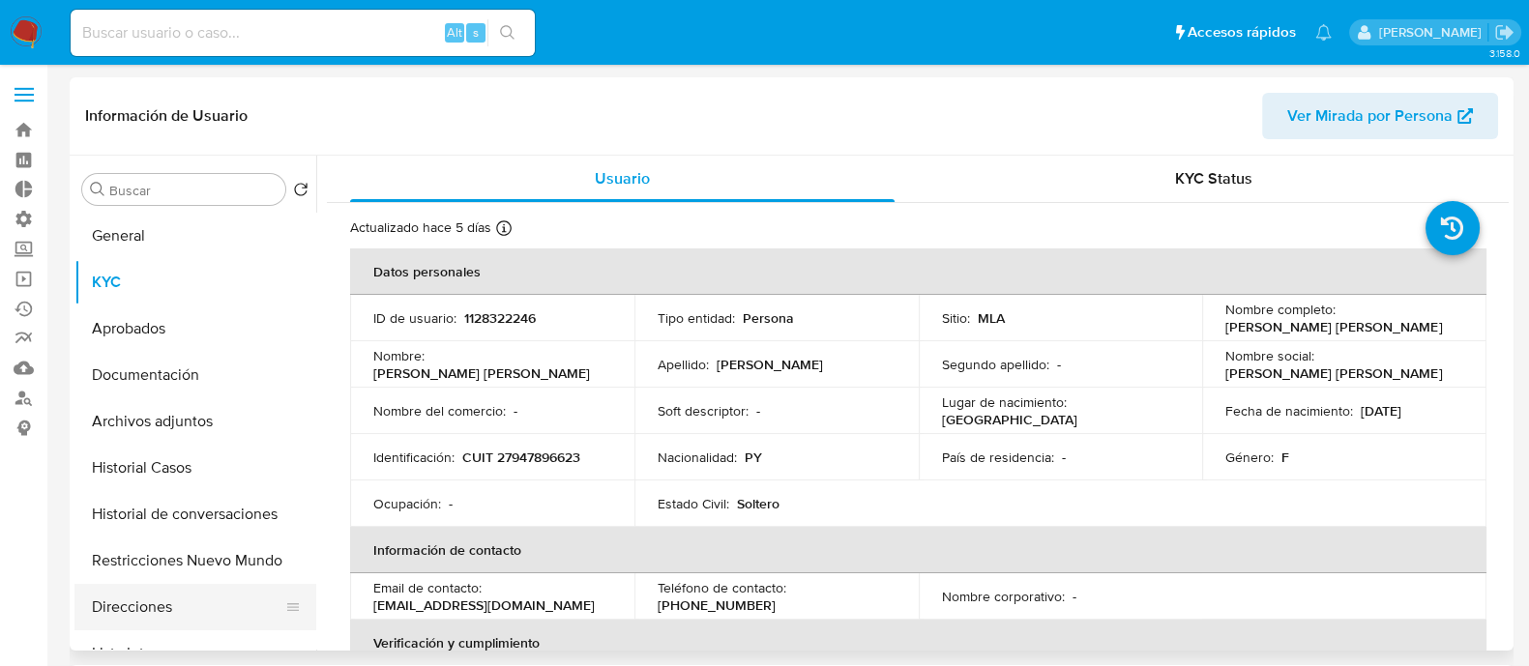
click at [159, 614] on button "Direcciones" at bounding box center [187, 607] width 226 height 46
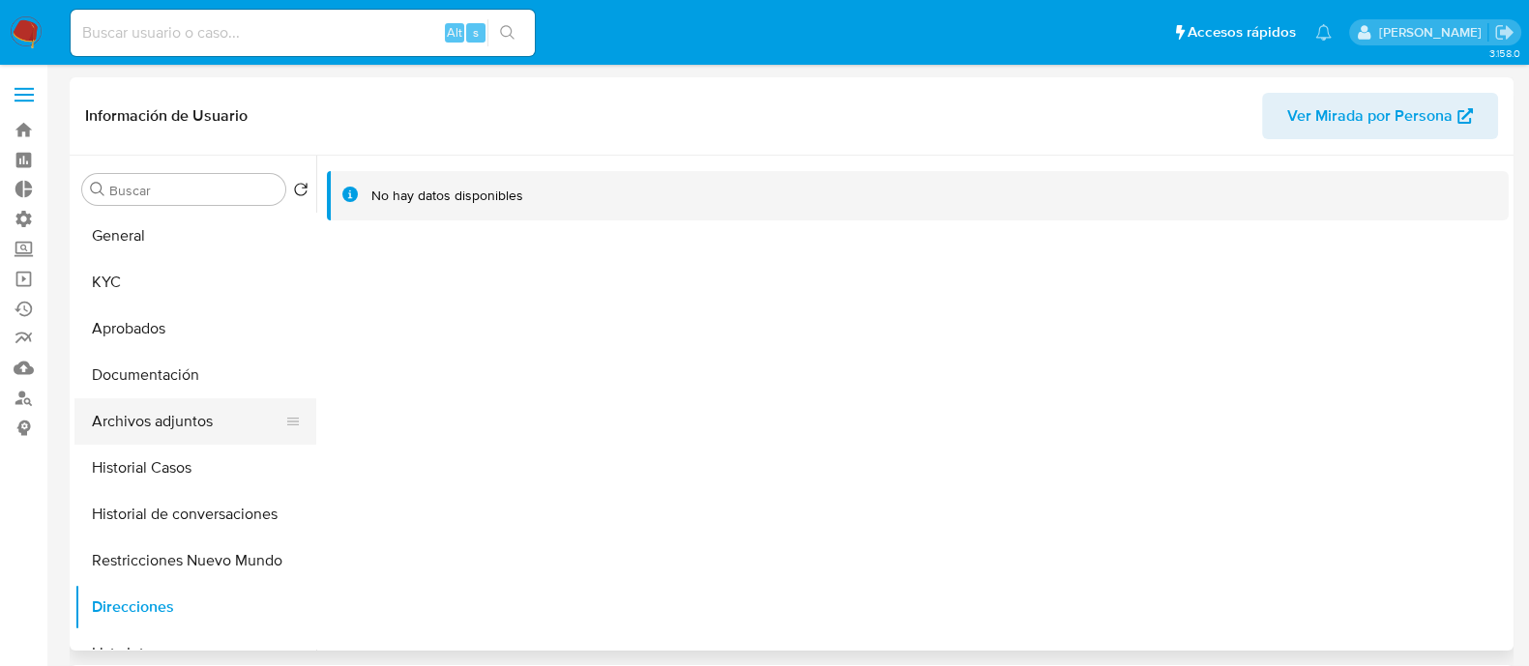
click at [179, 400] on button "Archivos adjuntos" at bounding box center [187, 421] width 226 height 46
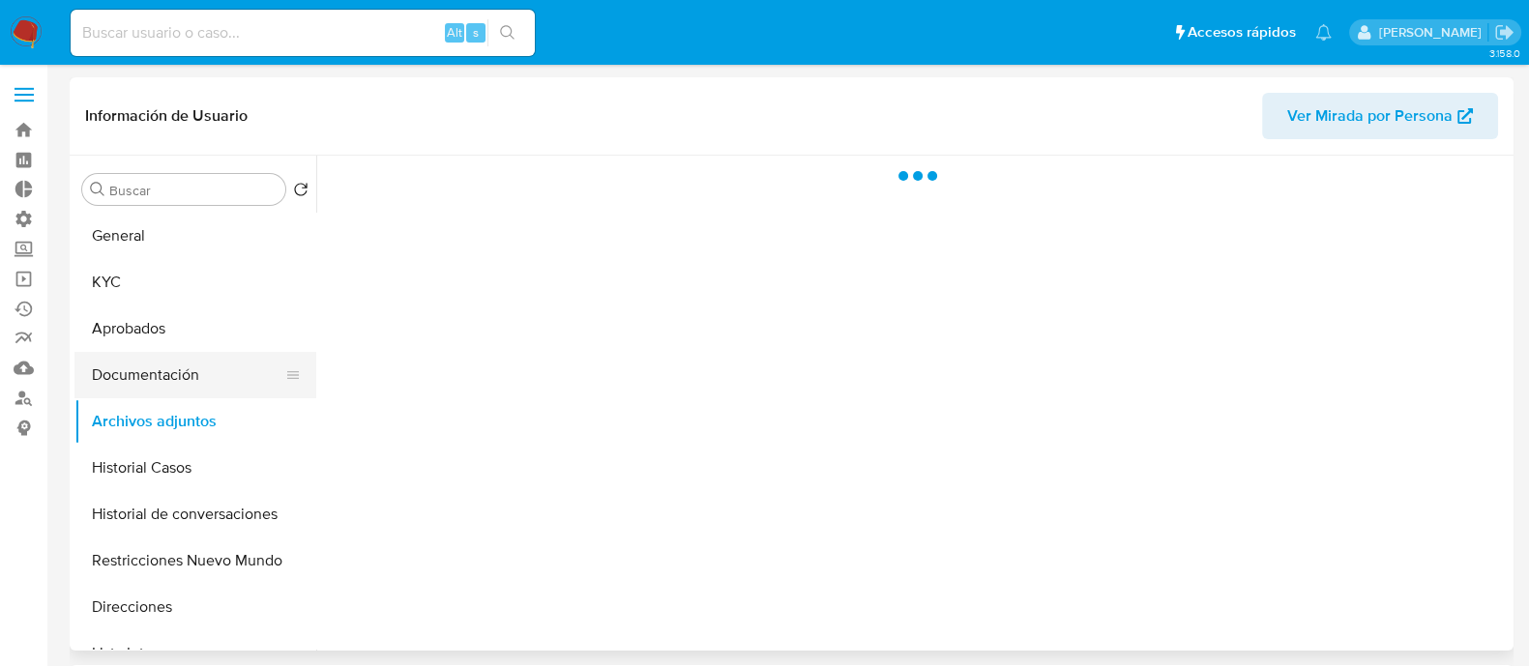
click at [192, 382] on button "Documentación" at bounding box center [187, 375] width 226 height 46
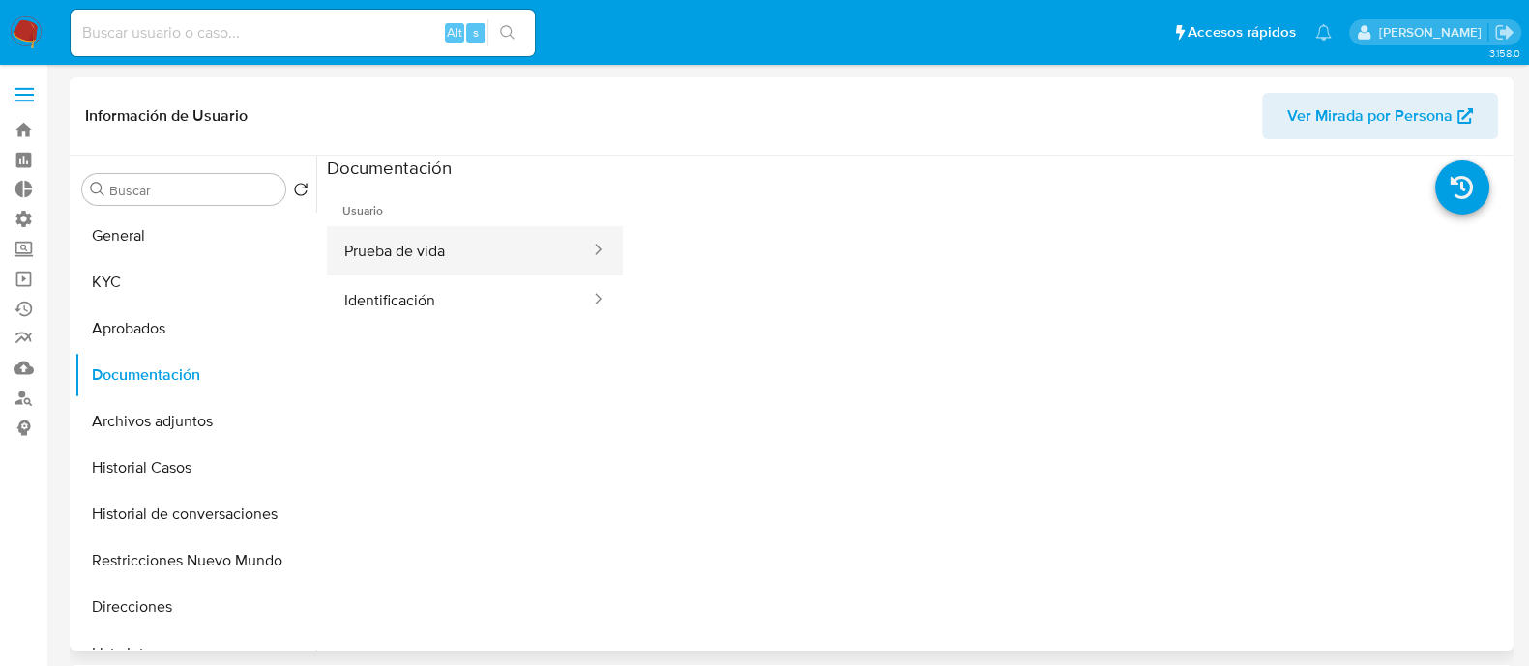
click at [533, 262] on button "Prueba de vida" at bounding box center [459, 250] width 265 height 49
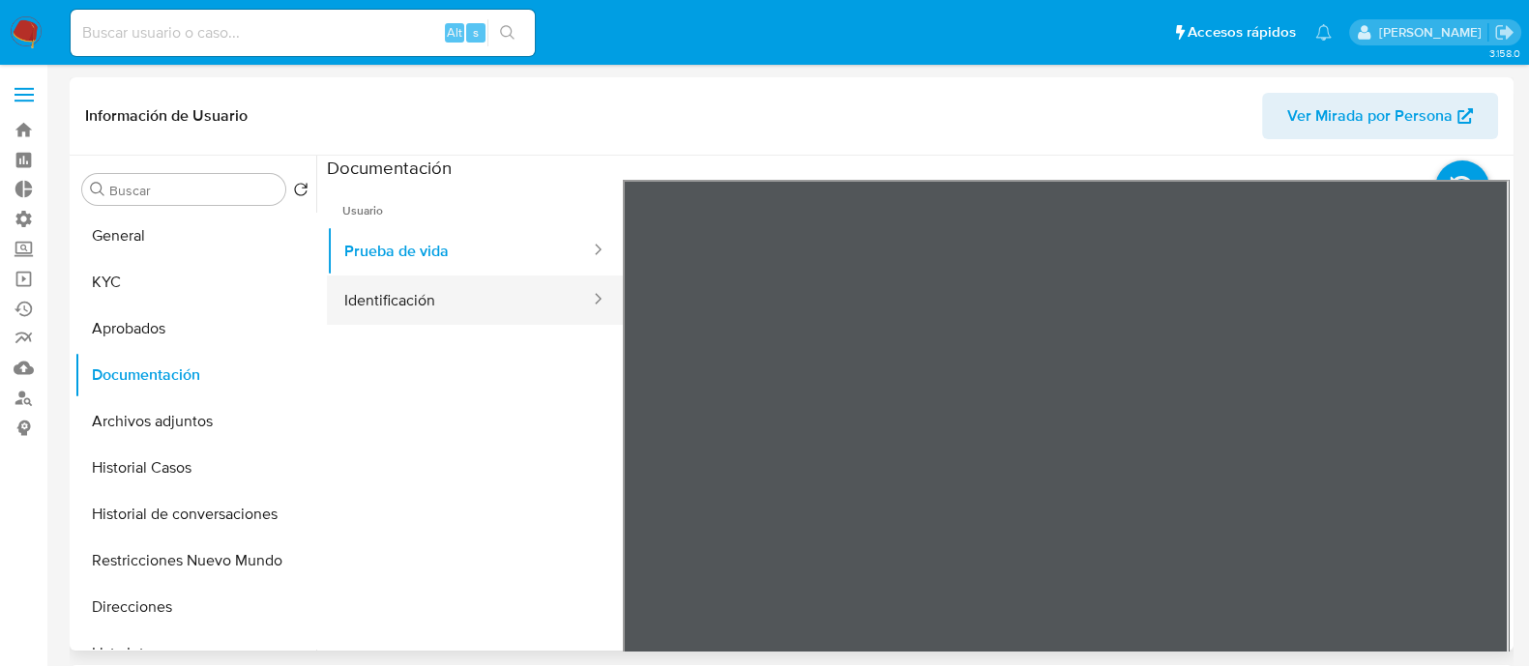
click at [473, 305] on button "Identificación" at bounding box center [459, 300] width 265 height 49
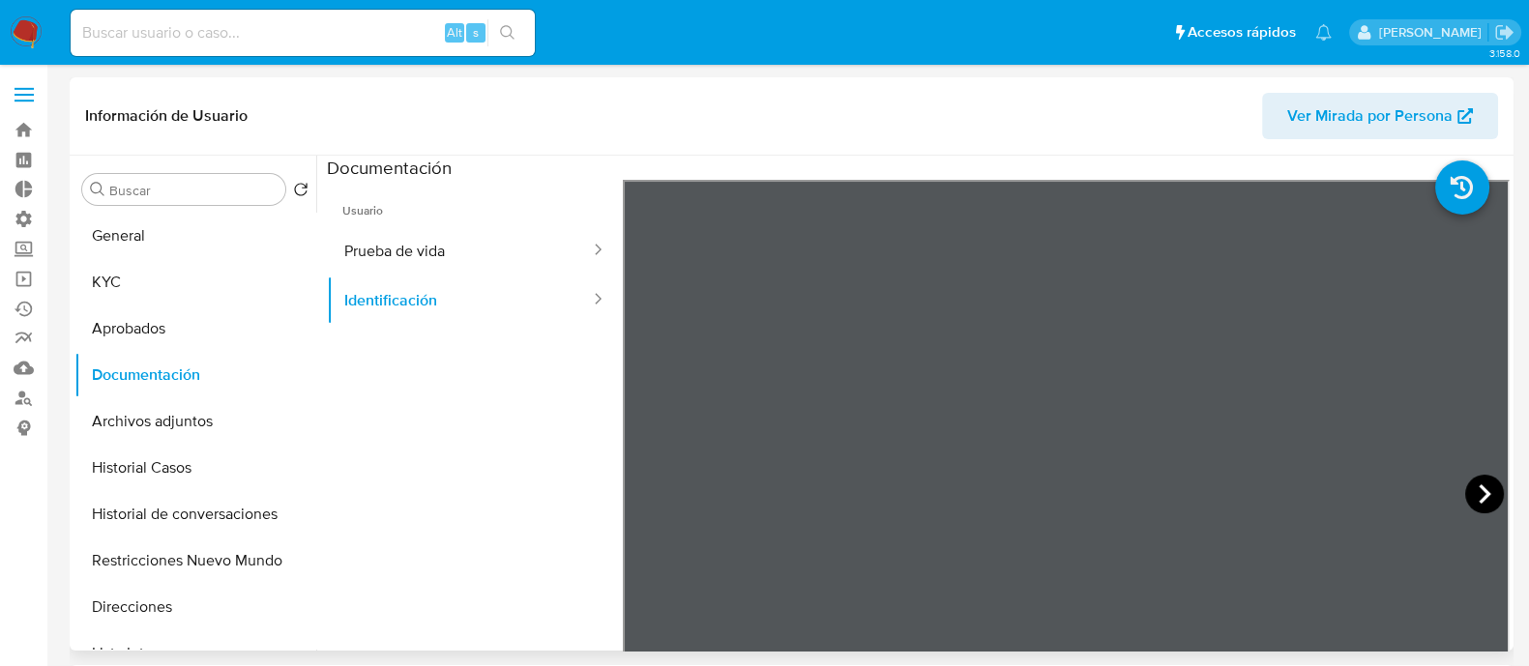
click at [1477, 475] on icon at bounding box center [1484, 494] width 39 height 39
click at [213, 269] on button "KYC" at bounding box center [187, 282] width 226 height 46
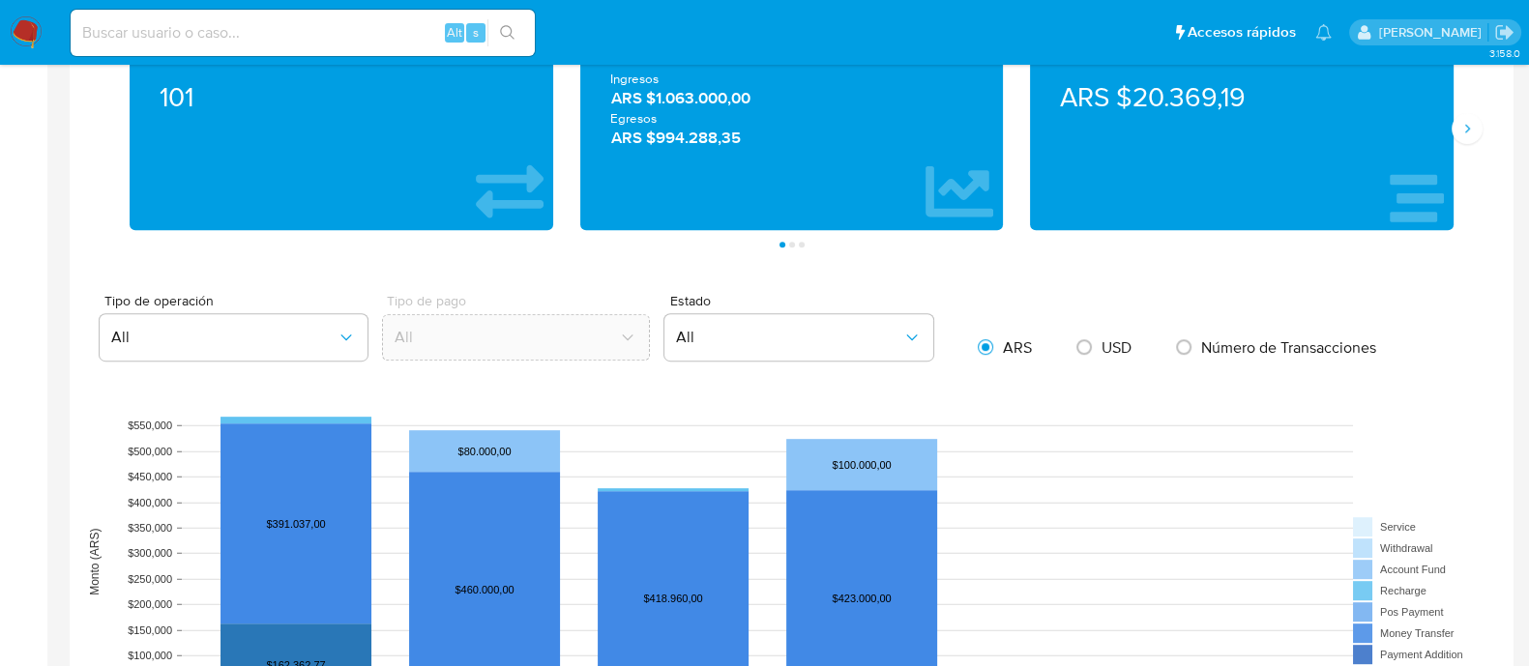
scroll to position [845, 0]
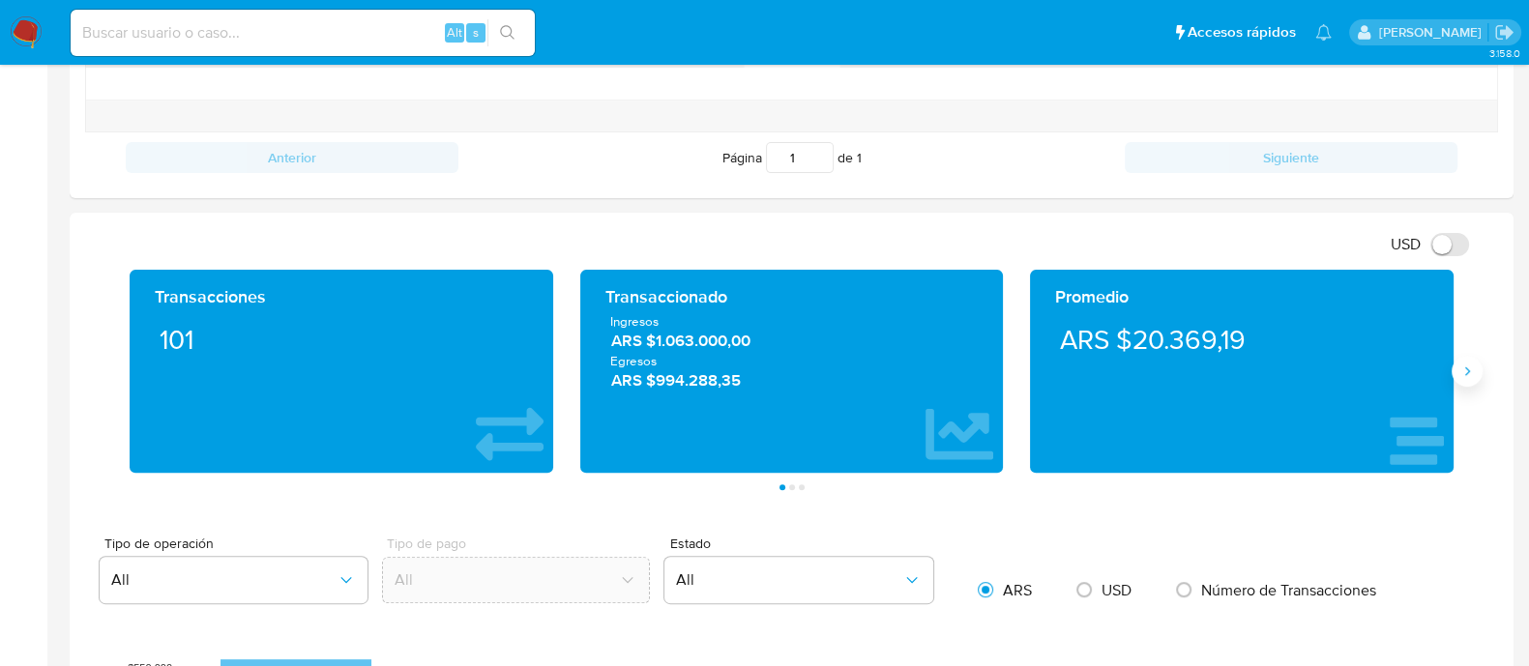
click at [1460, 374] on icon "Siguiente" at bounding box center [1466, 371] width 15 height 15
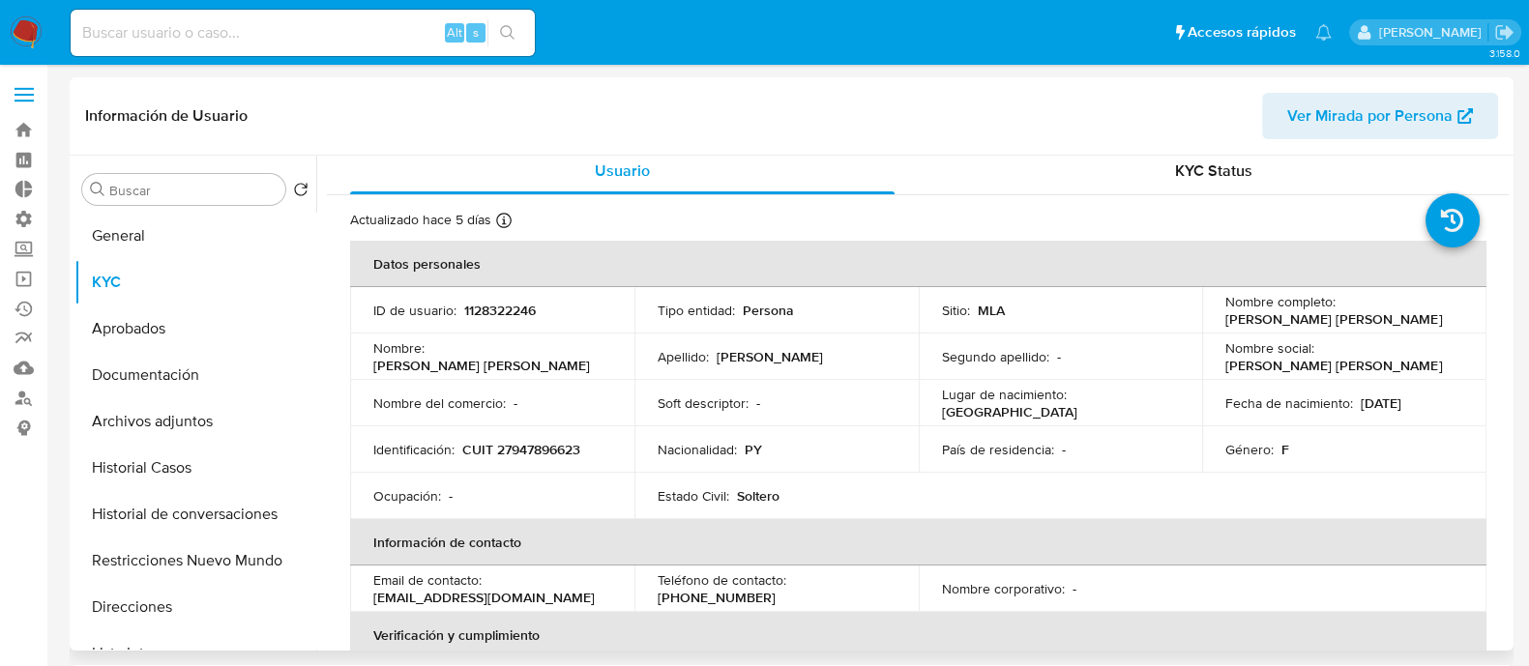
scroll to position [0, 0]
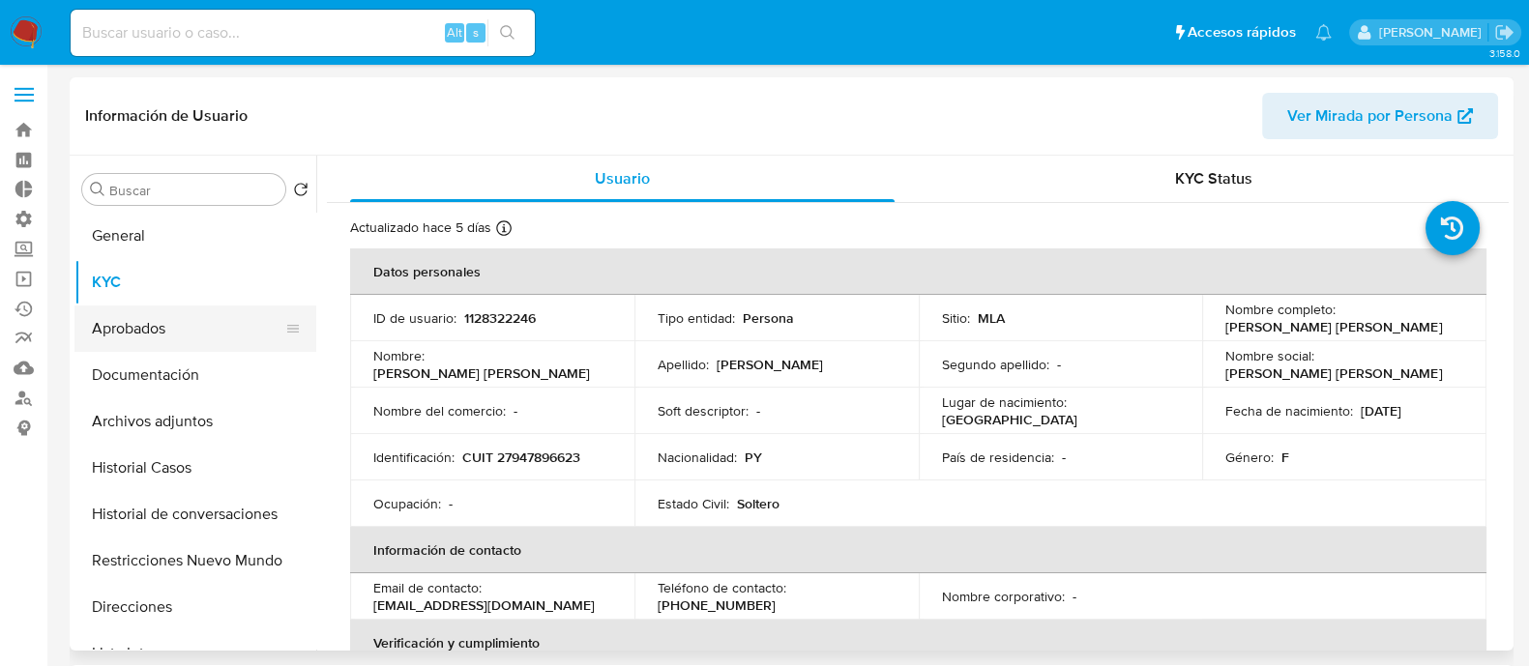
click at [136, 316] on button "Aprobados" at bounding box center [187, 329] width 226 height 46
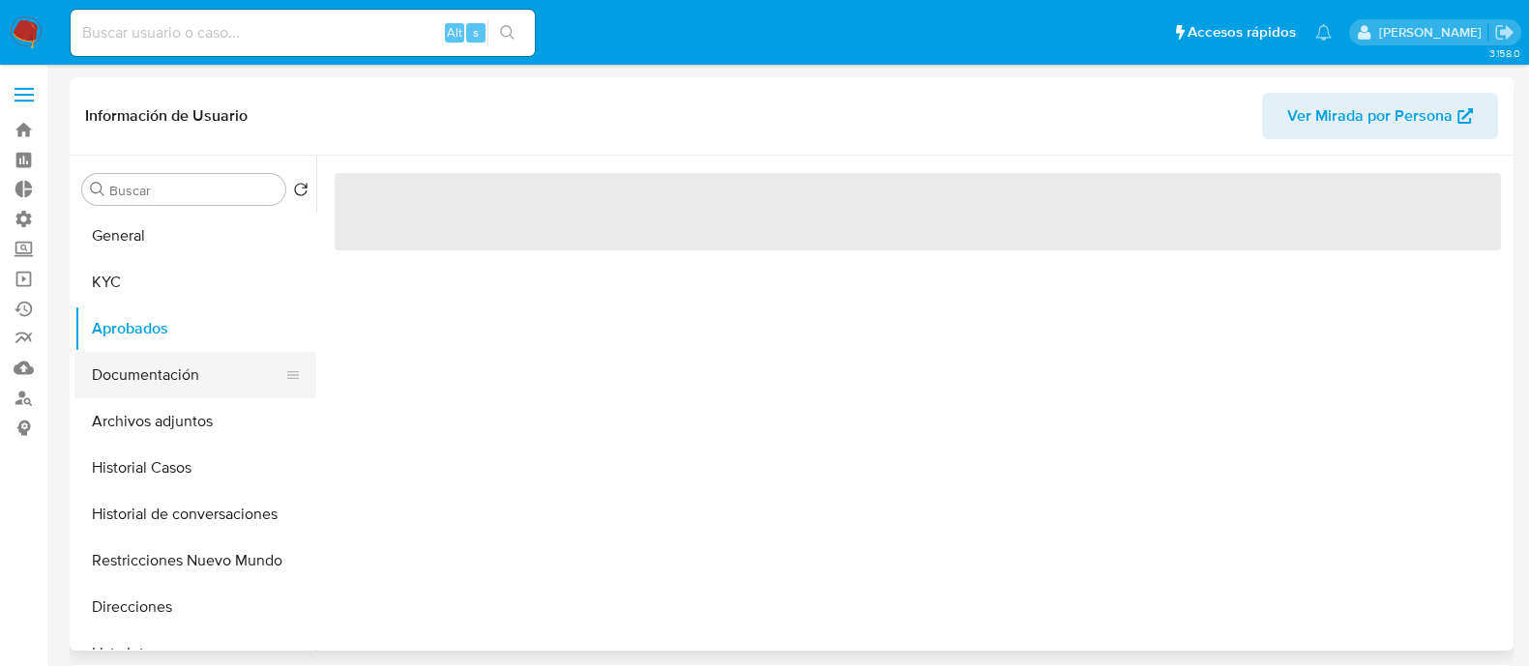
click at [169, 352] on button "Documentación" at bounding box center [187, 375] width 226 height 46
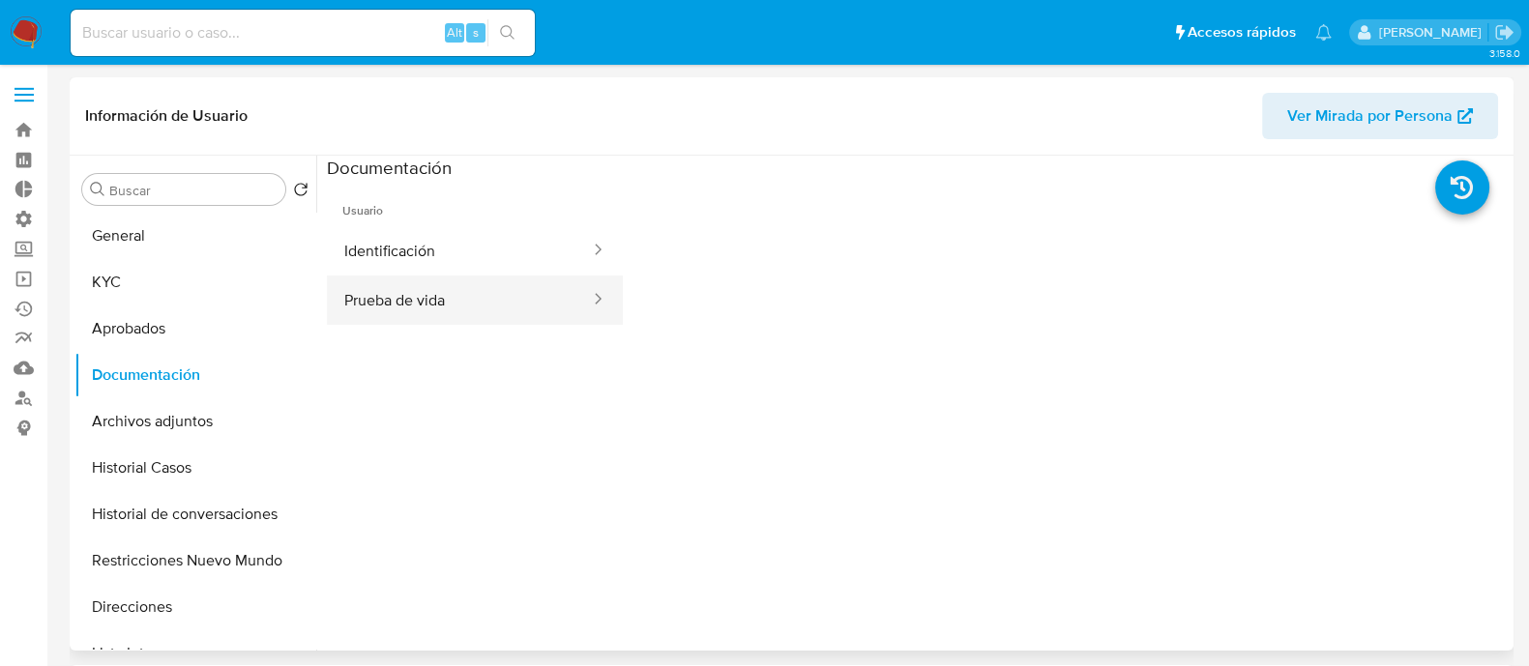
click at [405, 315] on button "Prueba de vida" at bounding box center [459, 300] width 265 height 49
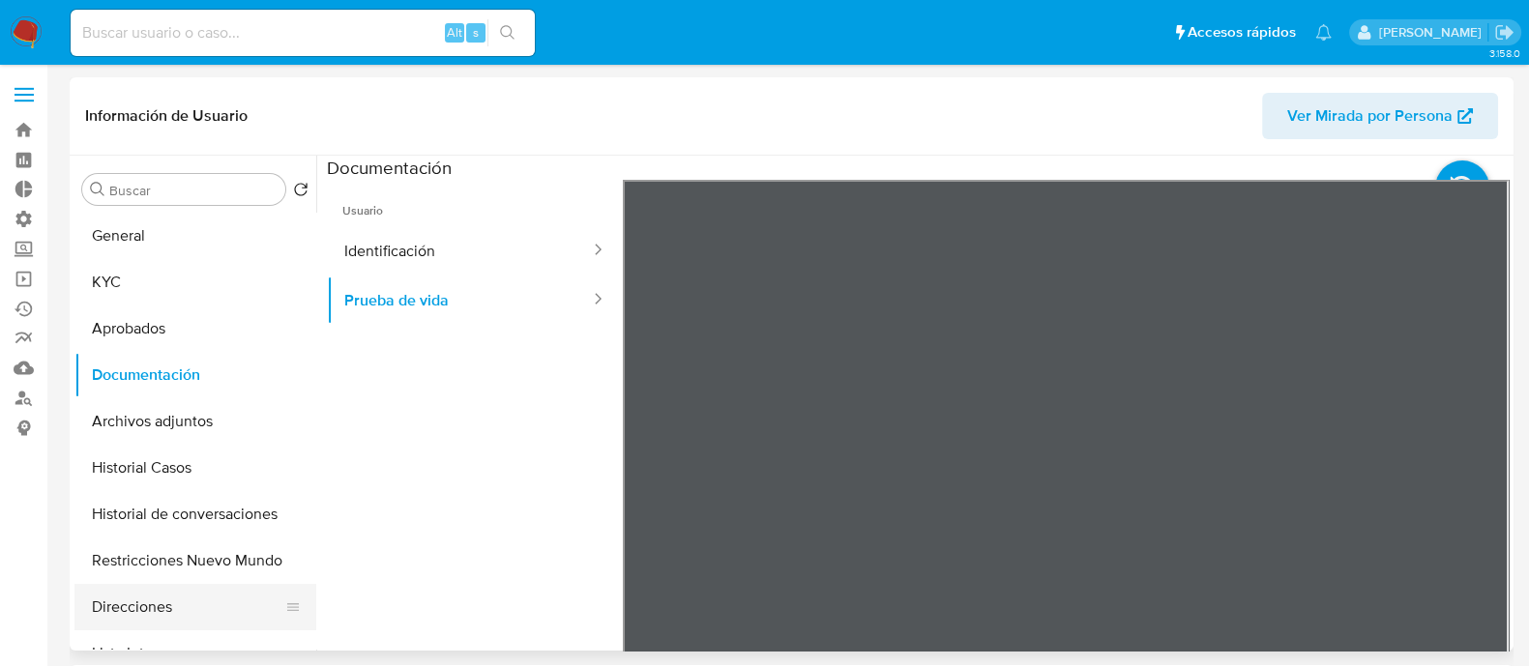
click at [183, 604] on button "Direcciones" at bounding box center [187, 607] width 226 height 46
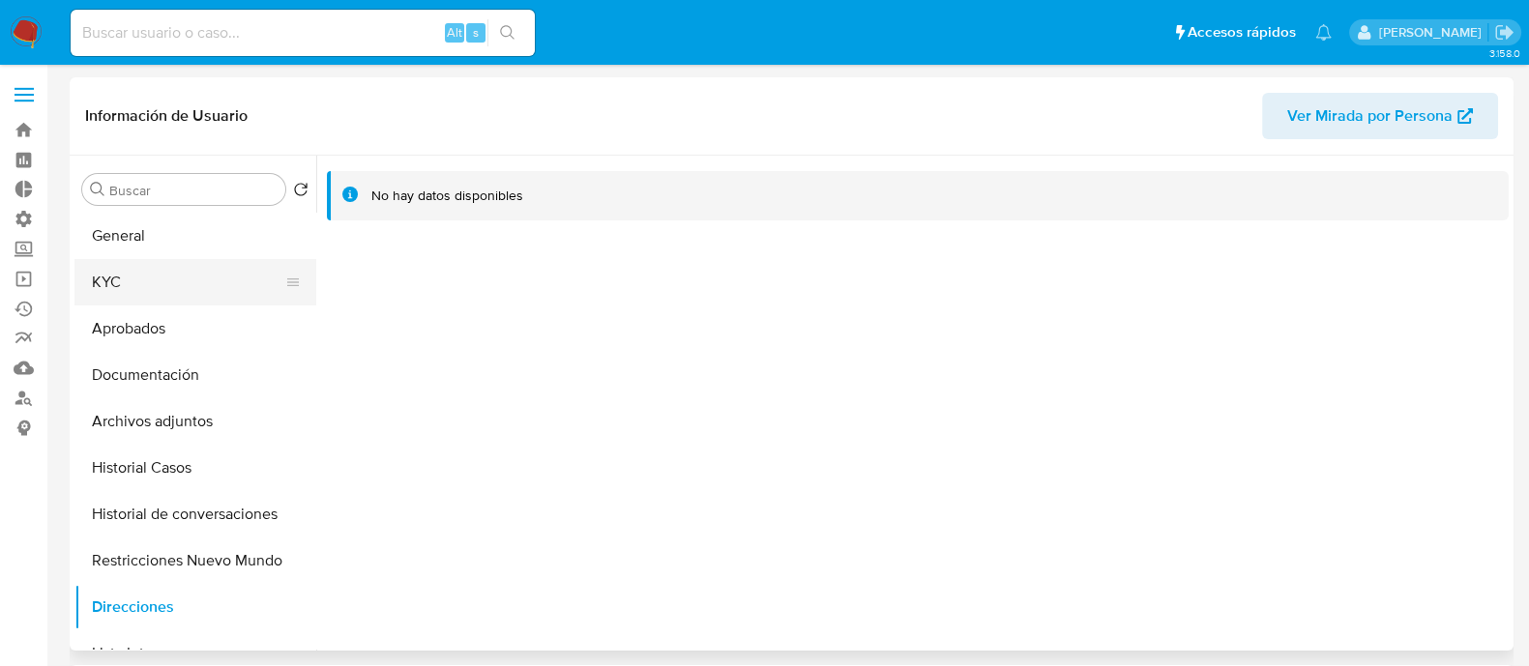
click at [149, 279] on button "KYC" at bounding box center [187, 282] width 226 height 46
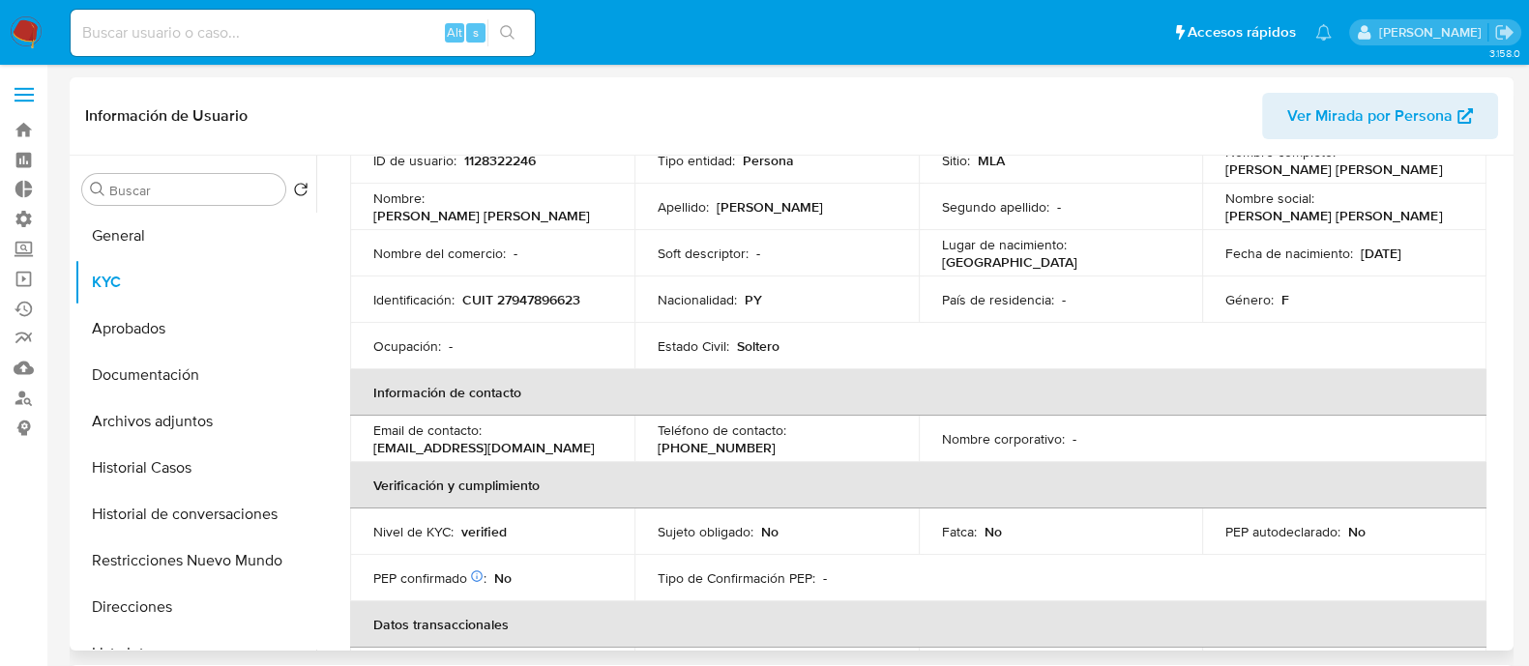
scroll to position [120, 0]
